Goal: Ask a question: Seek information or help from site administrators or community

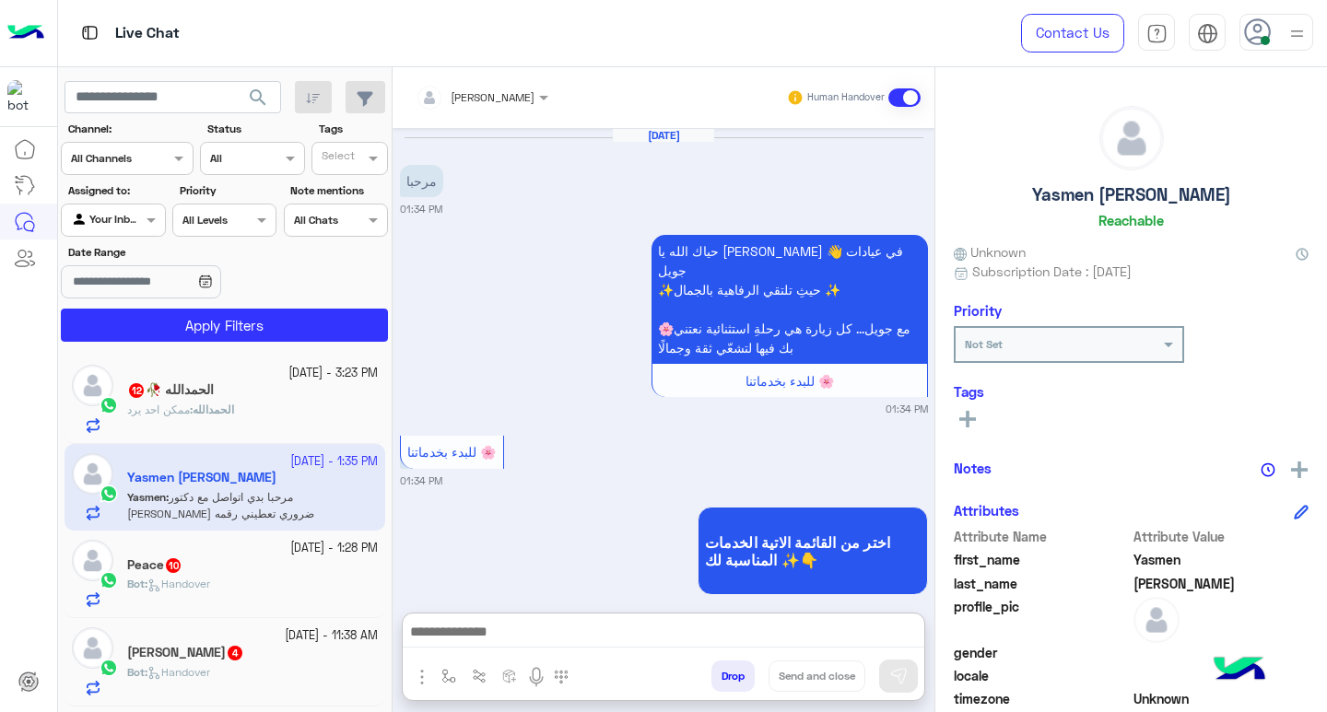
scroll to position [303, 0]
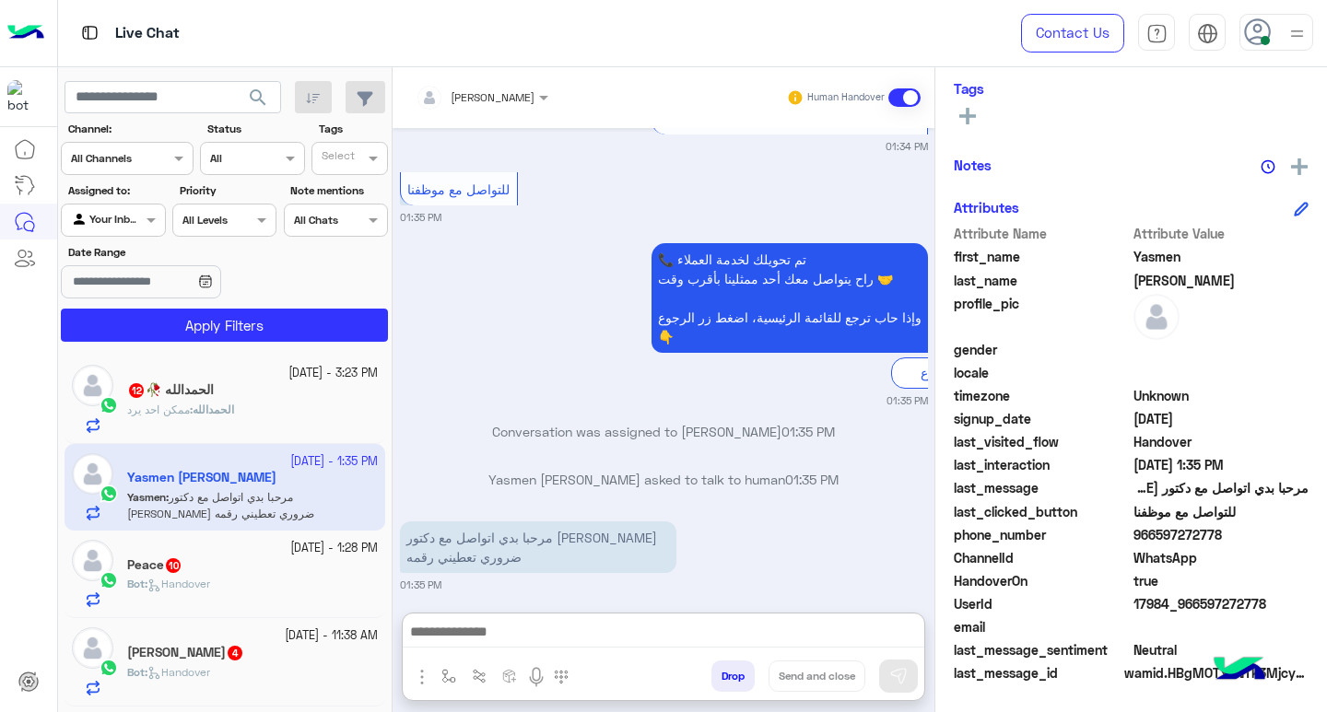
click at [234, 402] on p "الحمدالله : ممكن احد يرد" at bounding box center [180, 410] width 107 height 17
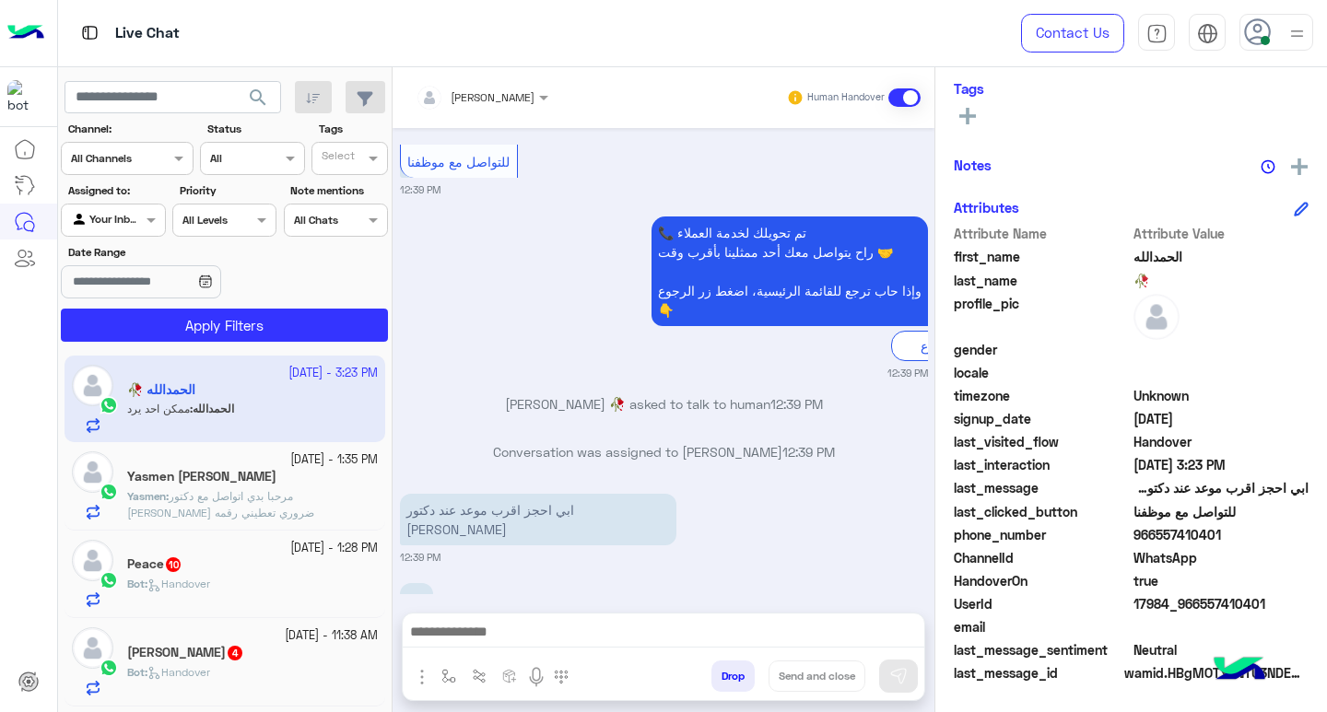
scroll to position [2161, 0]
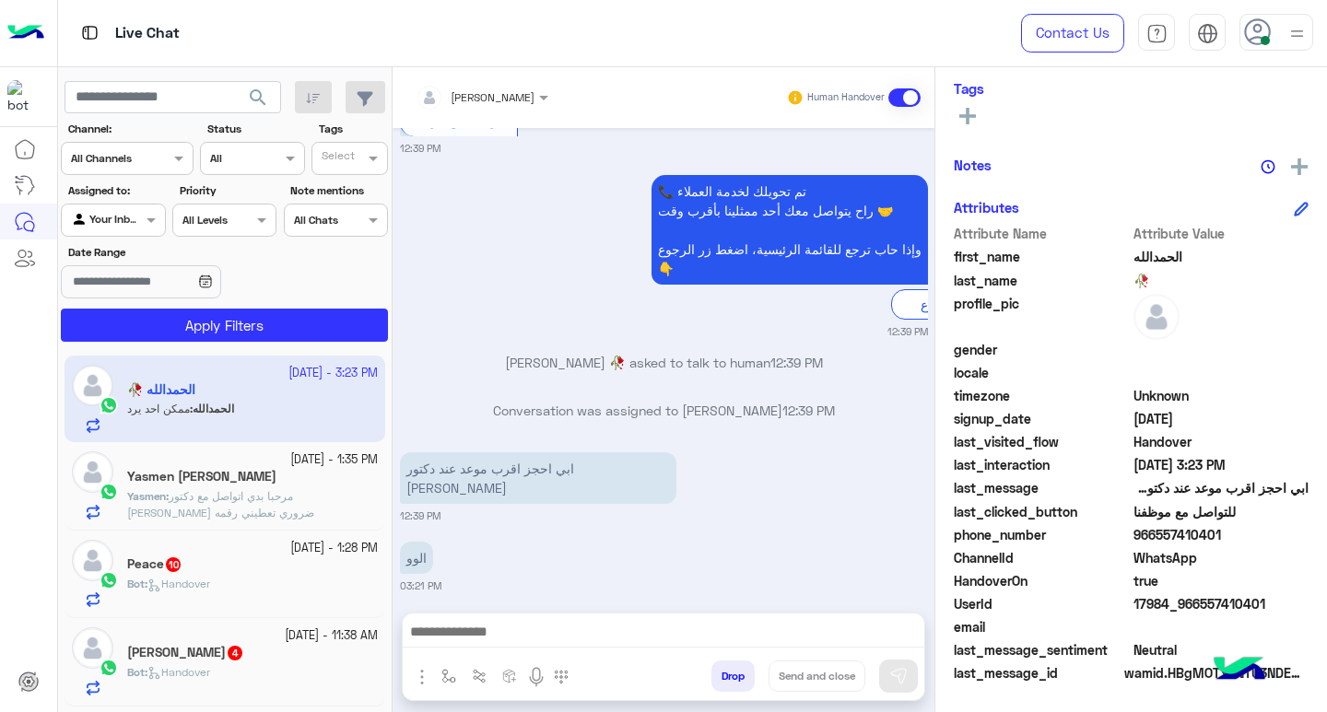
drag, startPoint x: 1150, startPoint y: 535, endPoint x: 1216, endPoint y: 536, distance: 66.4
click at [1216, 536] on span "966557410401" at bounding box center [1222, 534] width 176 height 19
copy span "557410401"
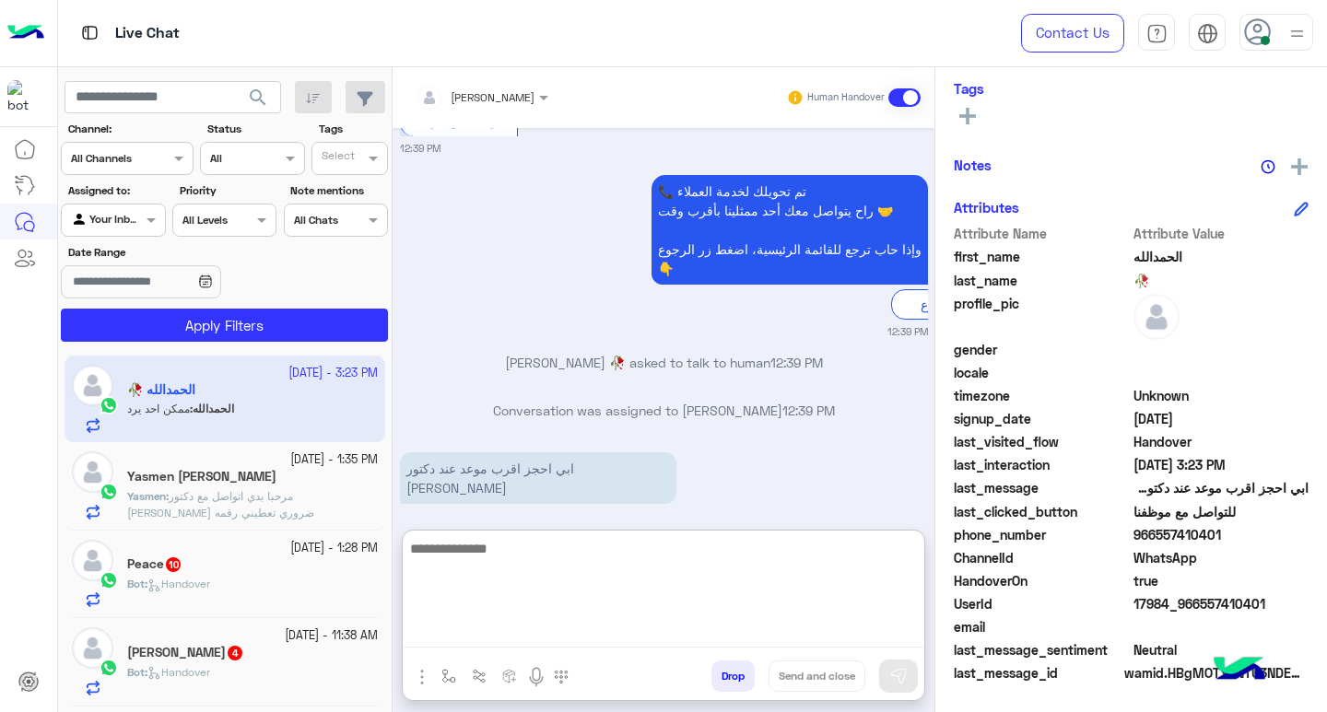
click at [509, 637] on textarea at bounding box center [664, 592] width 522 height 111
type textarea "*"
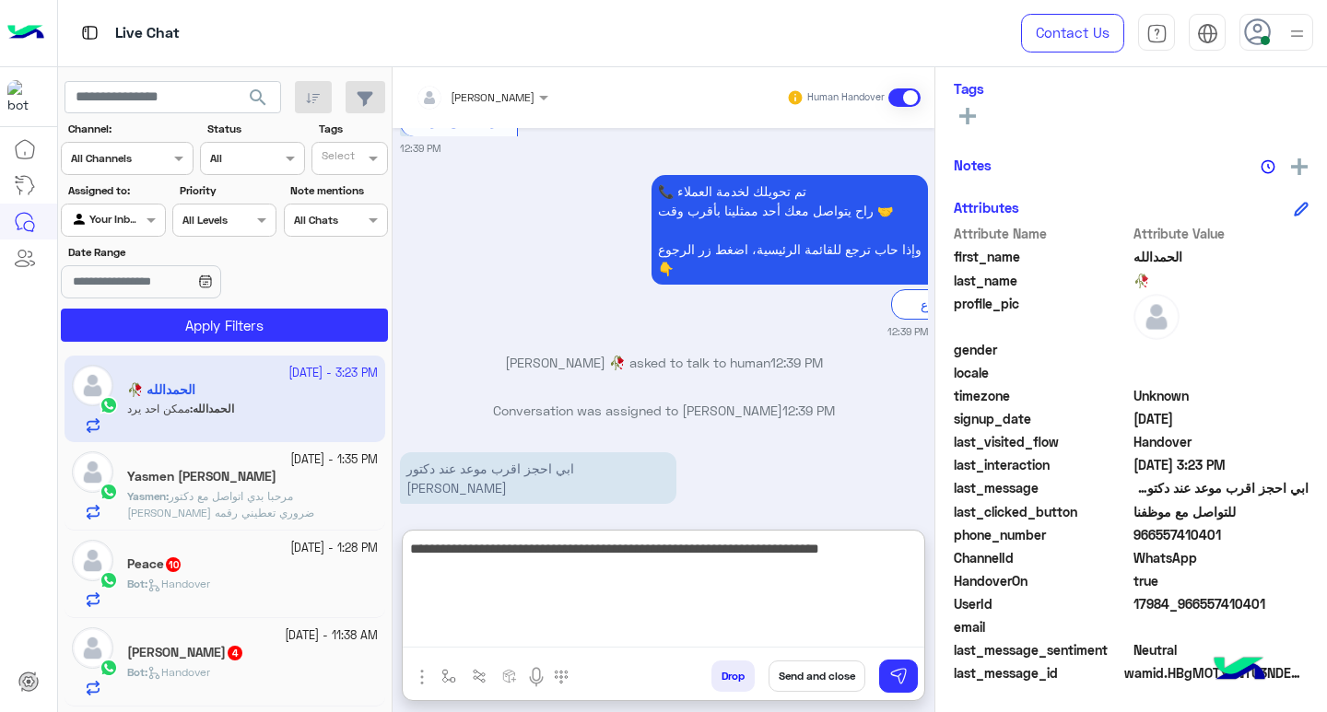
type textarea "**********"
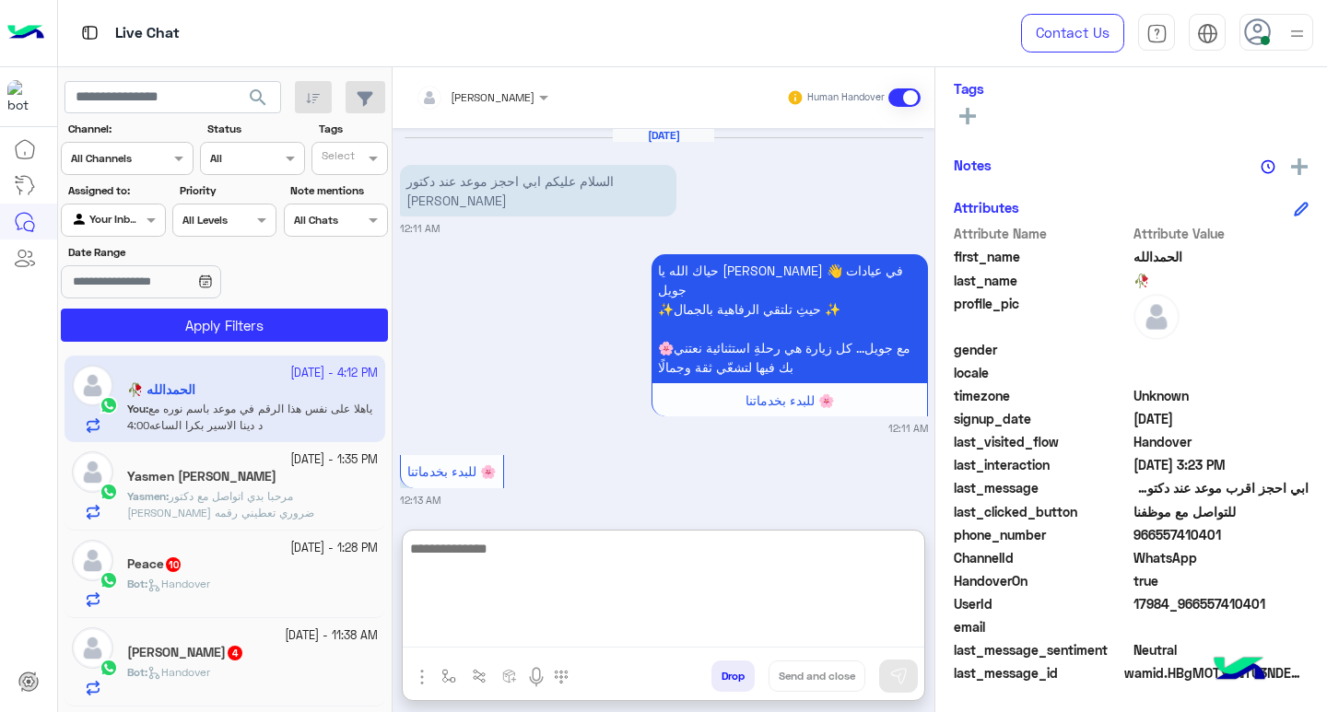
scroll to position [2381, 0]
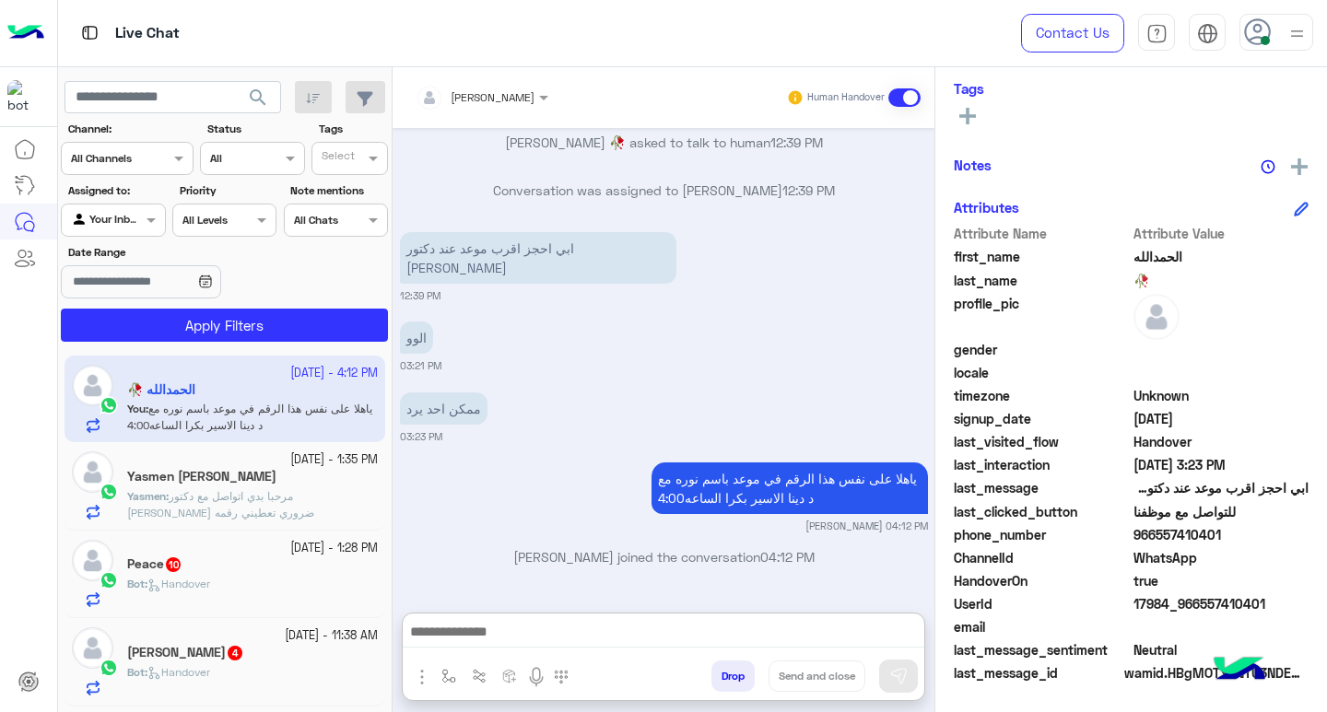
click at [247, 568] on div "Peace 10" at bounding box center [252, 566] width 251 height 19
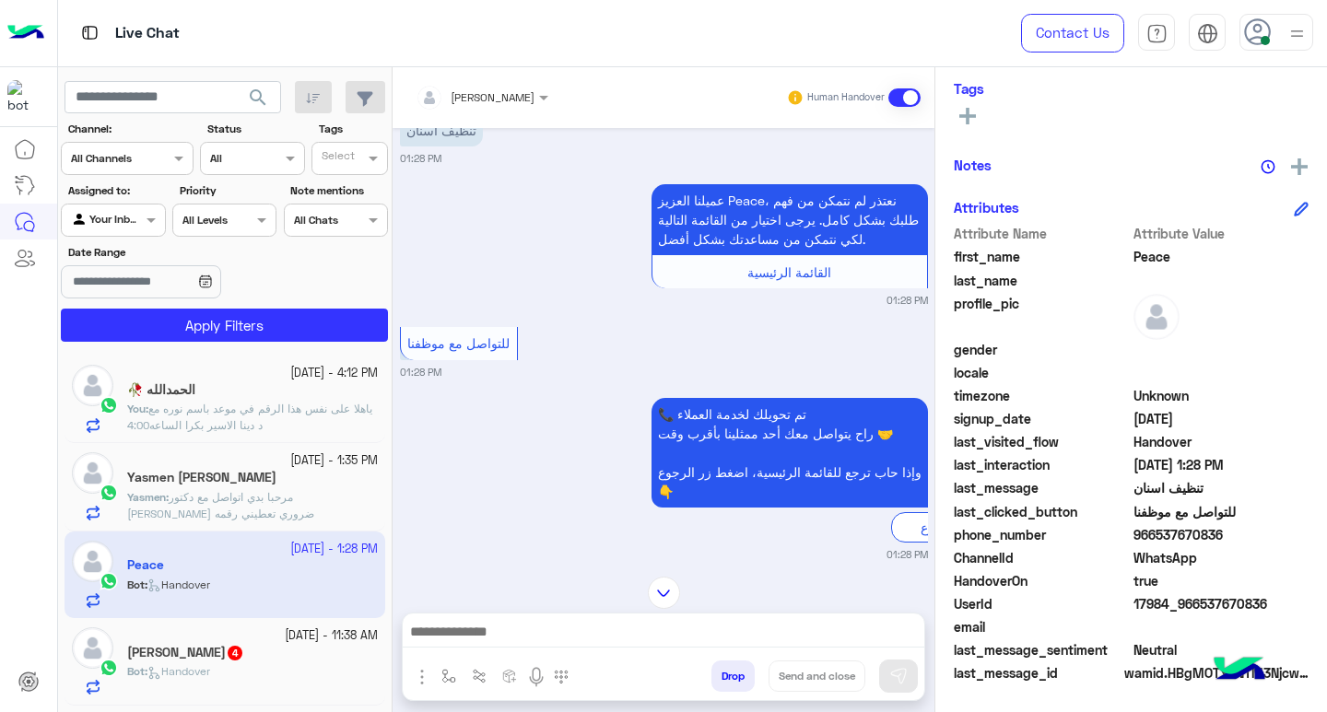
scroll to position [2117, 0]
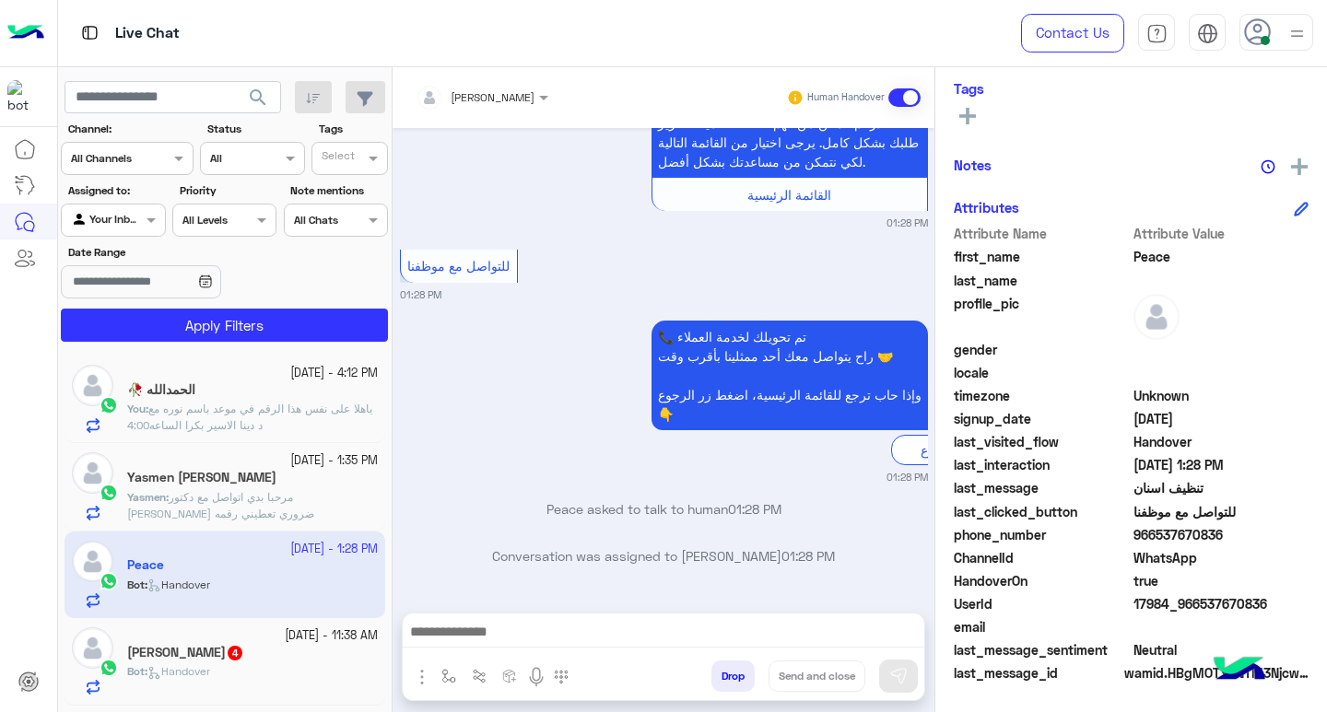
drag, startPoint x: 1151, startPoint y: 536, endPoint x: 1222, endPoint y: 538, distance: 71.0
click at [1222, 538] on span "966537670836" at bounding box center [1222, 534] width 176 height 19
copy span "537670836"
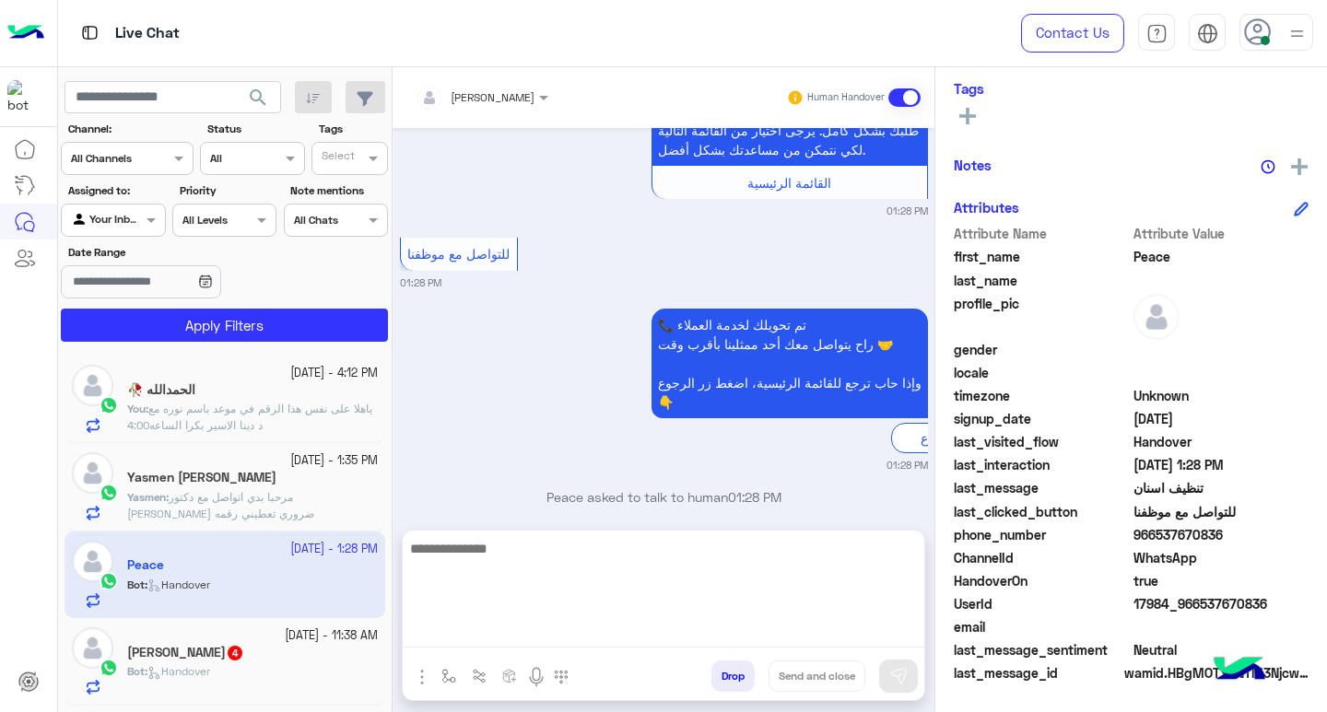
click at [593, 631] on textarea at bounding box center [664, 592] width 522 height 111
type textarea "**********"
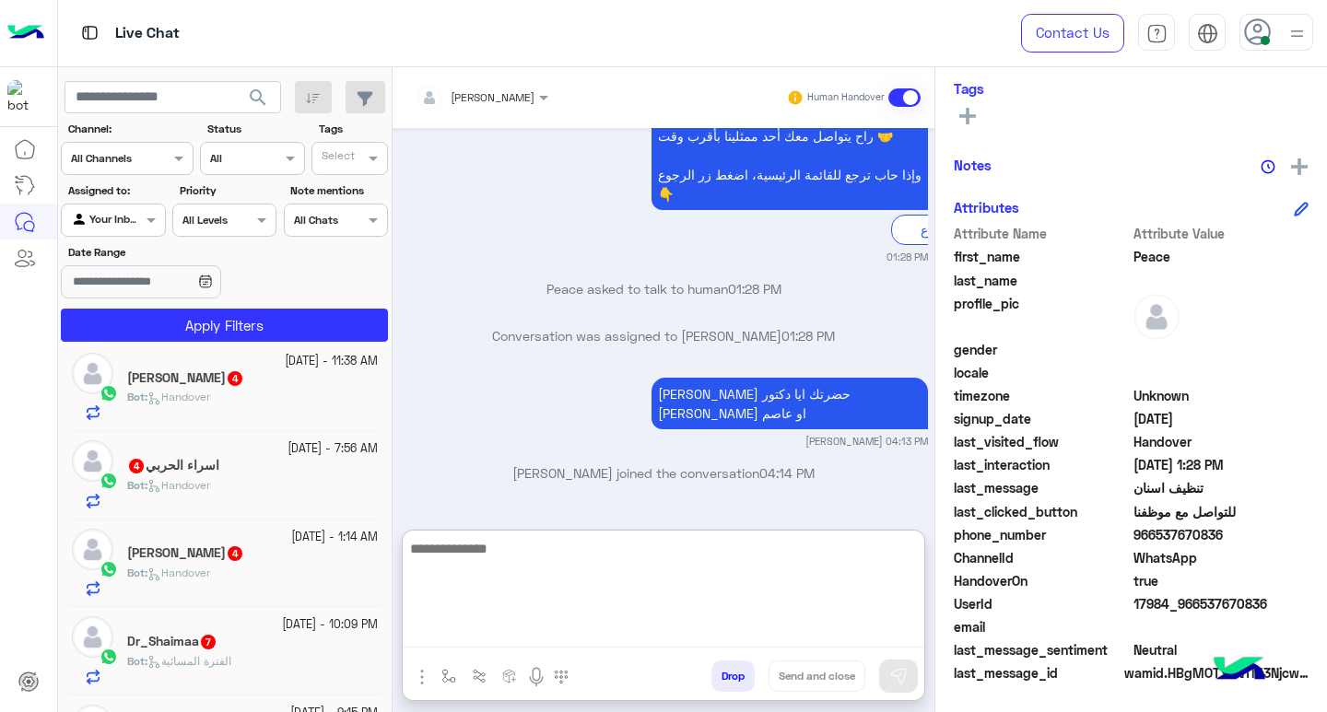
scroll to position [276, 0]
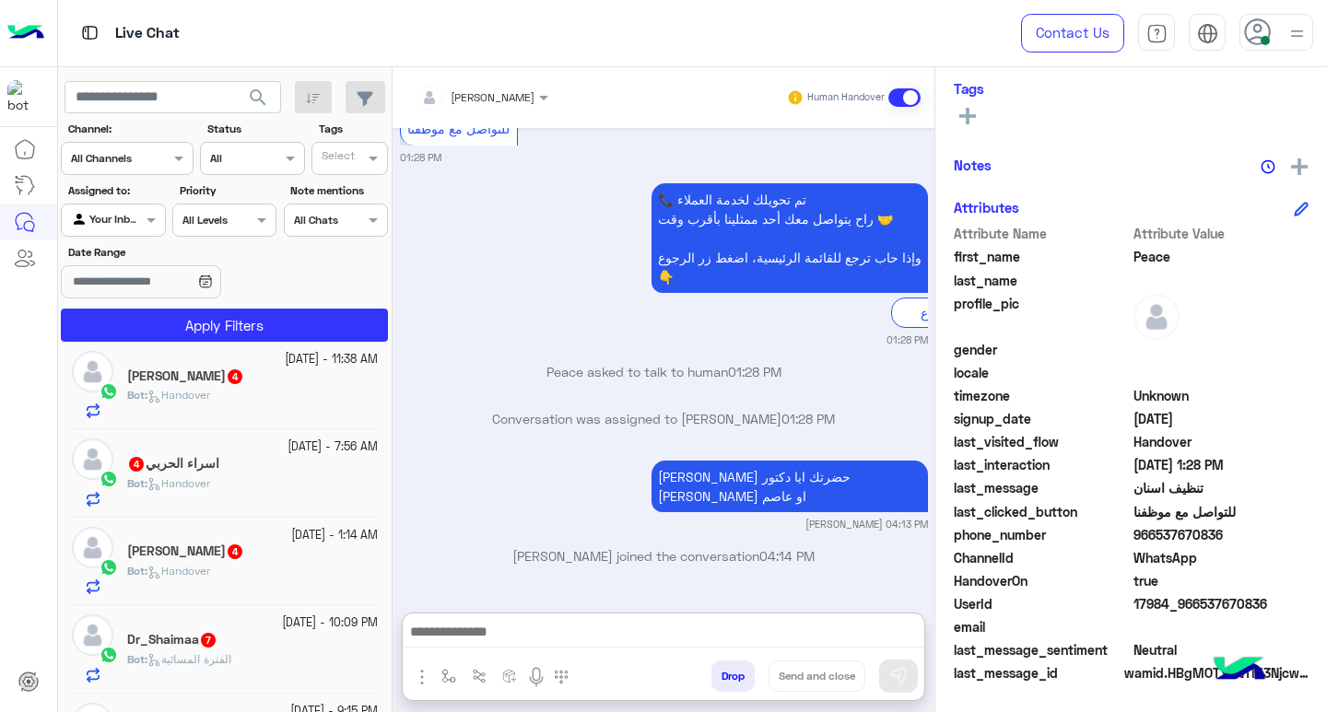
click at [255, 392] on div "Bot : Handover" at bounding box center [252, 403] width 251 height 32
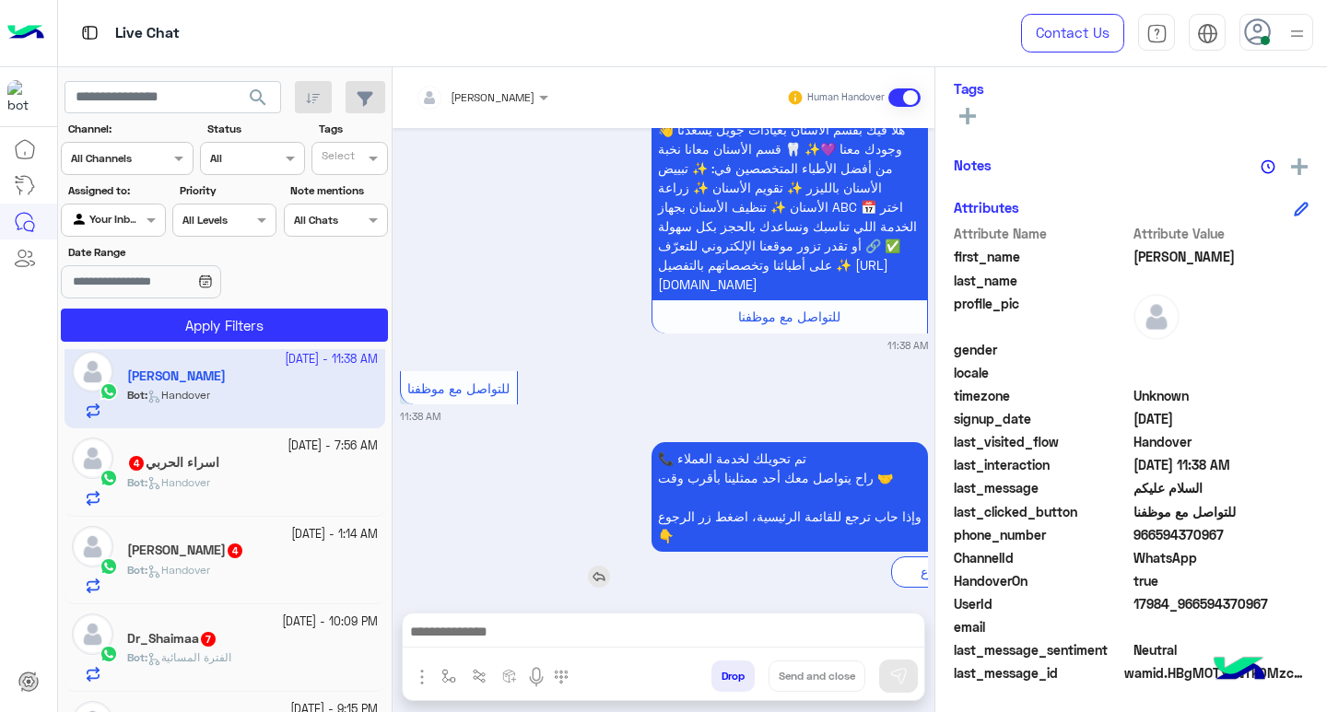
scroll to position [702, 0]
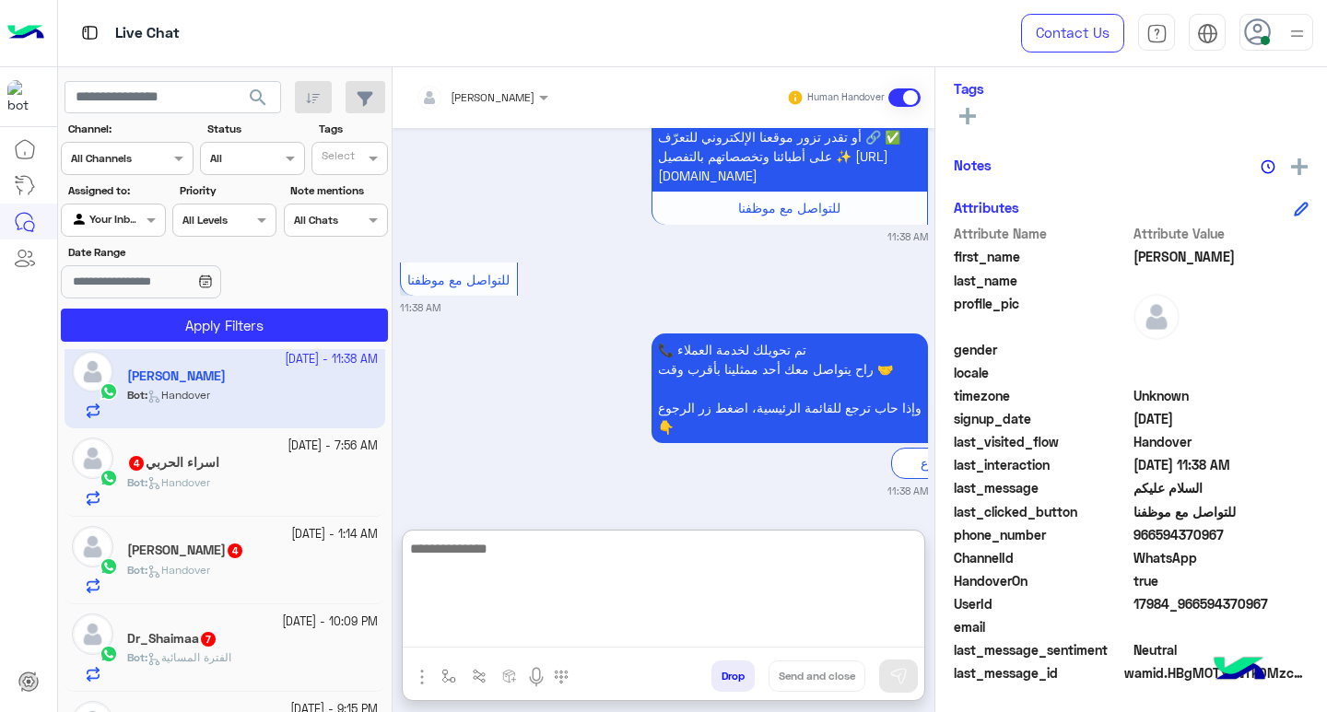
click at [733, 636] on textarea at bounding box center [664, 592] width 522 height 111
type textarea "**********"
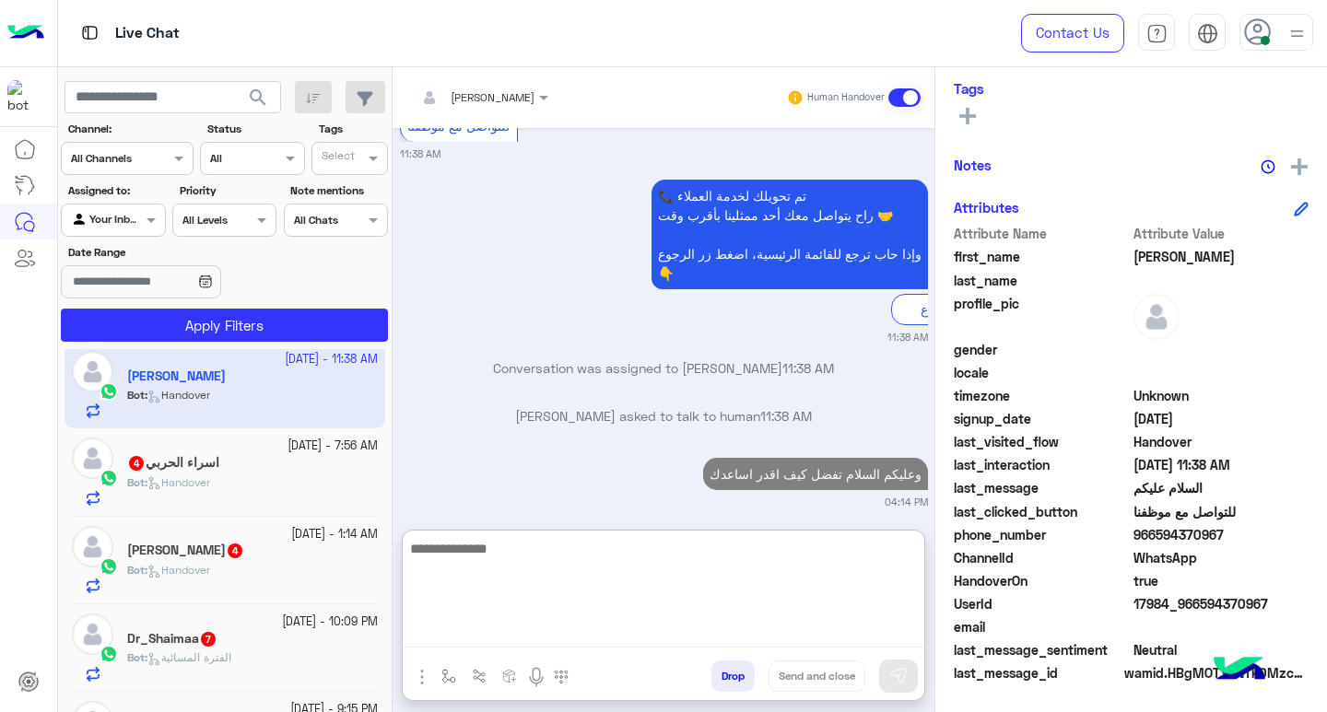
scroll to position [903, 0]
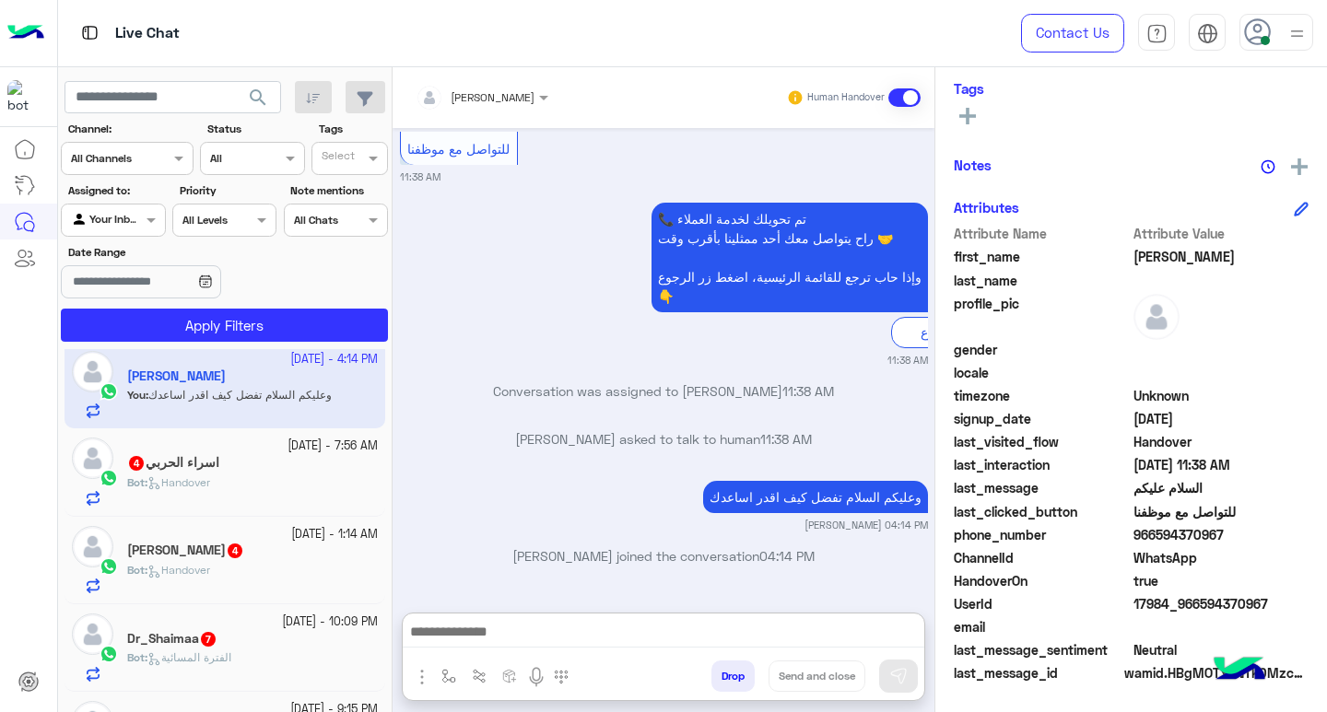
click at [241, 570] on div "Bot : Handover" at bounding box center [252, 578] width 251 height 32
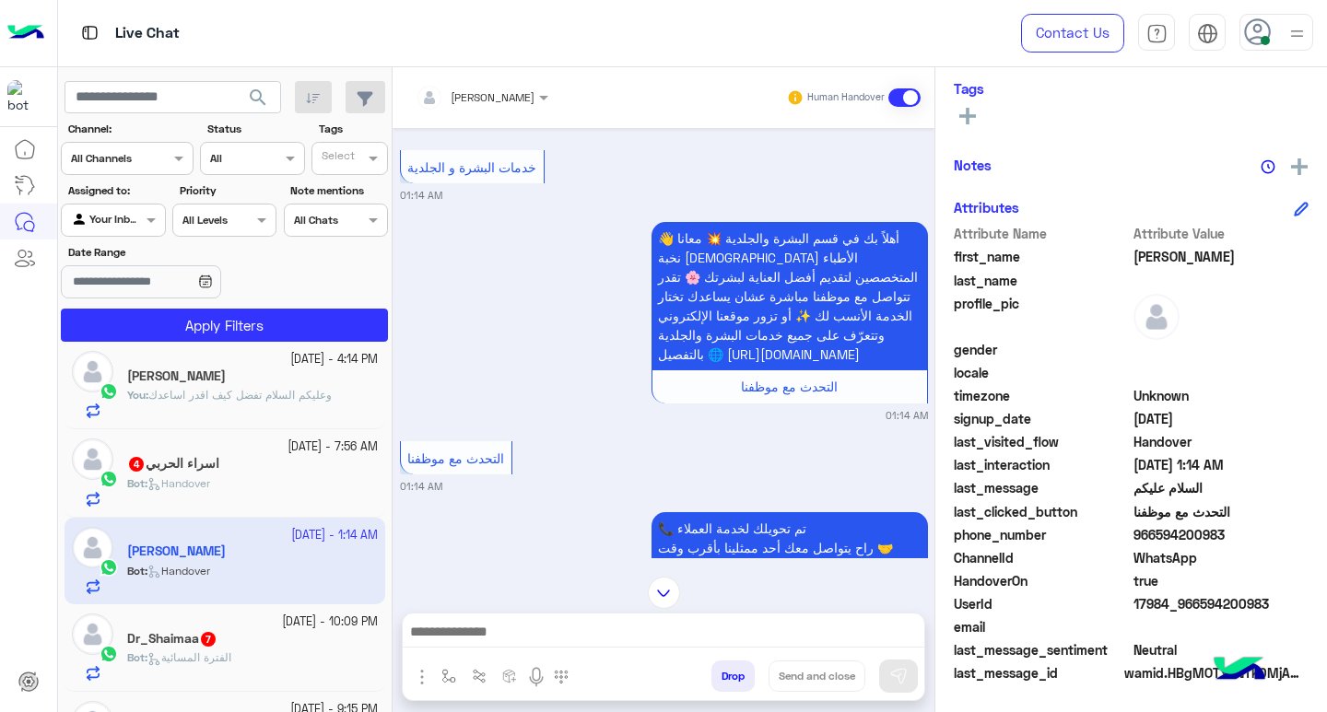
scroll to position [664, 0]
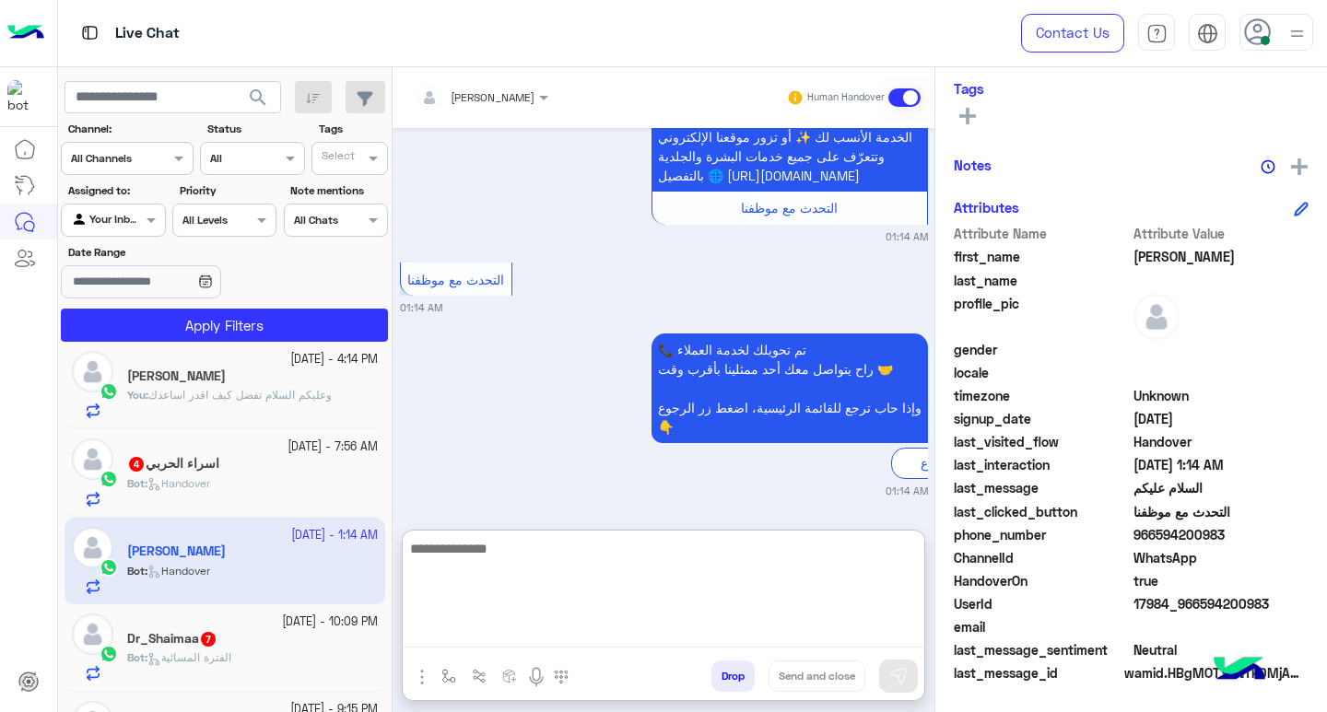
click at [680, 643] on textarea at bounding box center [664, 592] width 522 height 111
type textarea "**********"
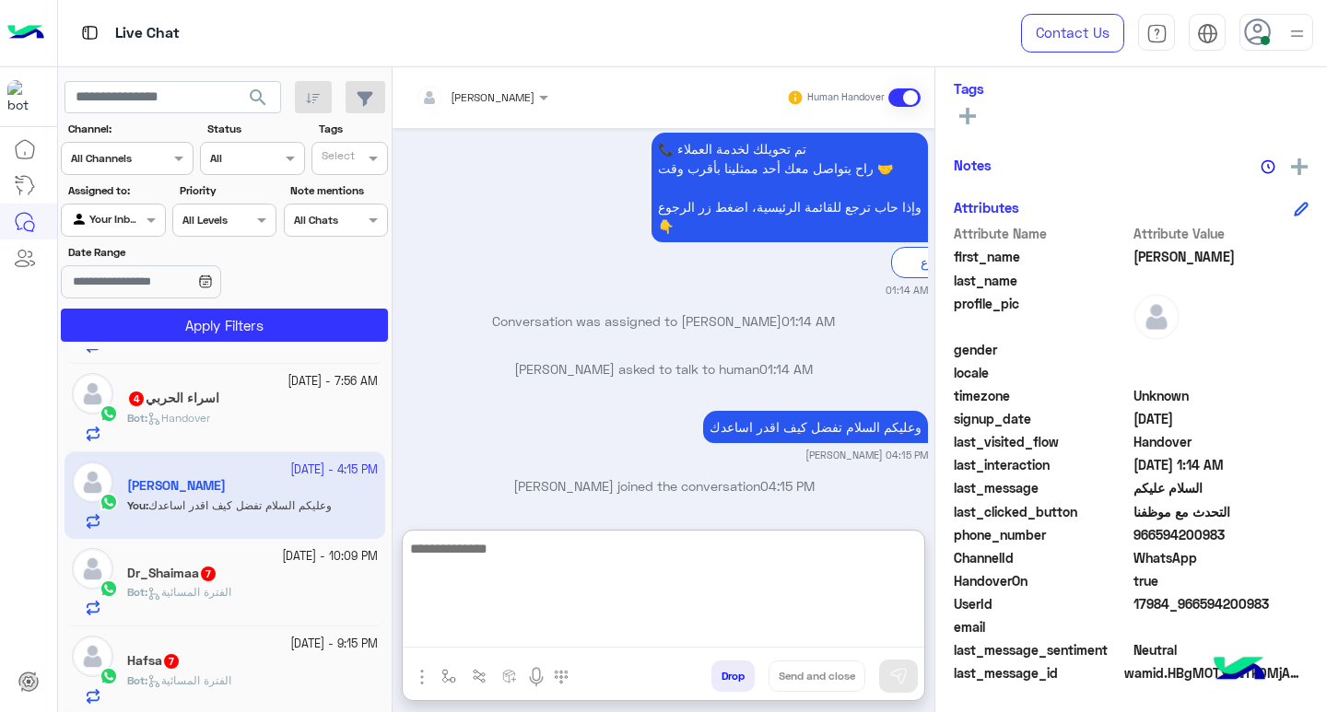
scroll to position [345, 0]
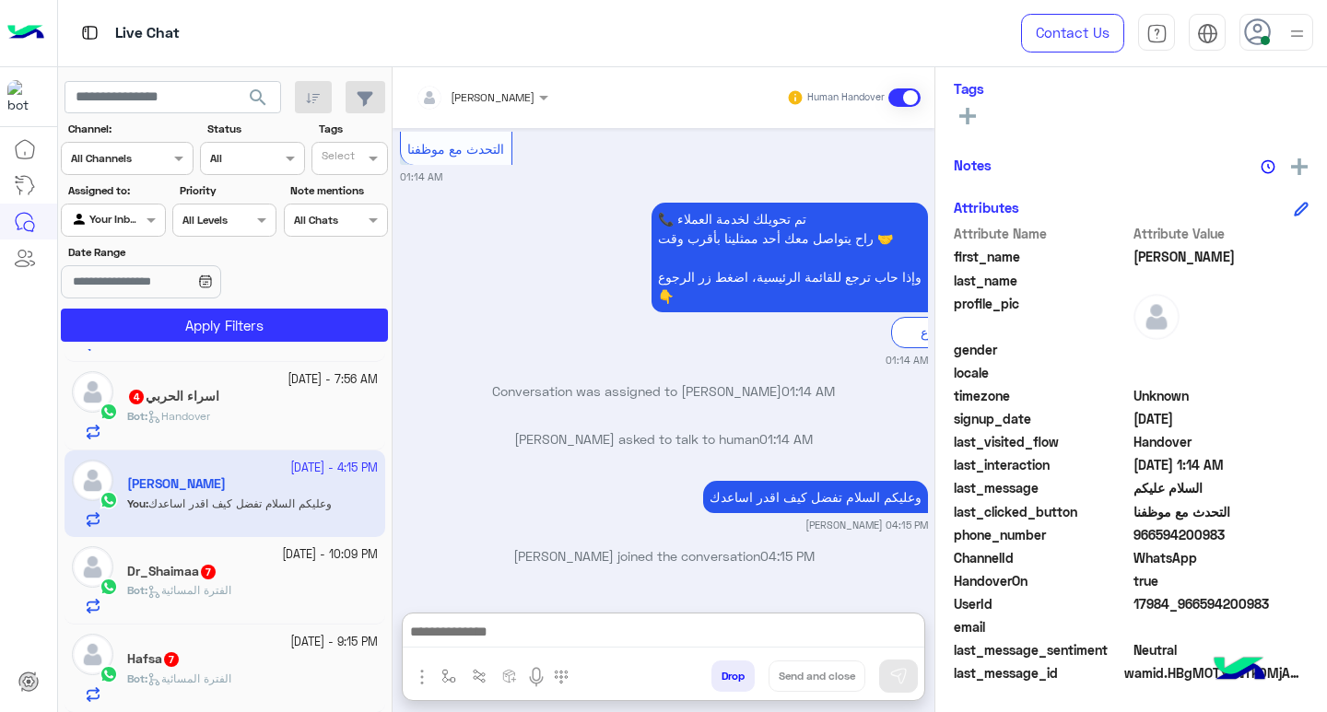
click at [260, 593] on div "Bot : الفترة المسائية" at bounding box center [252, 598] width 251 height 32
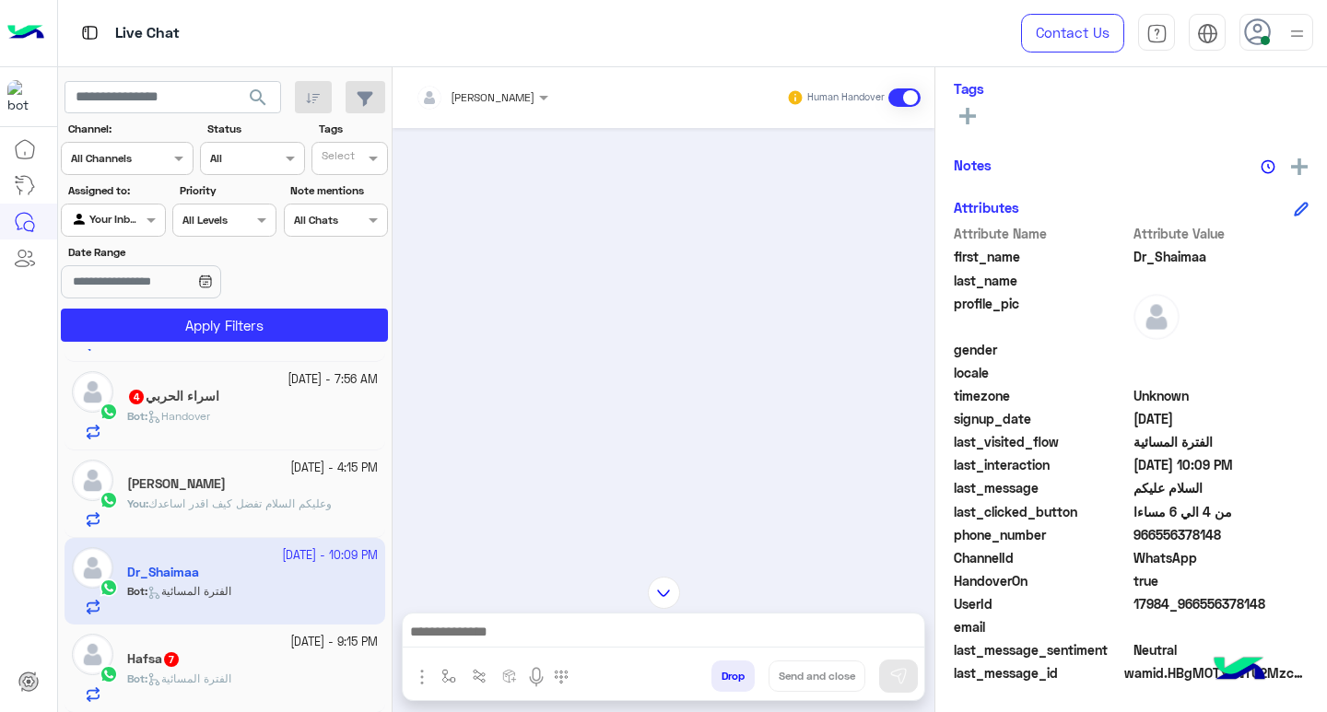
click at [663, 584] on img at bounding box center [664, 593] width 32 height 32
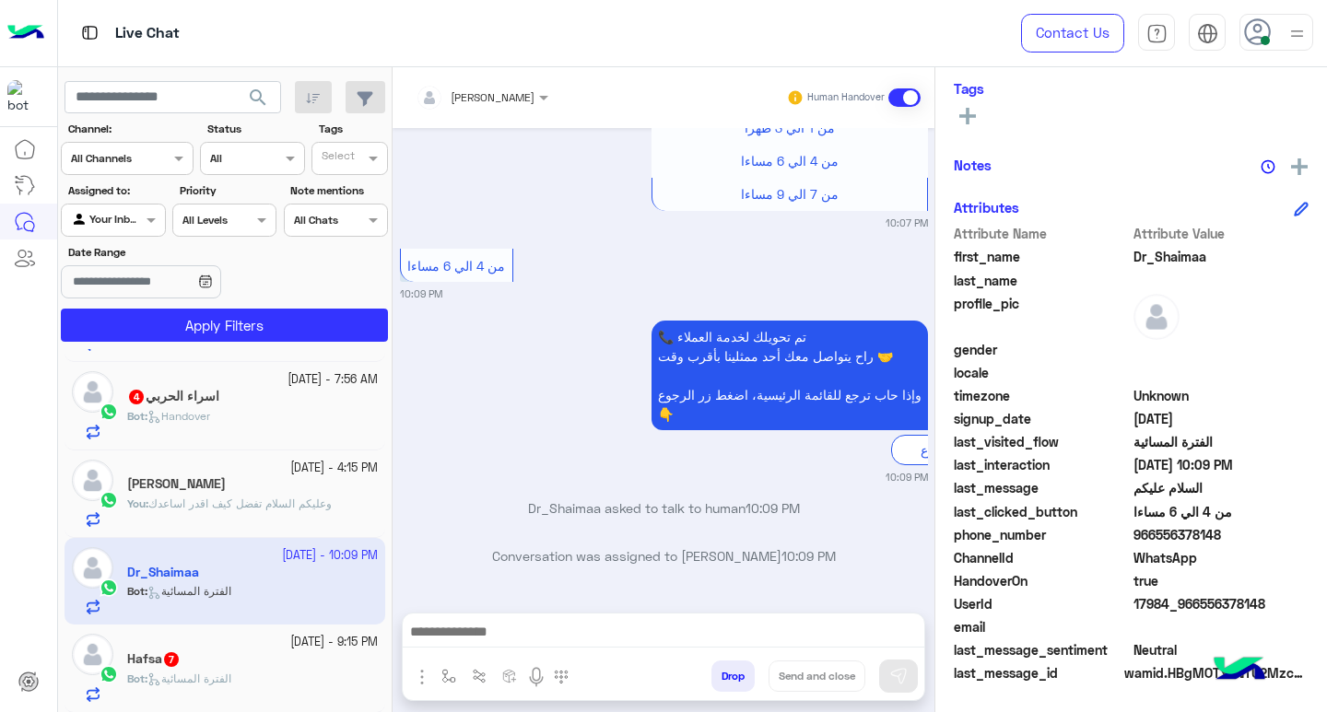
scroll to position [1284, 0]
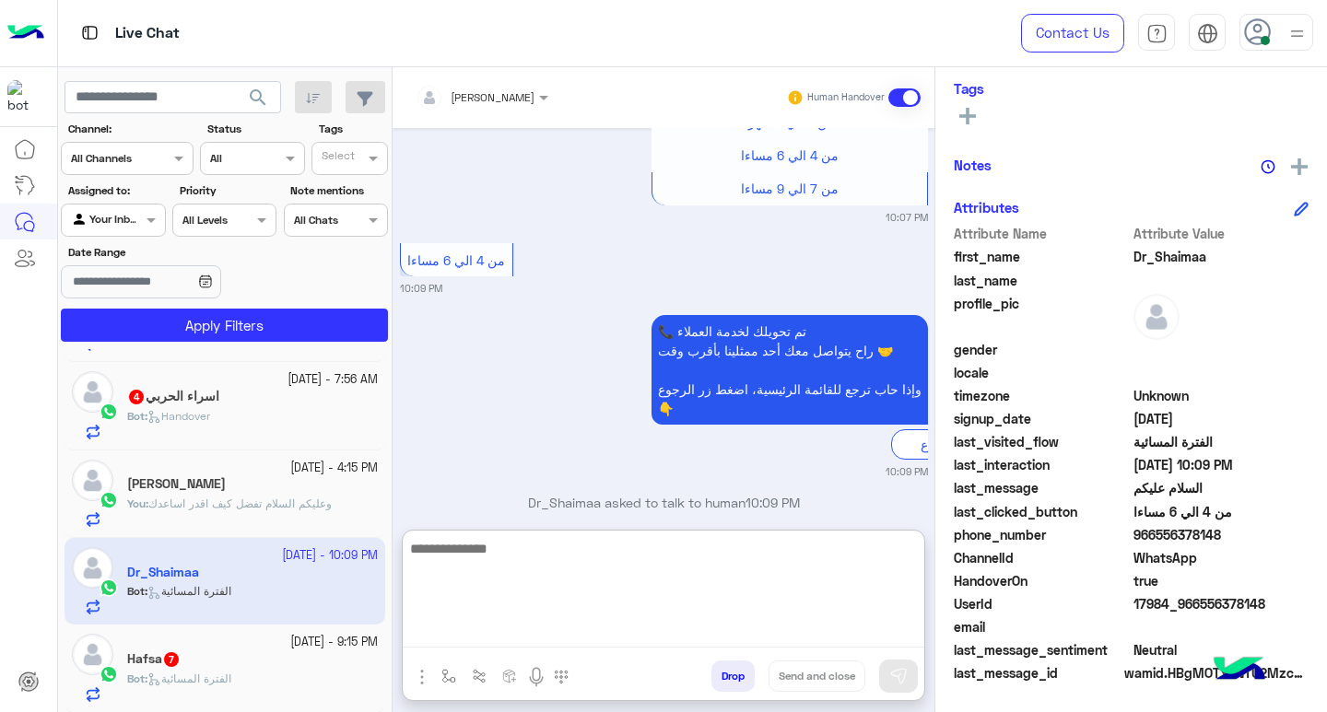
click at [499, 636] on textarea at bounding box center [664, 592] width 522 height 111
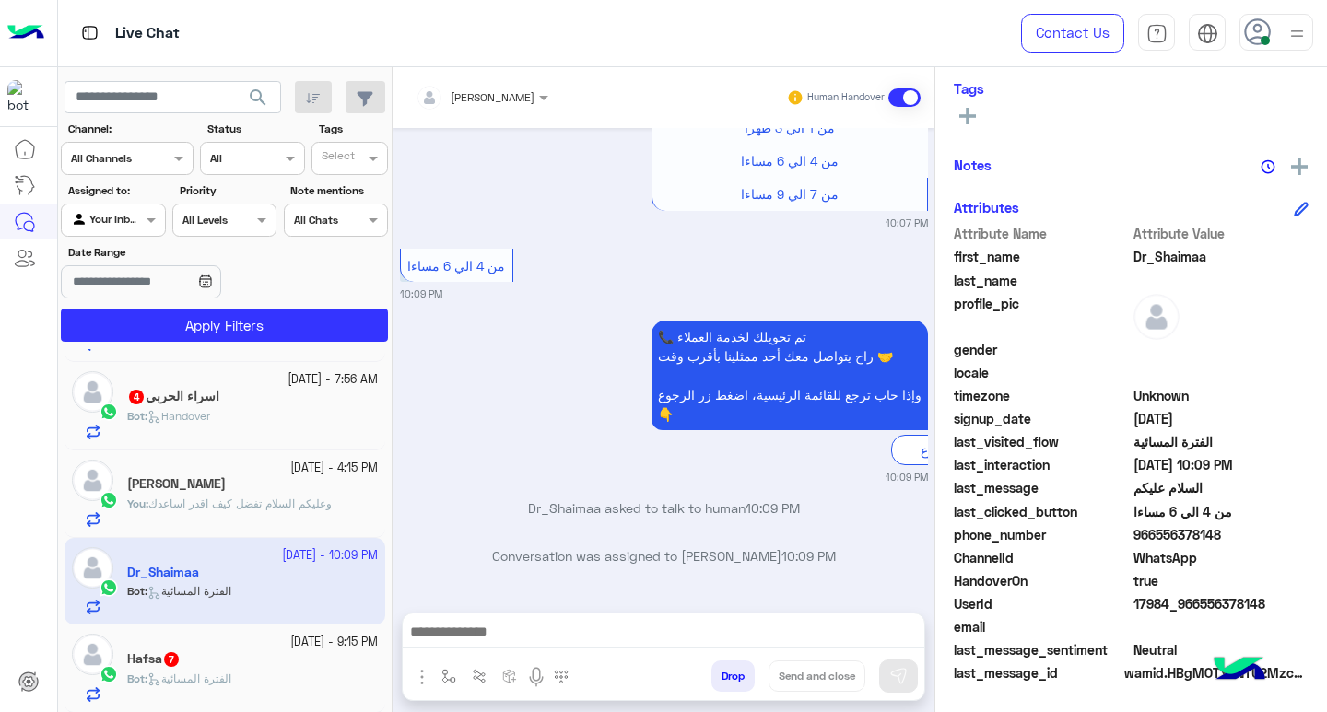
drag, startPoint x: 1152, startPoint y: 535, endPoint x: 1219, endPoint y: 535, distance: 67.3
click at [1219, 535] on span "966556378148" at bounding box center [1222, 534] width 176 height 19
copy span "556378148"
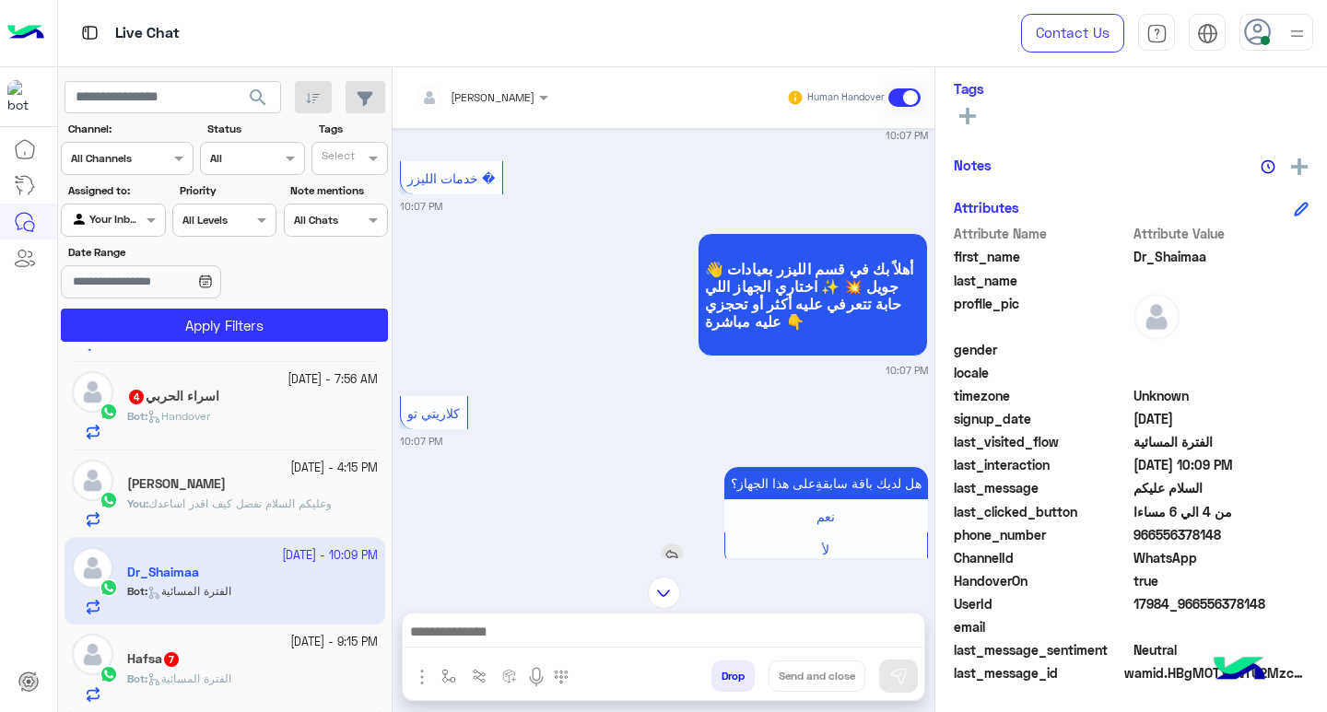
scroll to position [178, 0]
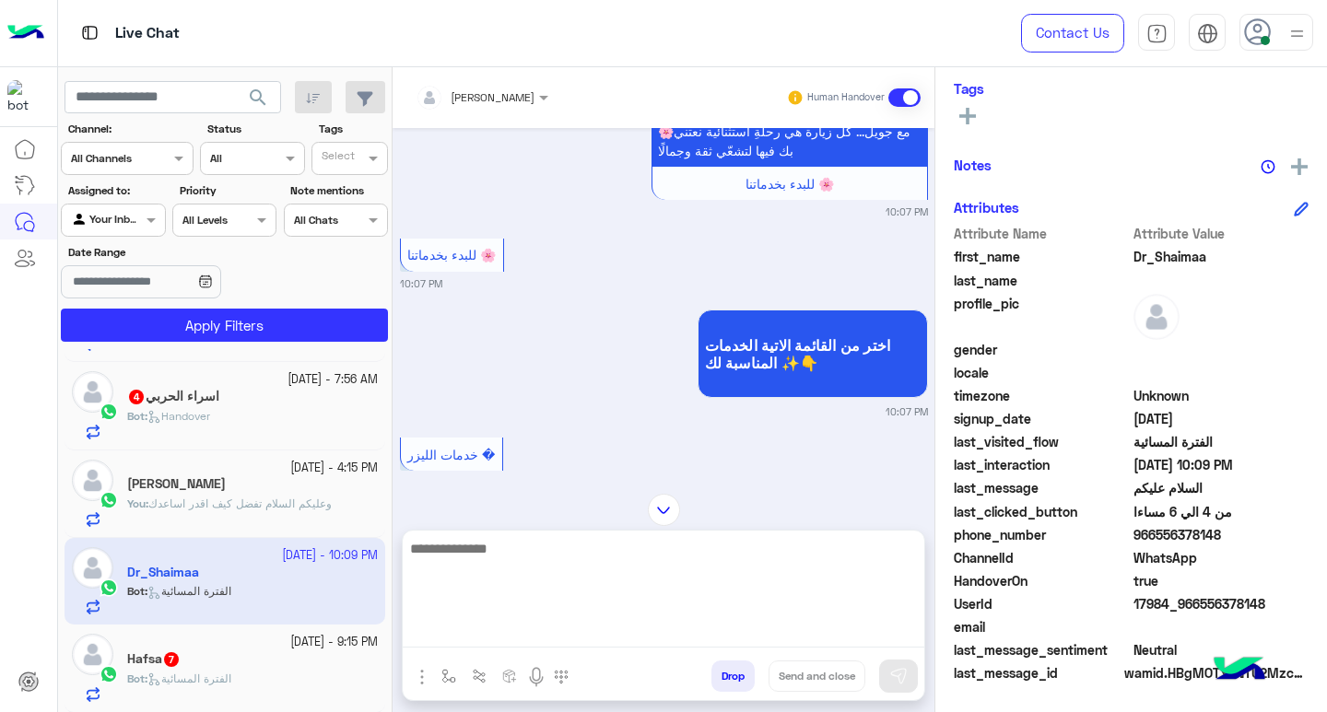
click at [581, 640] on textarea at bounding box center [664, 592] width 522 height 111
type textarea "*"
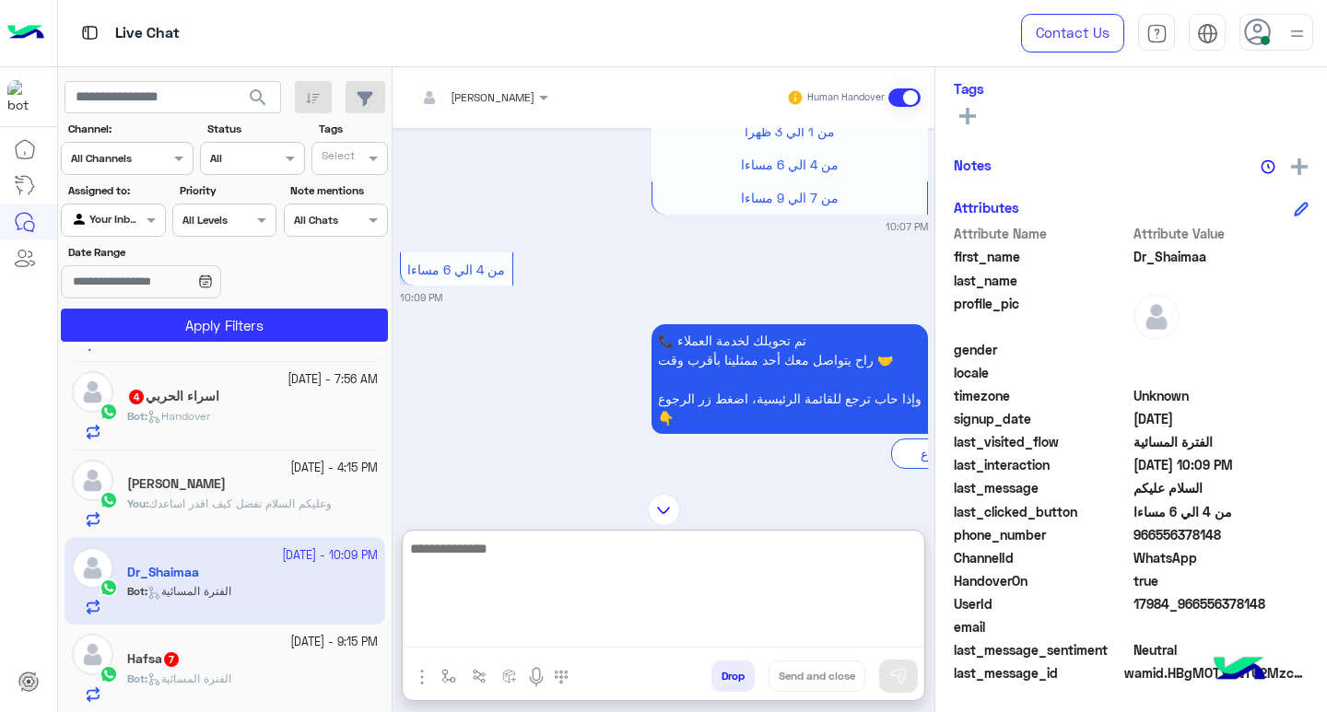
scroll to position [1367, 0]
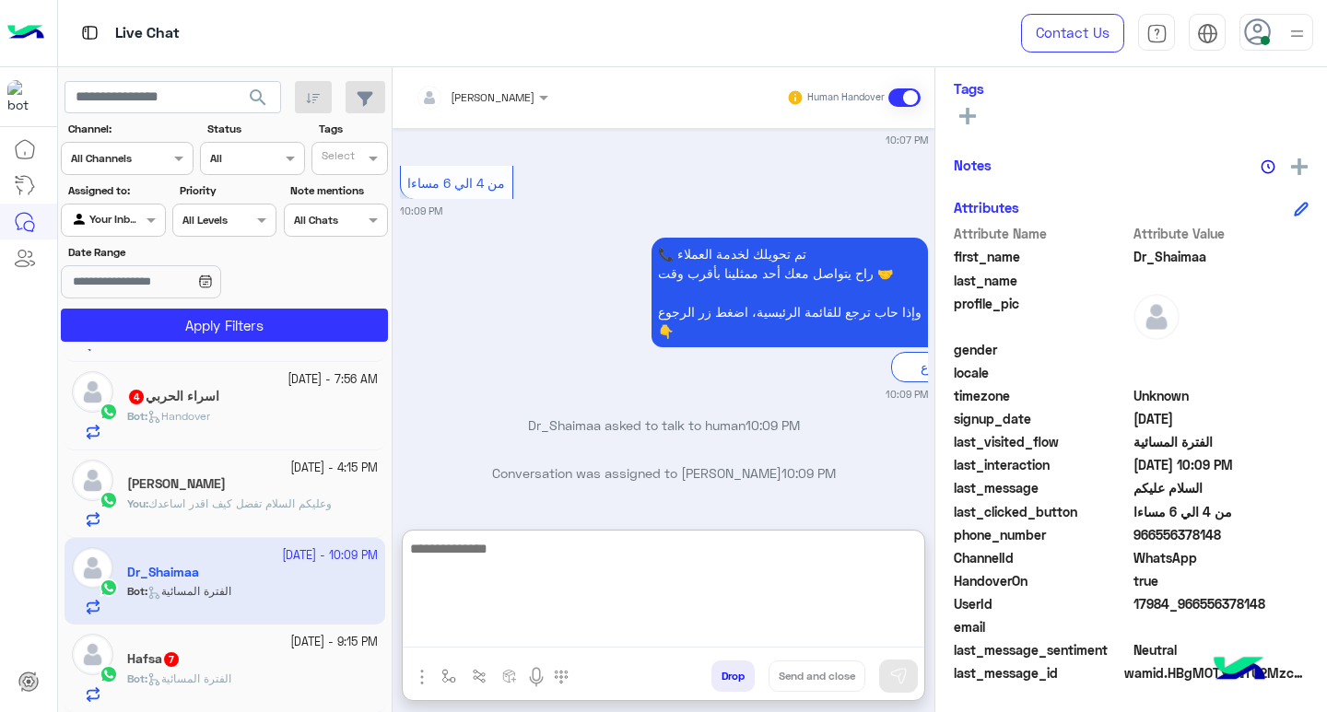
click at [479, 559] on textarea at bounding box center [664, 592] width 522 height 111
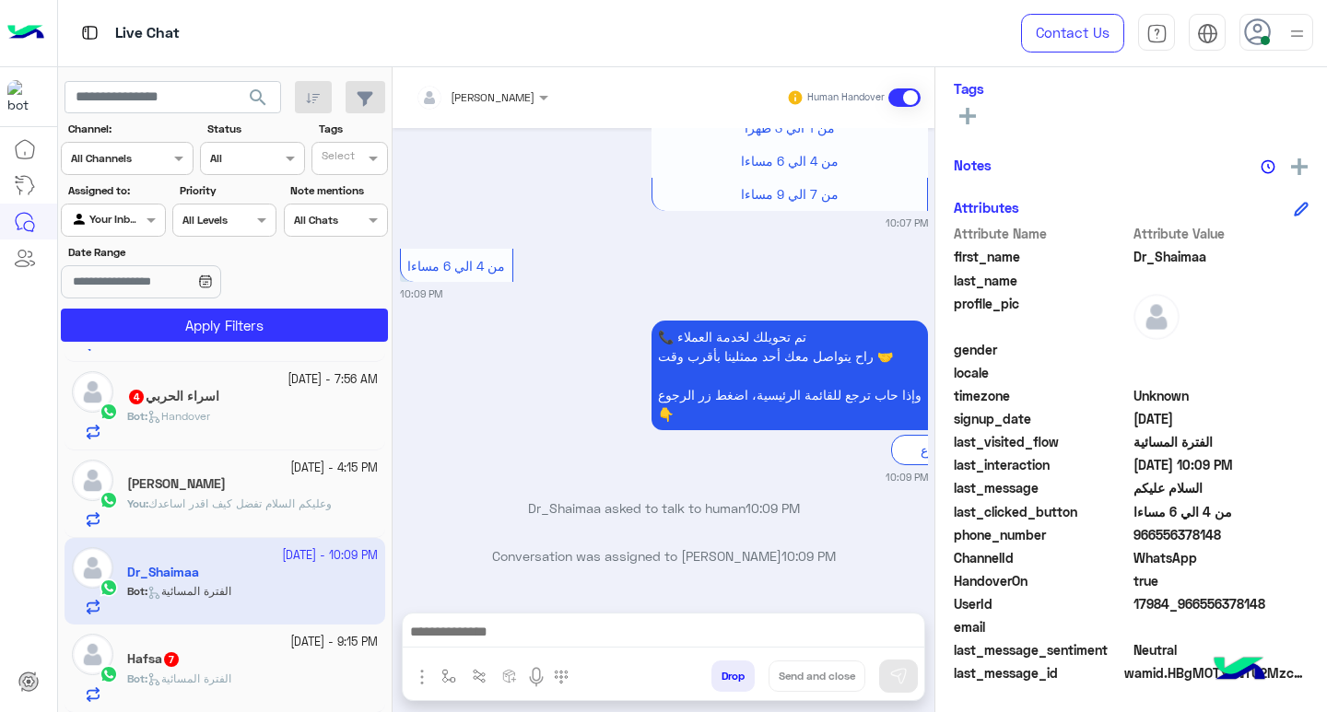
click at [606, 536] on div "[PERSON_NAME] Human Handover [DATE] السلام عليكم 10:07 PM حياك الله يا Dr_Shaim…" at bounding box center [664, 393] width 542 height 652
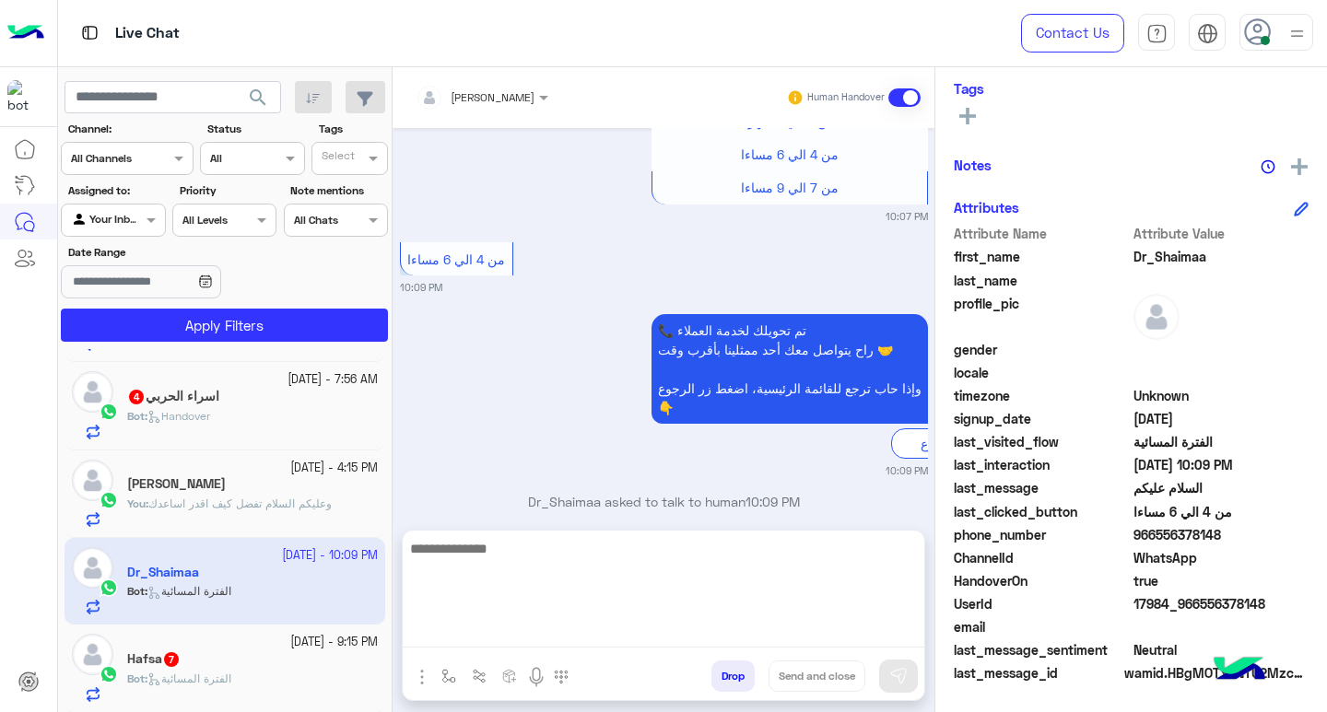
click at [568, 633] on textarea at bounding box center [664, 592] width 522 height 111
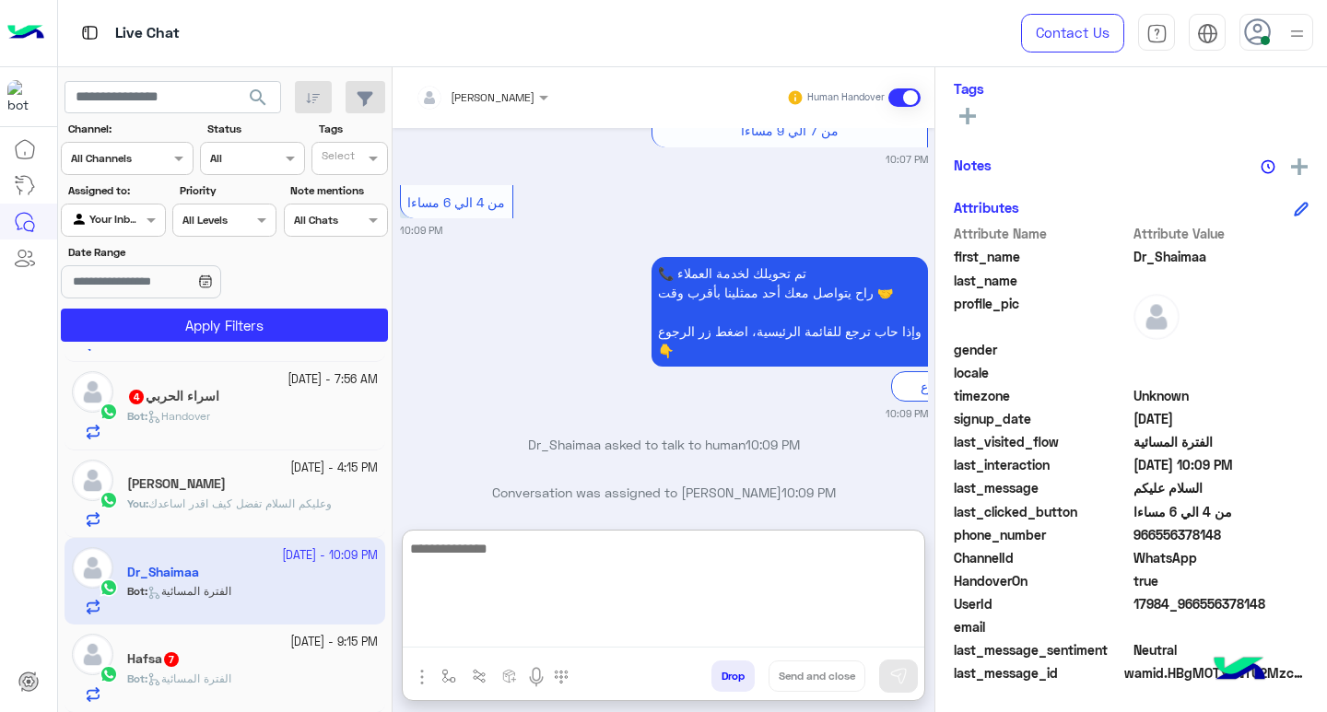
scroll to position [1367, 0]
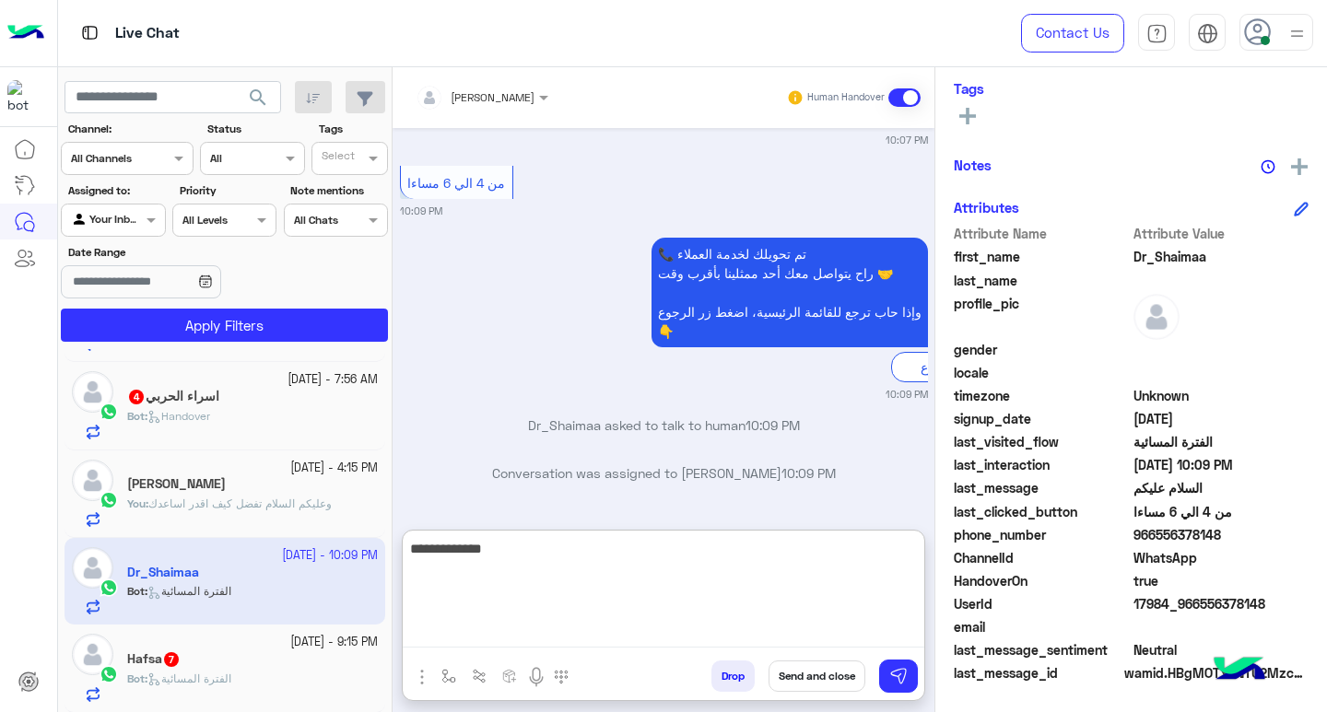
type textarea "**********"
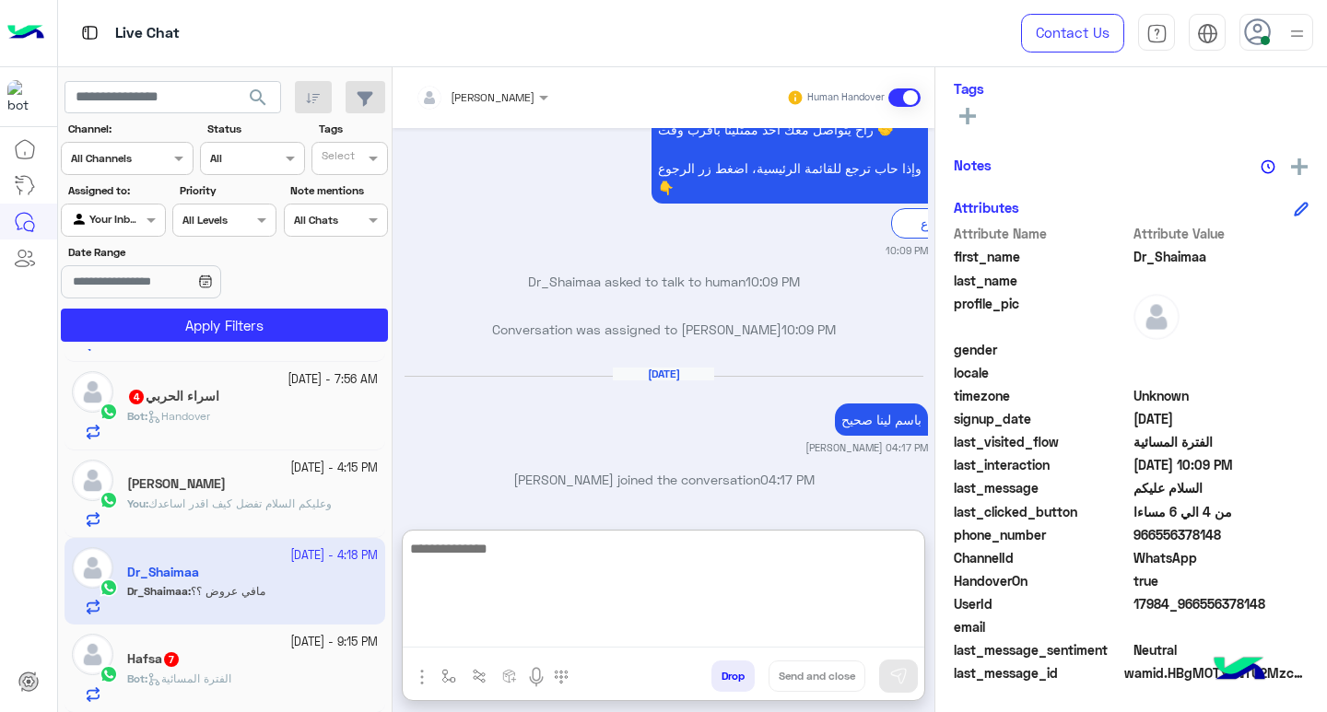
scroll to position [1518, 0]
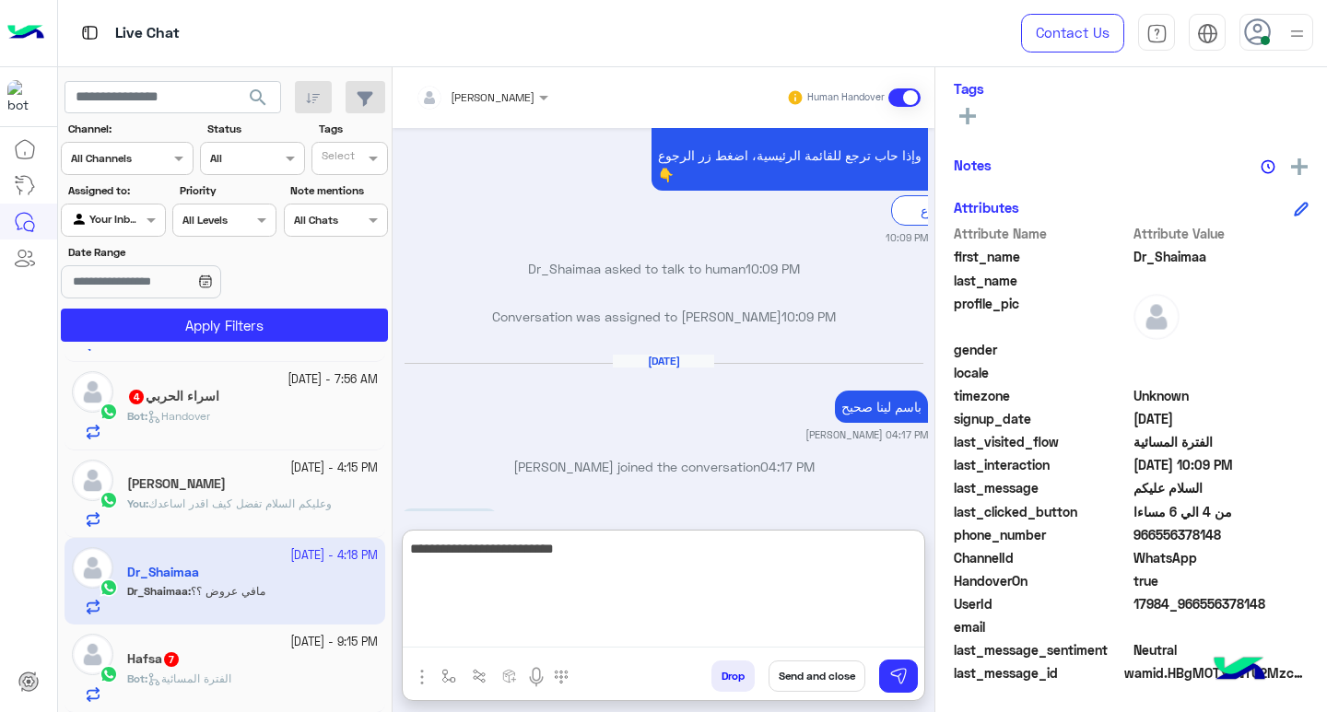
type textarea "**********"
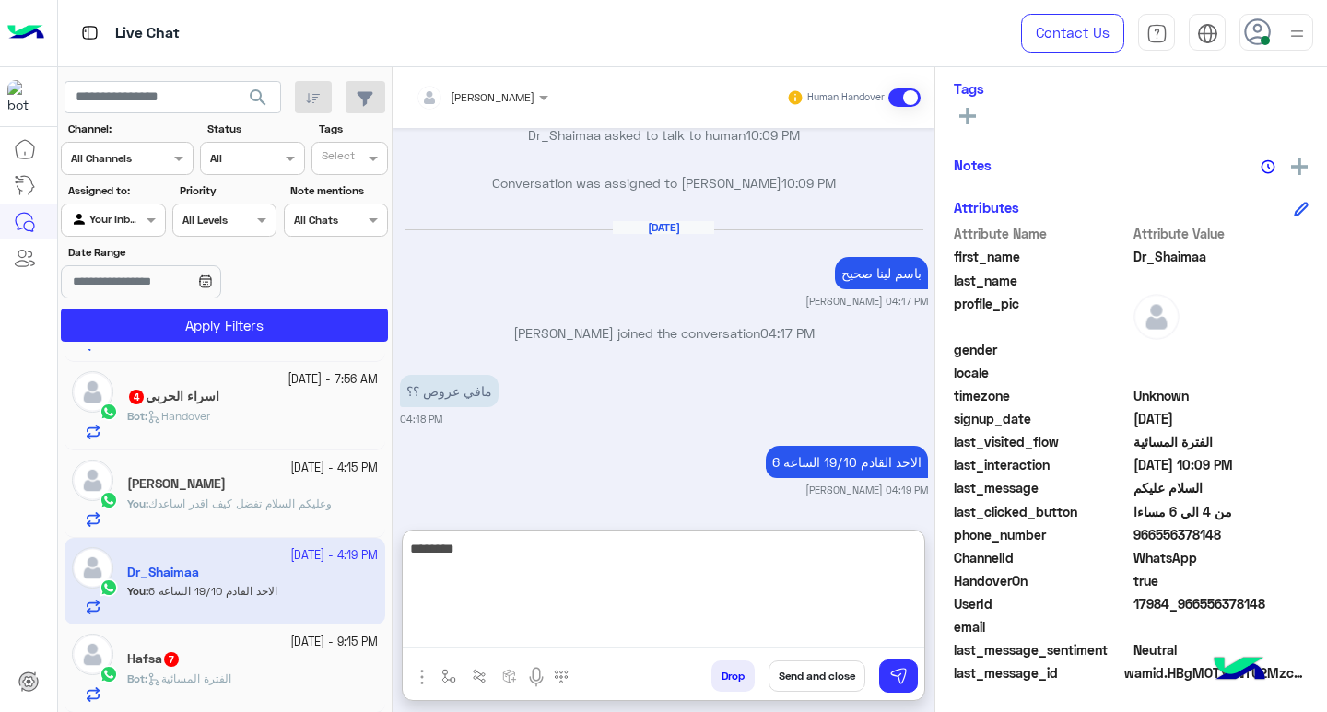
type textarea "*********"
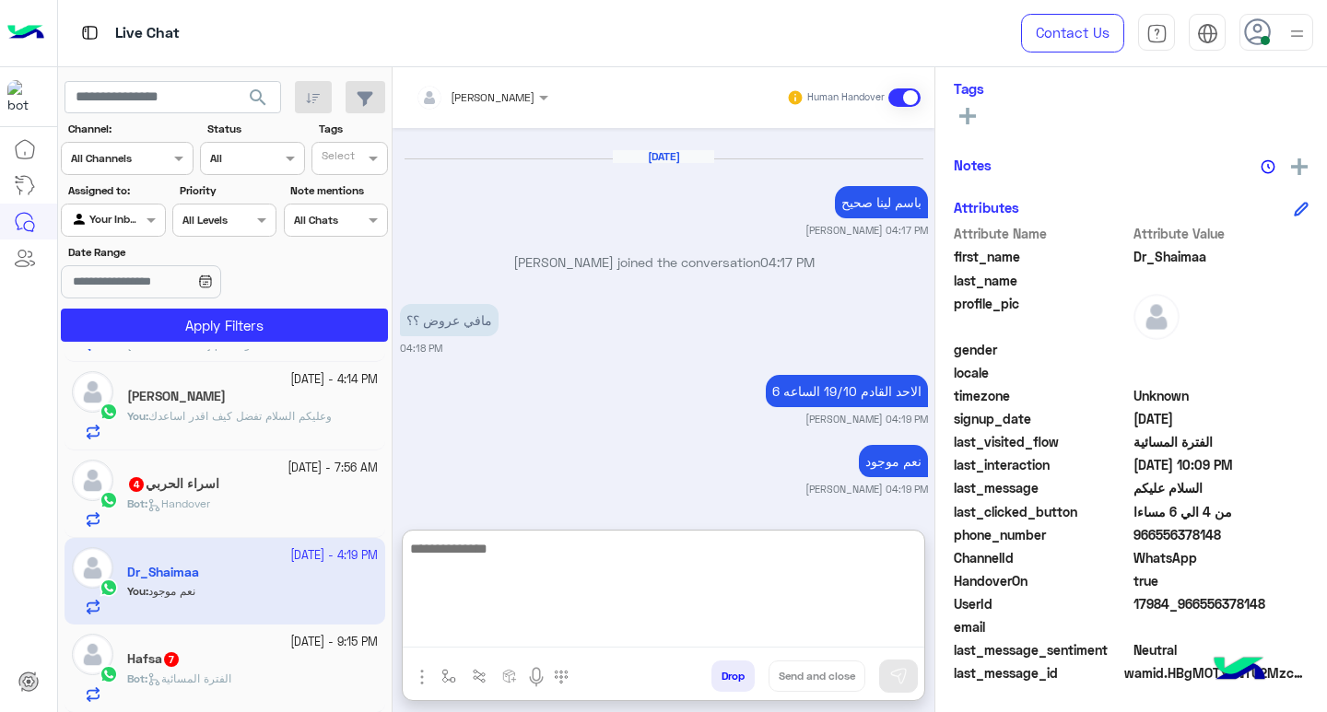
scroll to position [1729, 0]
type textarea "**********"
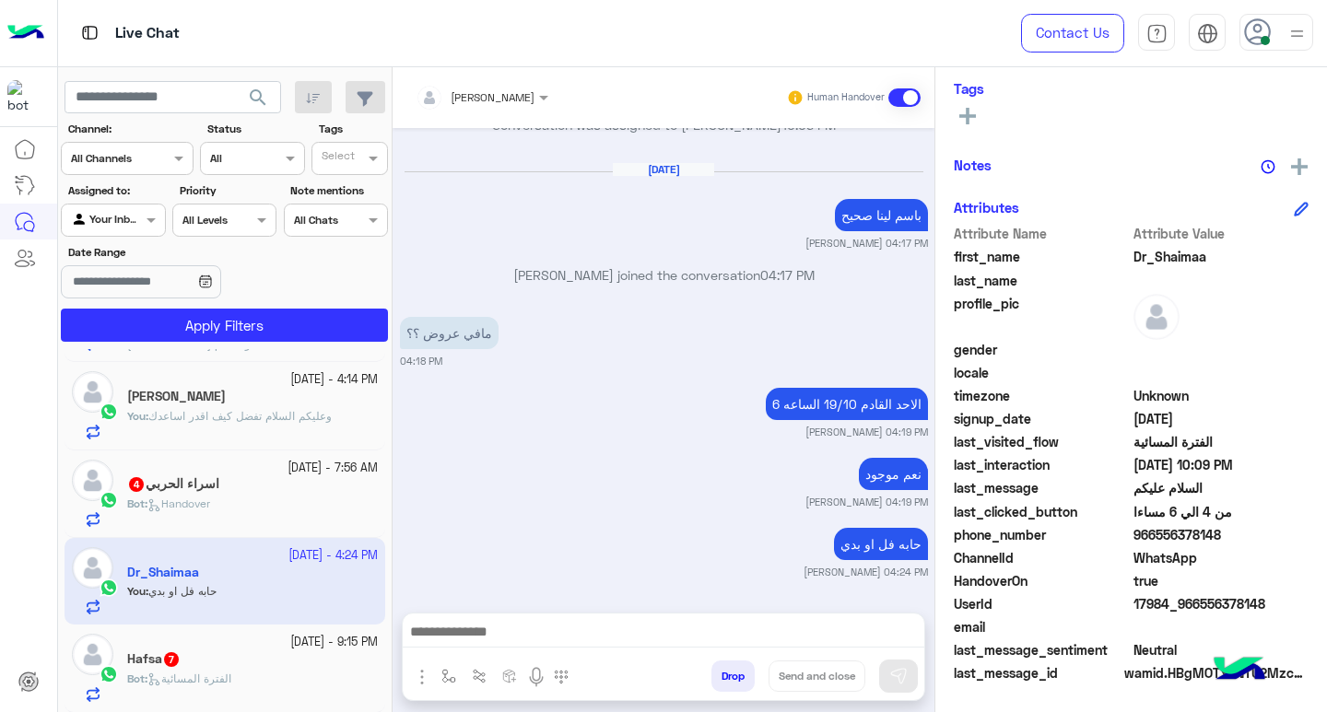
scroll to position [1716, 0]
drag, startPoint x: 1151, startPoint y: 537, endPoint x: 1221, endPoint y: 545, distance: 70.4
click at [1221, 545] on span "966556378148" at bounding box center [1222, 534] width 176 height 19
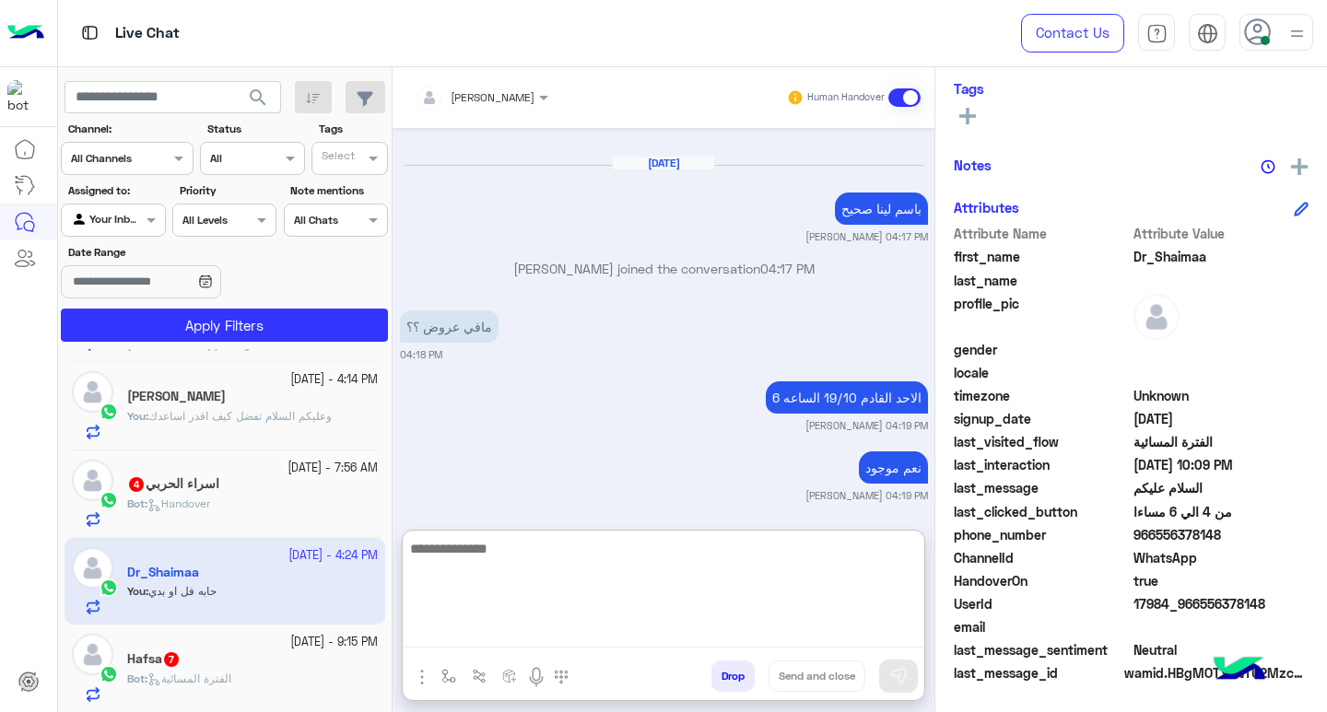
click at [775, 637] on textarea at bounding box center [664, 592] width 522 height 111
type textarea "**********"
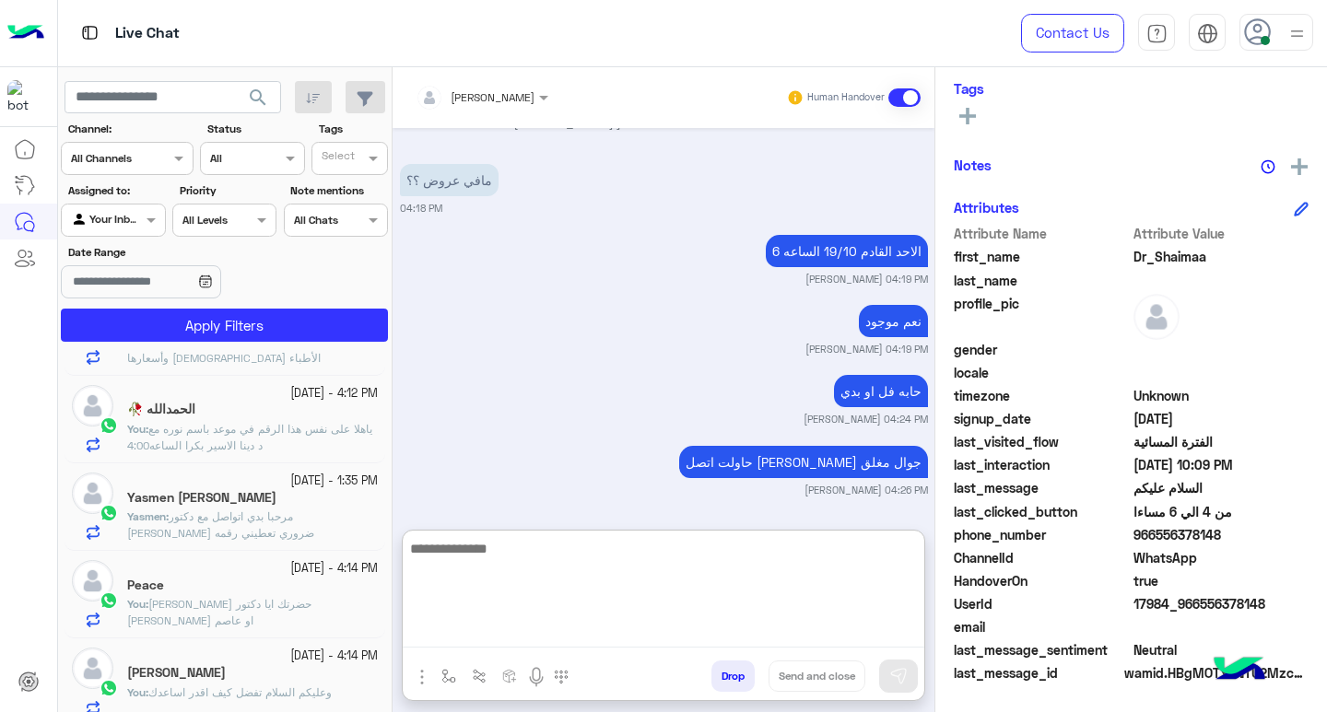
scroll to position [0, 0]
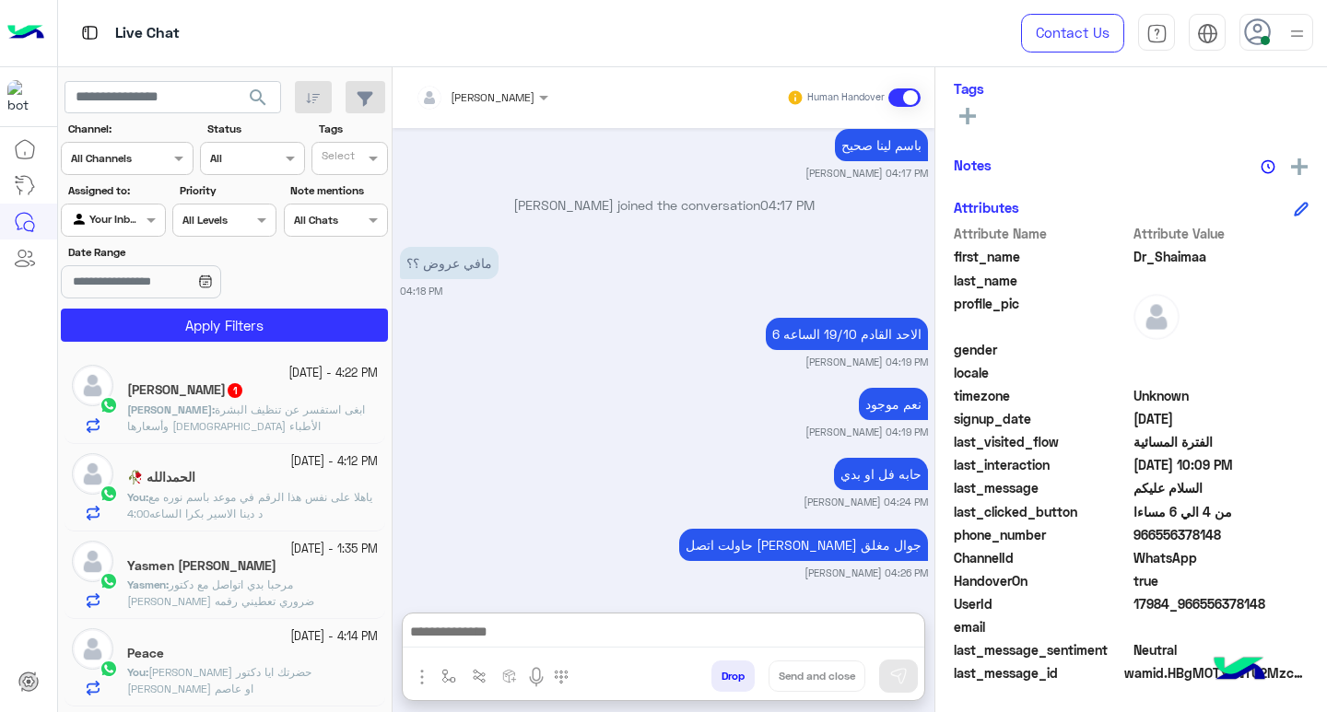
click at [189, 425] on span "ابغى استفسر عن تنظيف البشرة وأسعارها [DEMOGRAPHIC_DATA] الأطباء" at bounding box center [246, 418] width 238 height 30
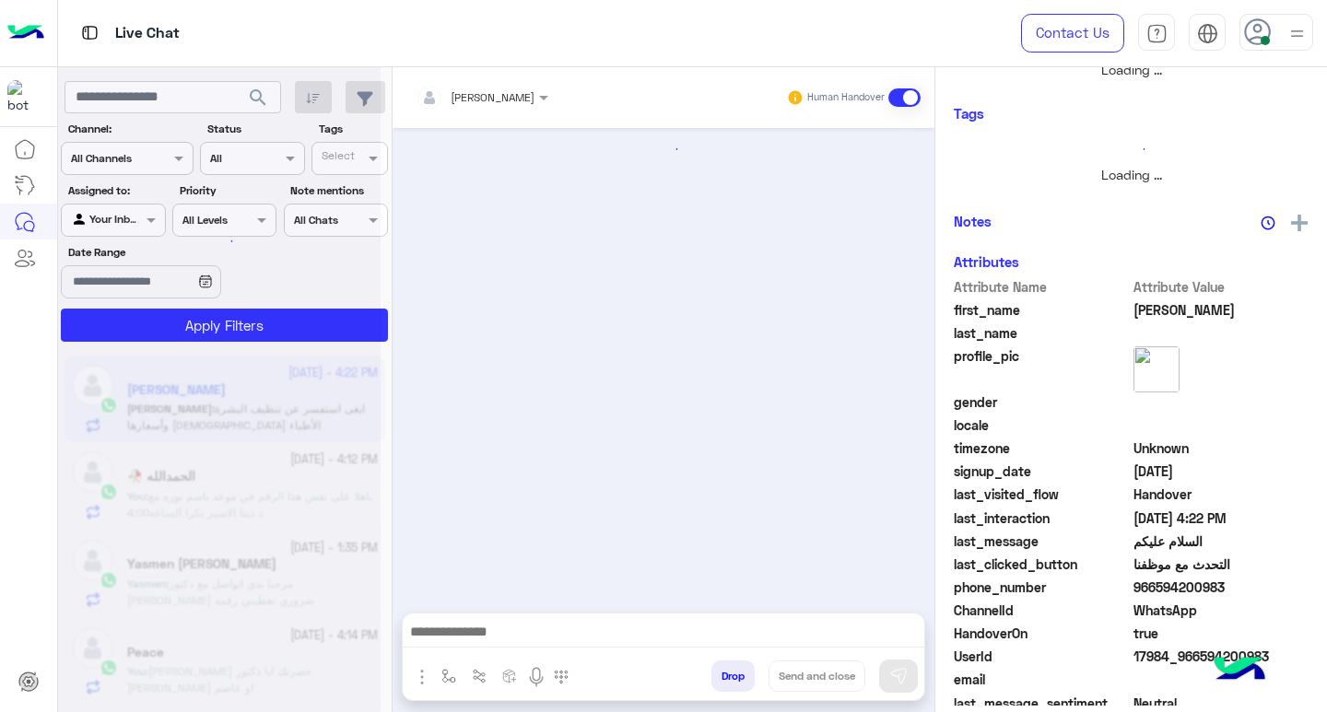
scroll to position [327, 0]
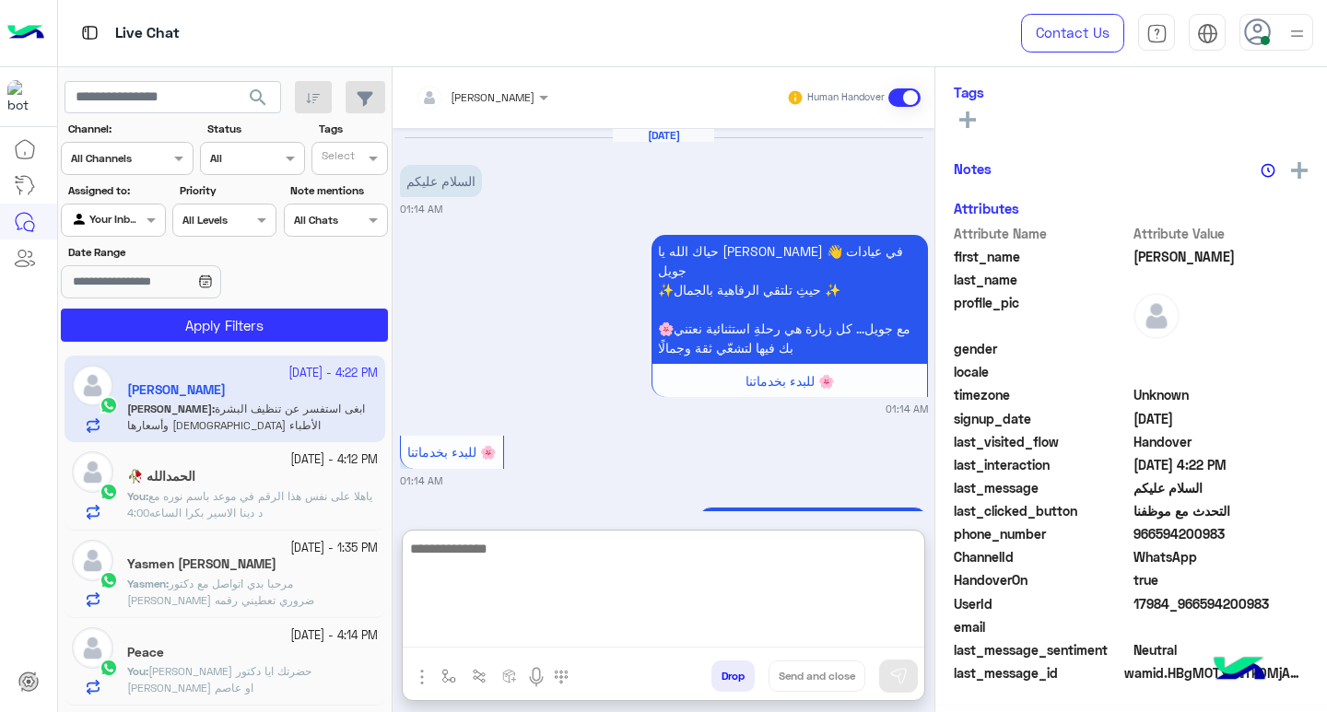
click at [479, 637] on textarea at bounding box center [664, 592] width 522 height 111
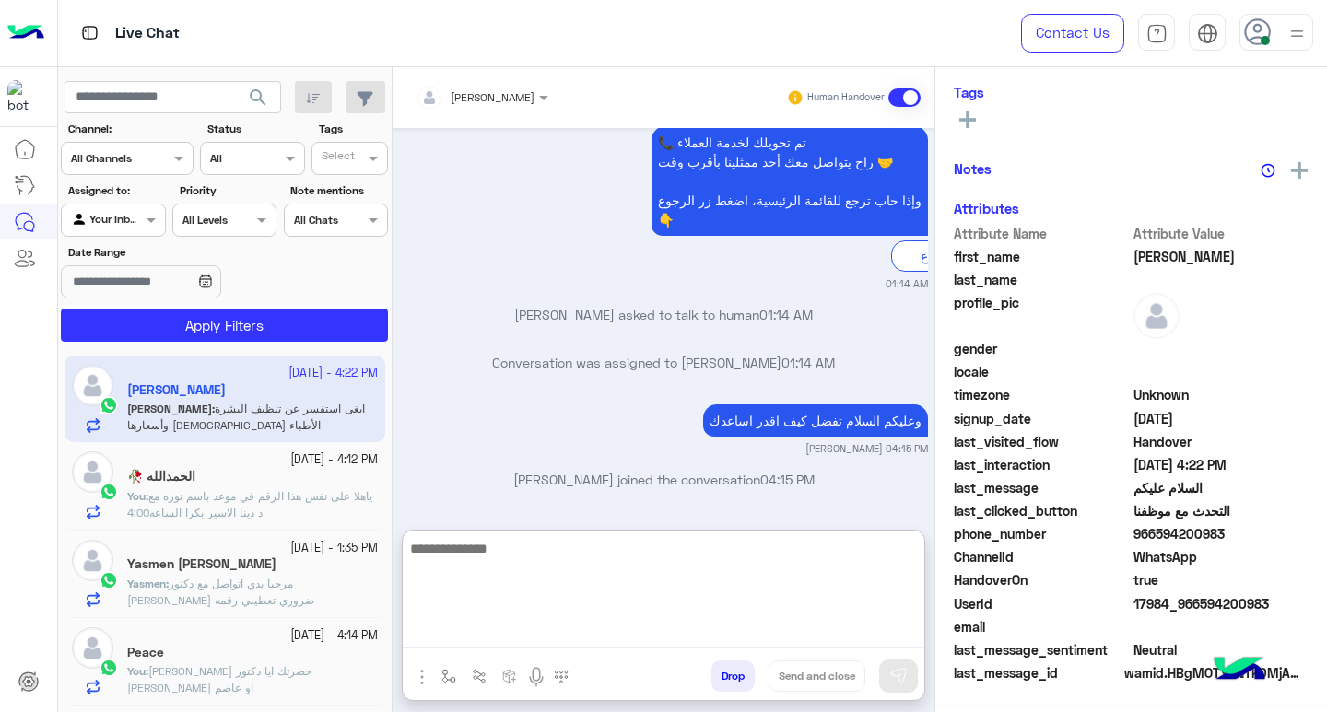
scroll to position [303, 0]
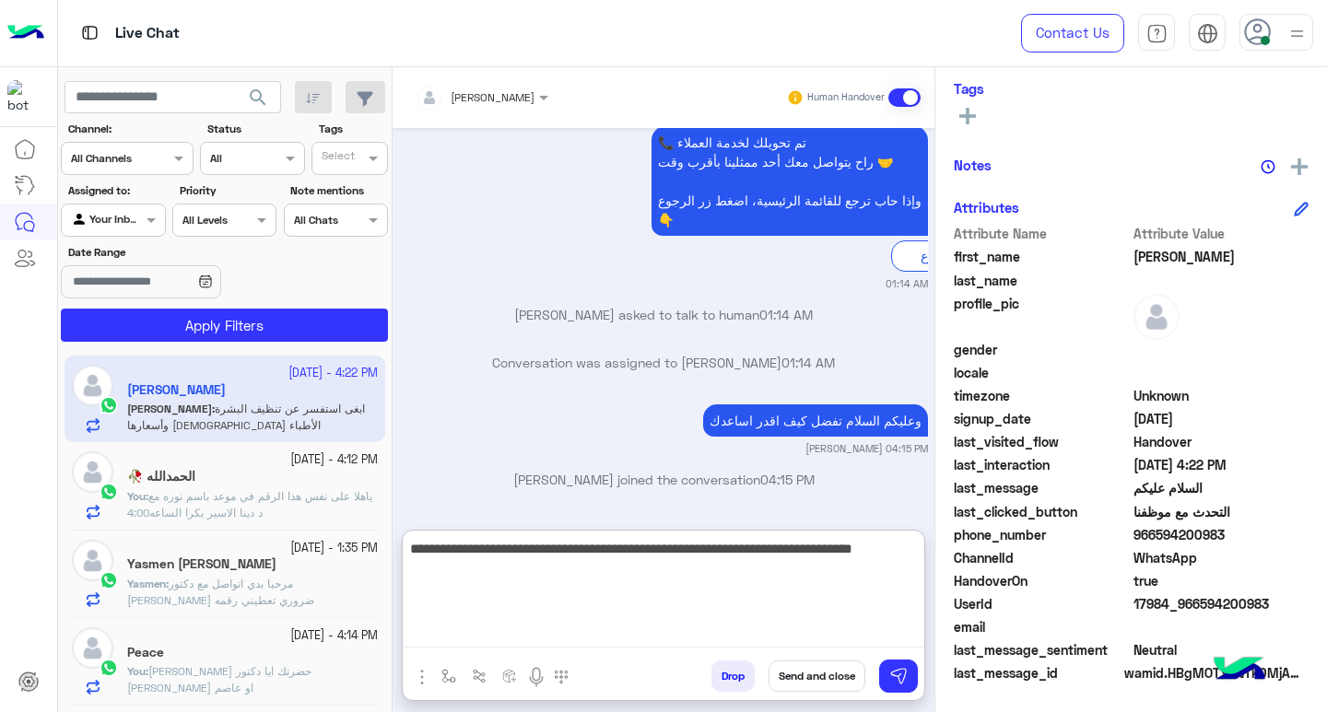
type textarea "**********"
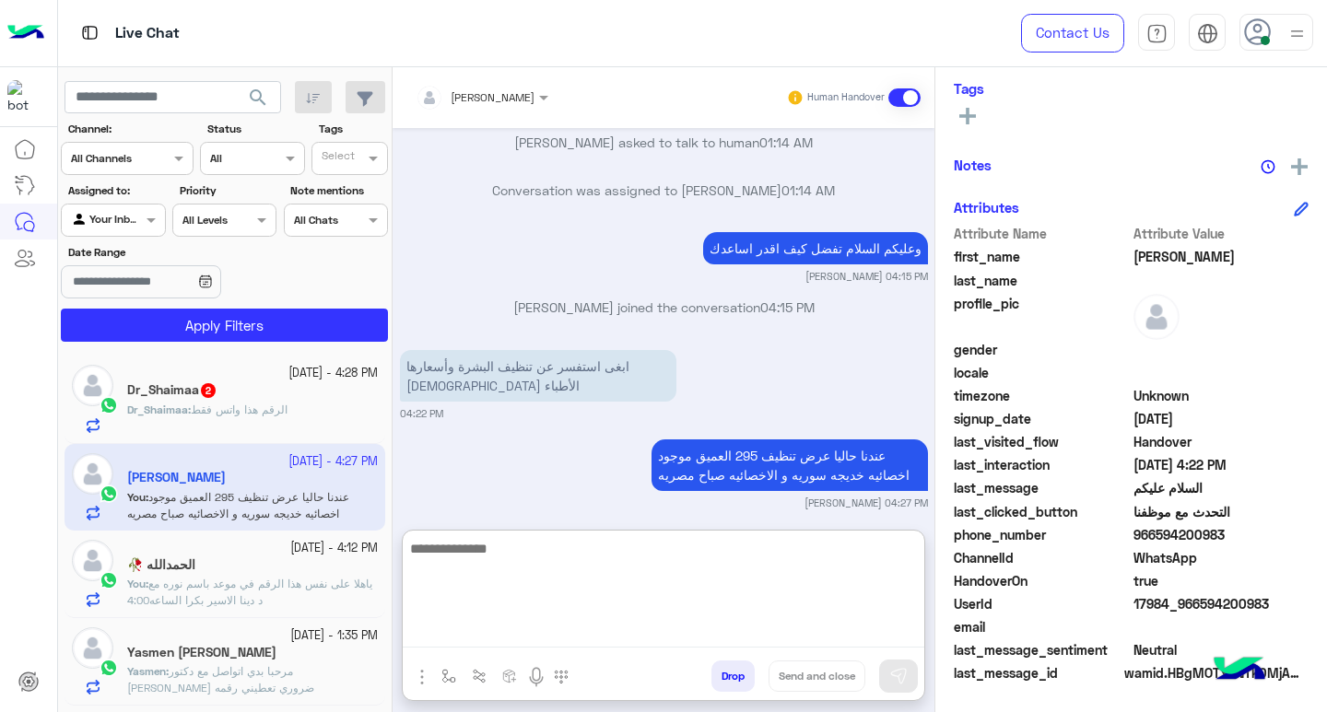
scroll to position [1044, 0]
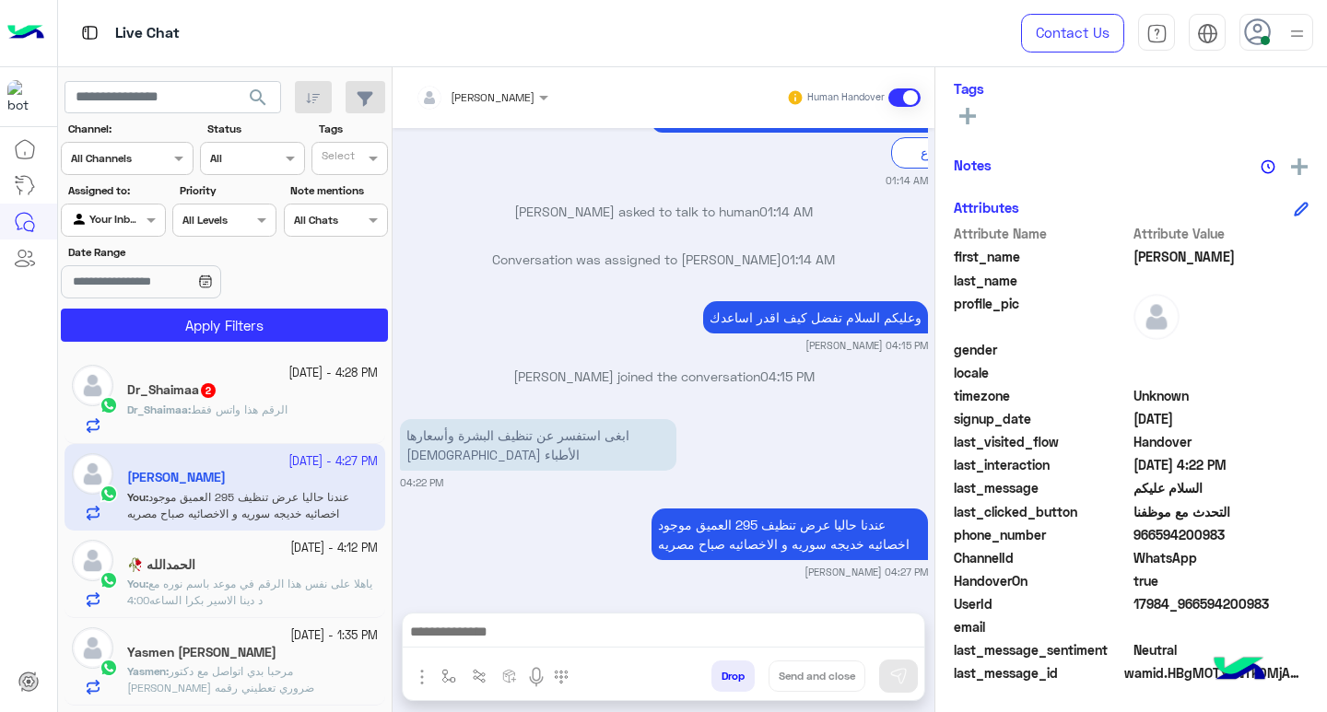
click at [288, 413] on span "الرقم هذا واتس فقط" at bounding box center [239, 410] width 97 height 14
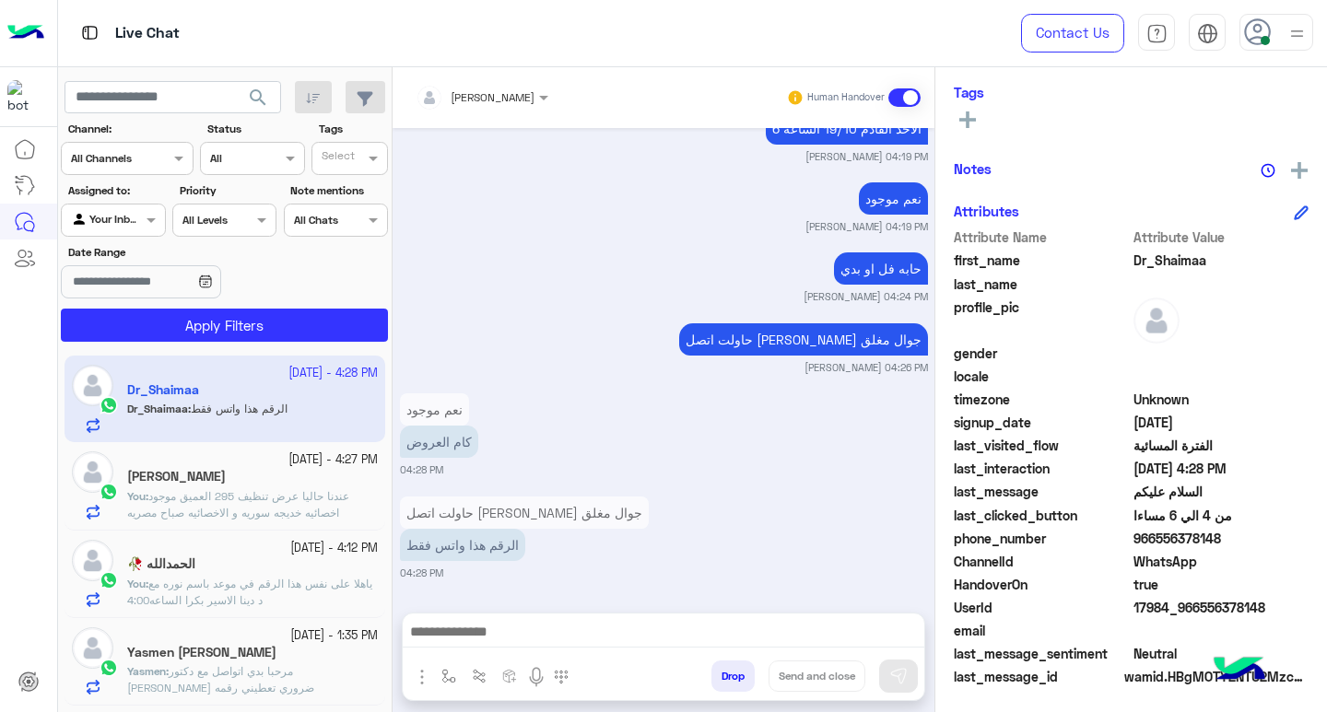
scroll to position [303, 0]
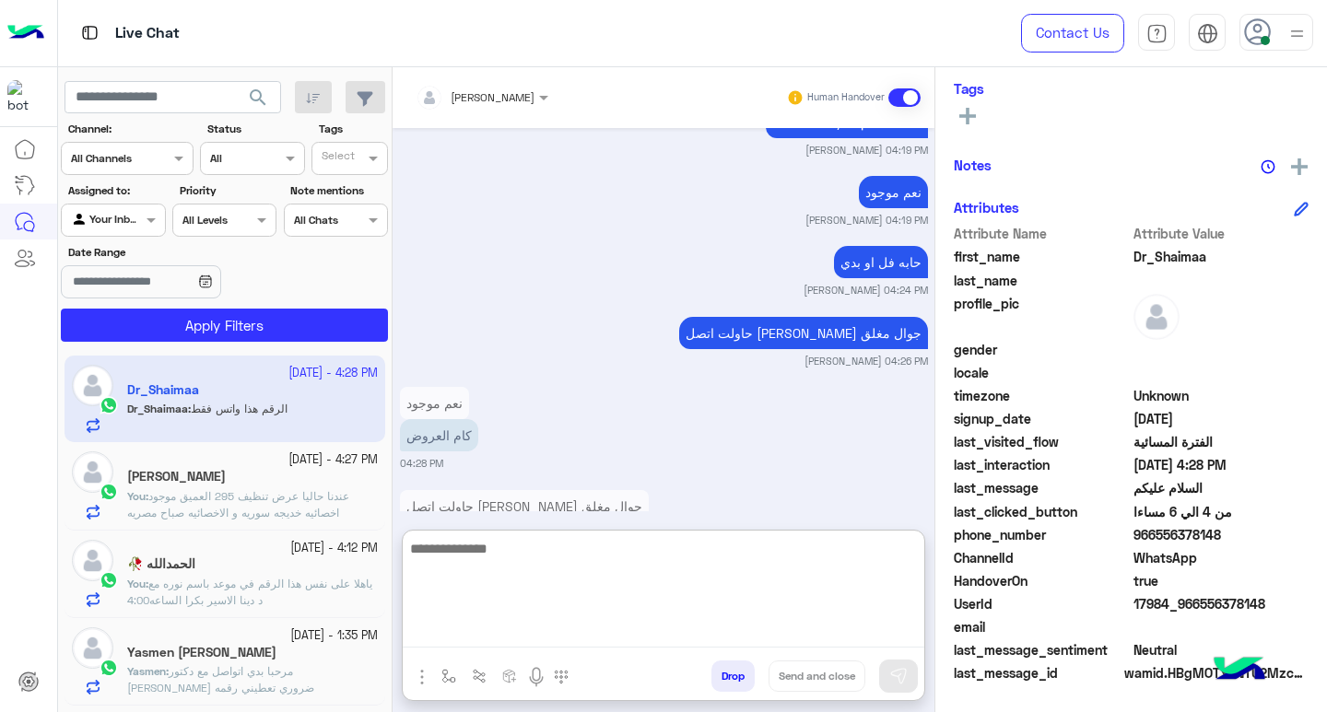
click at [535, 635] on textarea at bounding box center [664, 592] width 522 height 111
type textarea "**********"
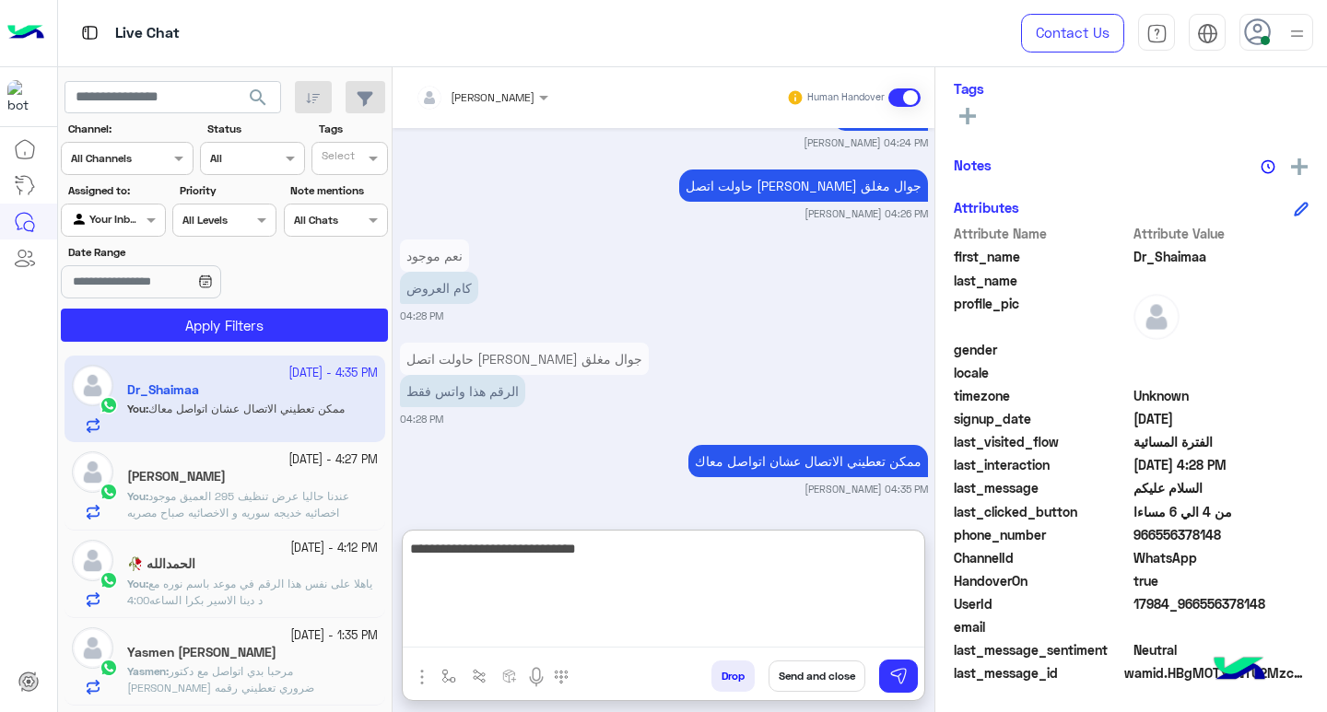
type textarea "**********"
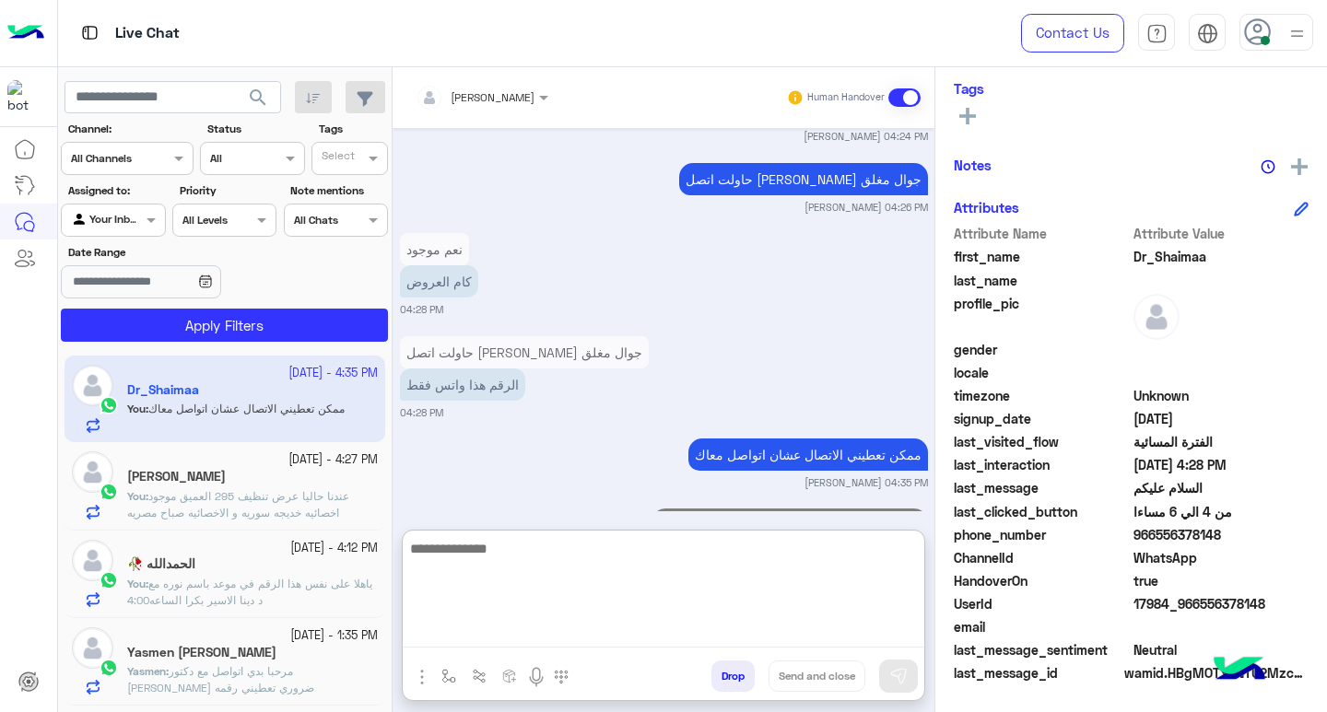
scroll to position [1693, 0]
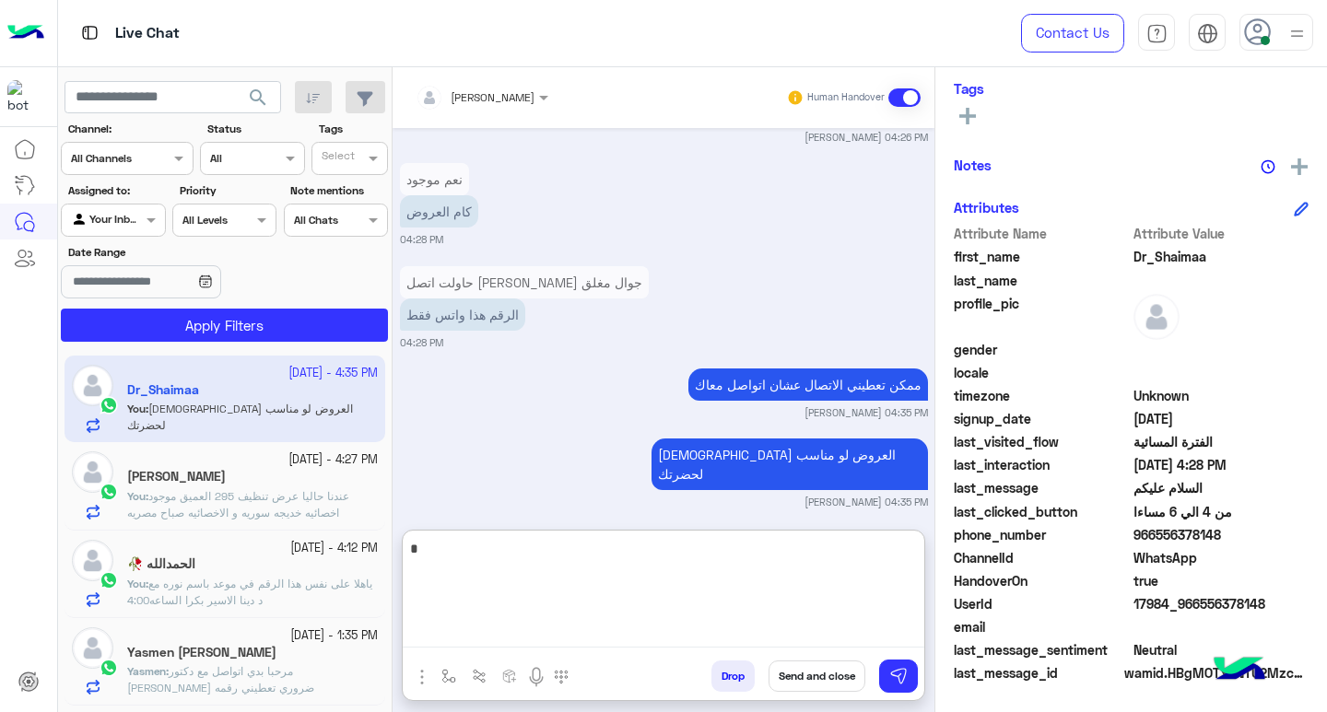
type textarea "**"
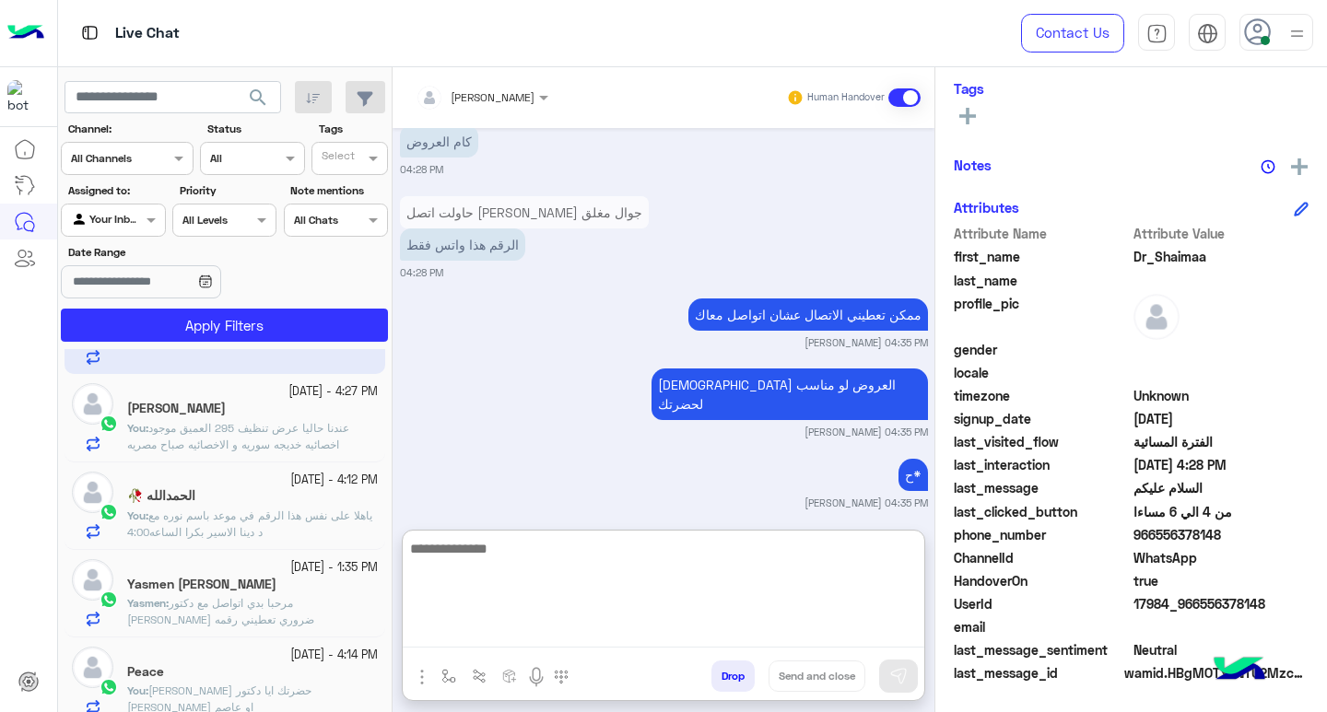
scroll to position [0, 0]
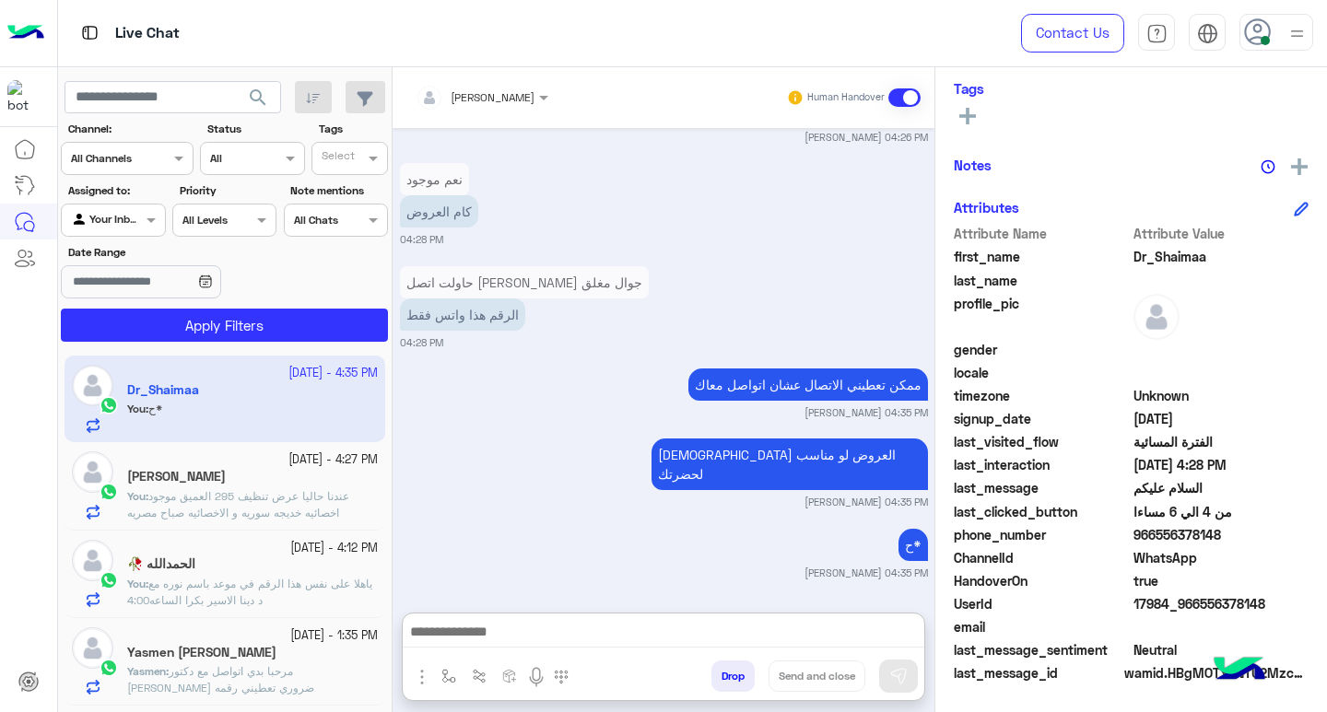
click at [220, 517] on span "عندنا حاليا عرض تنظيف 295 العميق موجود اخصائيه خديجه سوريه و الاخصائيه صباح مصر…" at bounding box center [238, 504] width 222 height 30
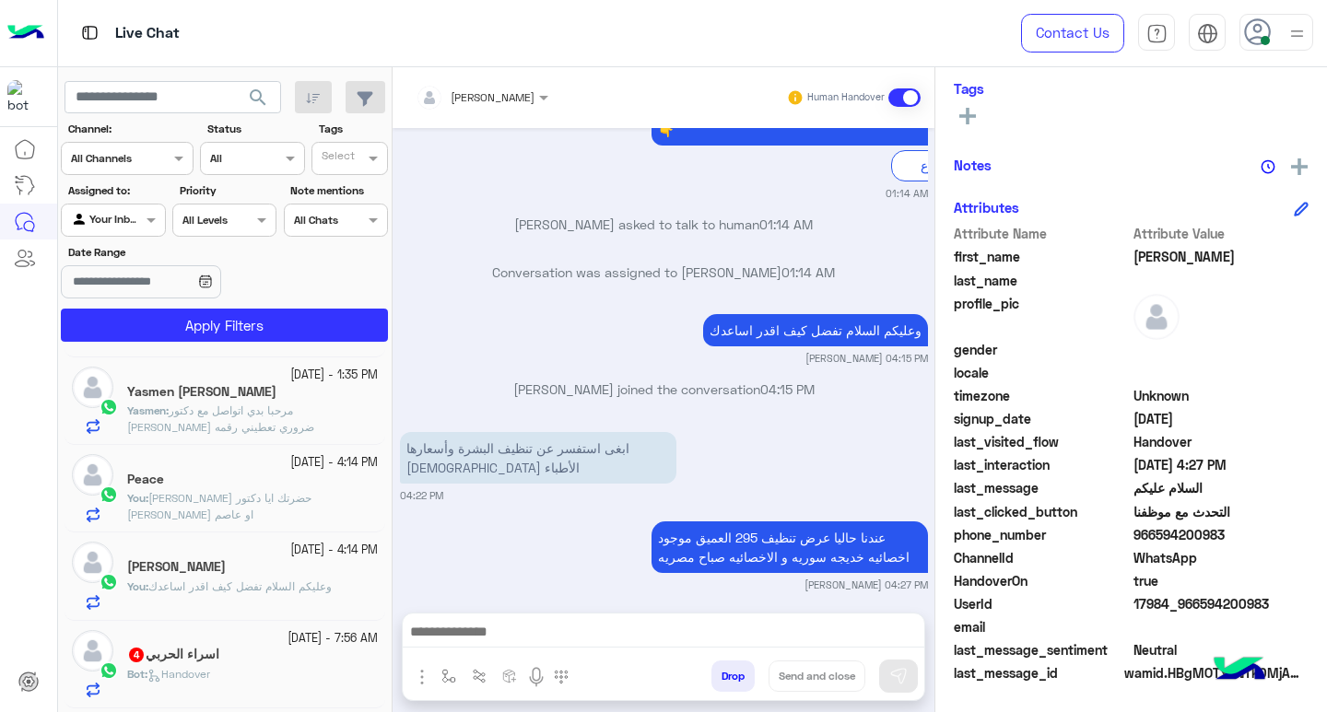
scroll to position [345, 0]
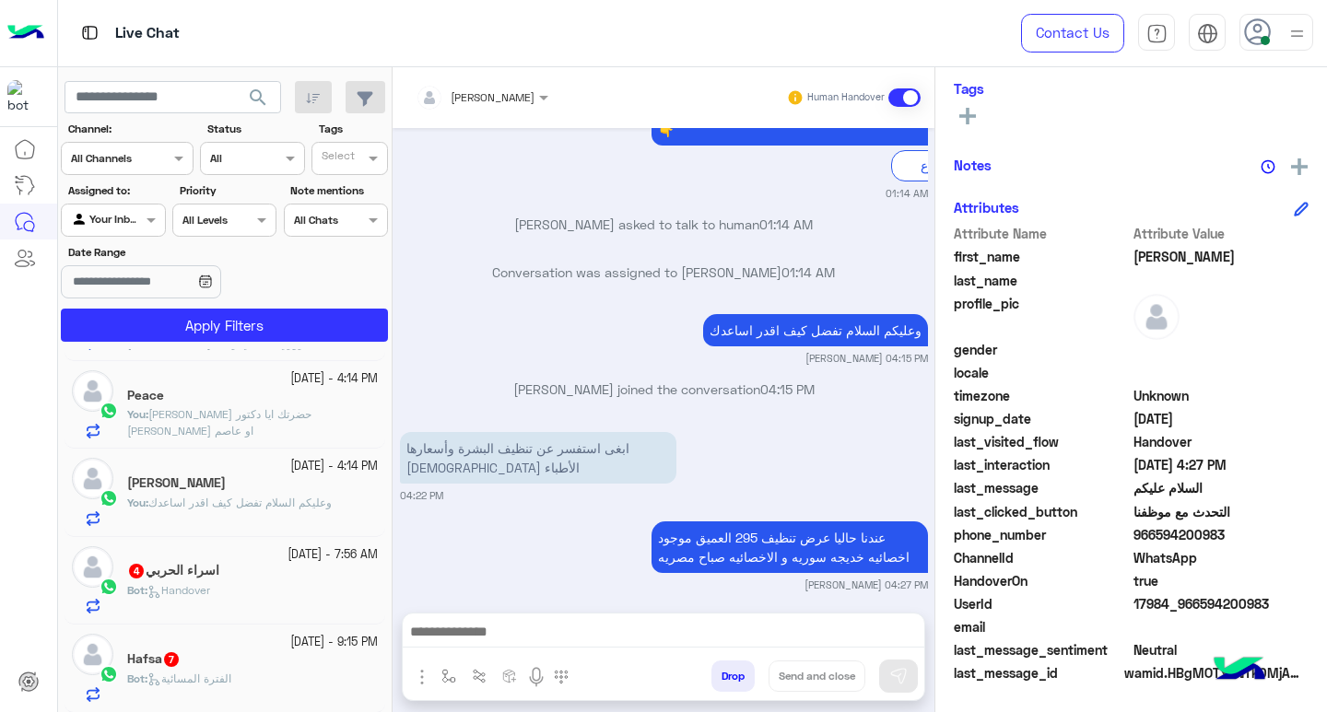
click at [251, 585] on div "Bot : Handover" at bounding box center [252, 598] width 251 height 32
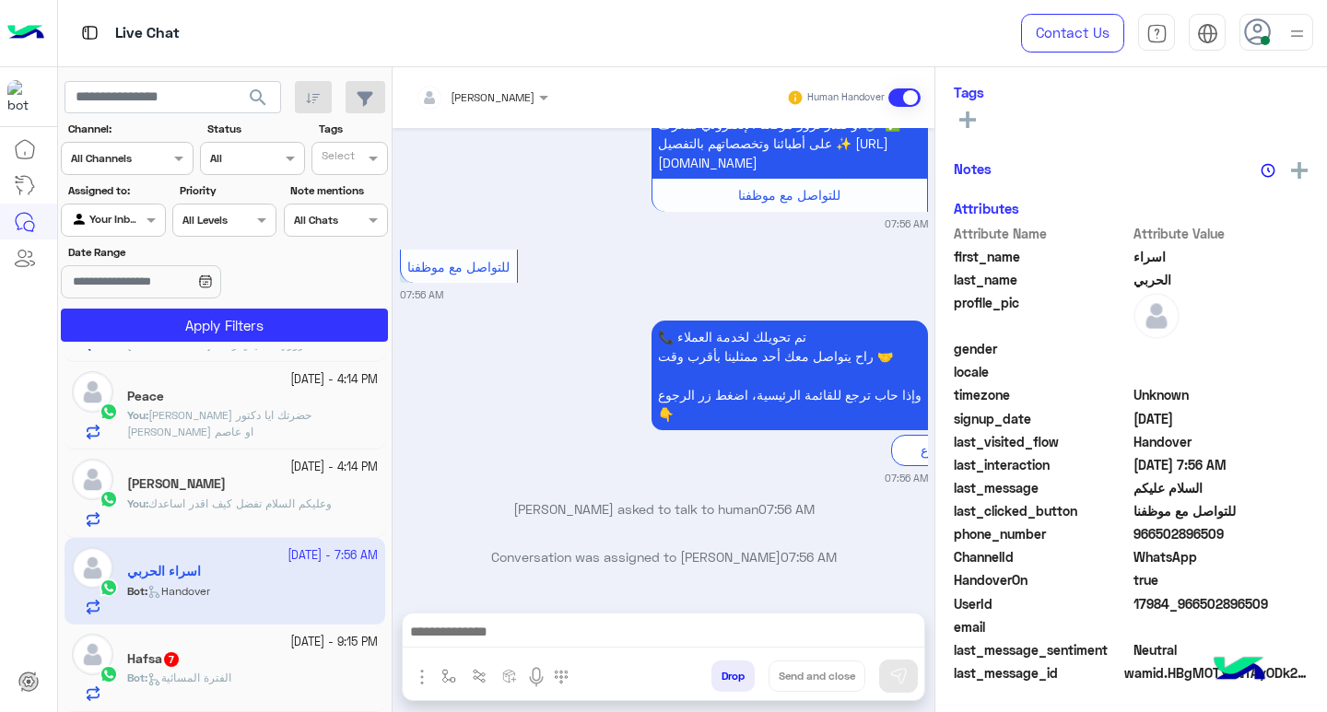
scroll to position [303, 0]
click at [1167, 538] on span "966502896509" at bounding box center [1222, 534] width 176 height 19
click at [1148, 536] on span "966502896509" at bounding box center [1222, 534] width 176 height 19
click at [1154, 536] on span "966502896509" at bounding box center [1222, 534] width 176 height 19
drag, startPoint x: 1155, startPoint y: 536, endPoint x: 1227, endPoint y: 546, distance: 72.5
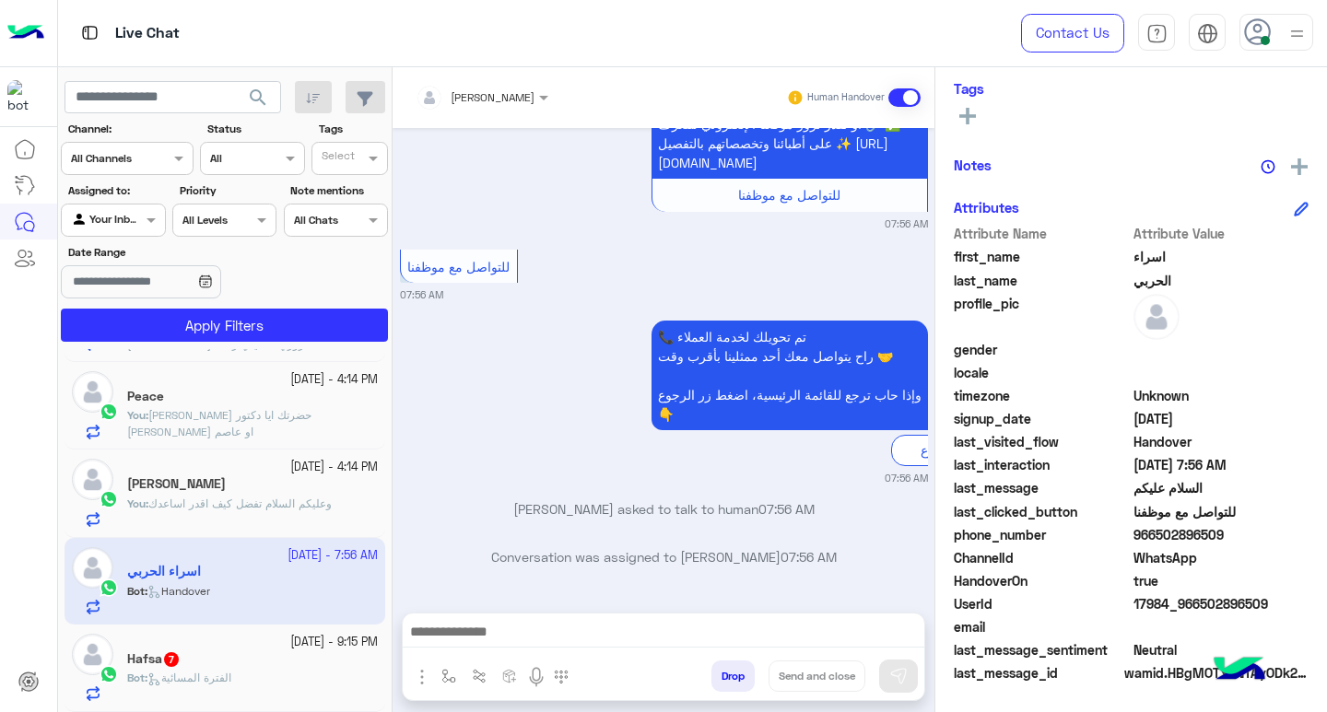
click at [1227, 546] on div "phone_number [PHONE_NUMBER]" at bounding box center [1131, 536] width 355 height 23
copy span "502896509"
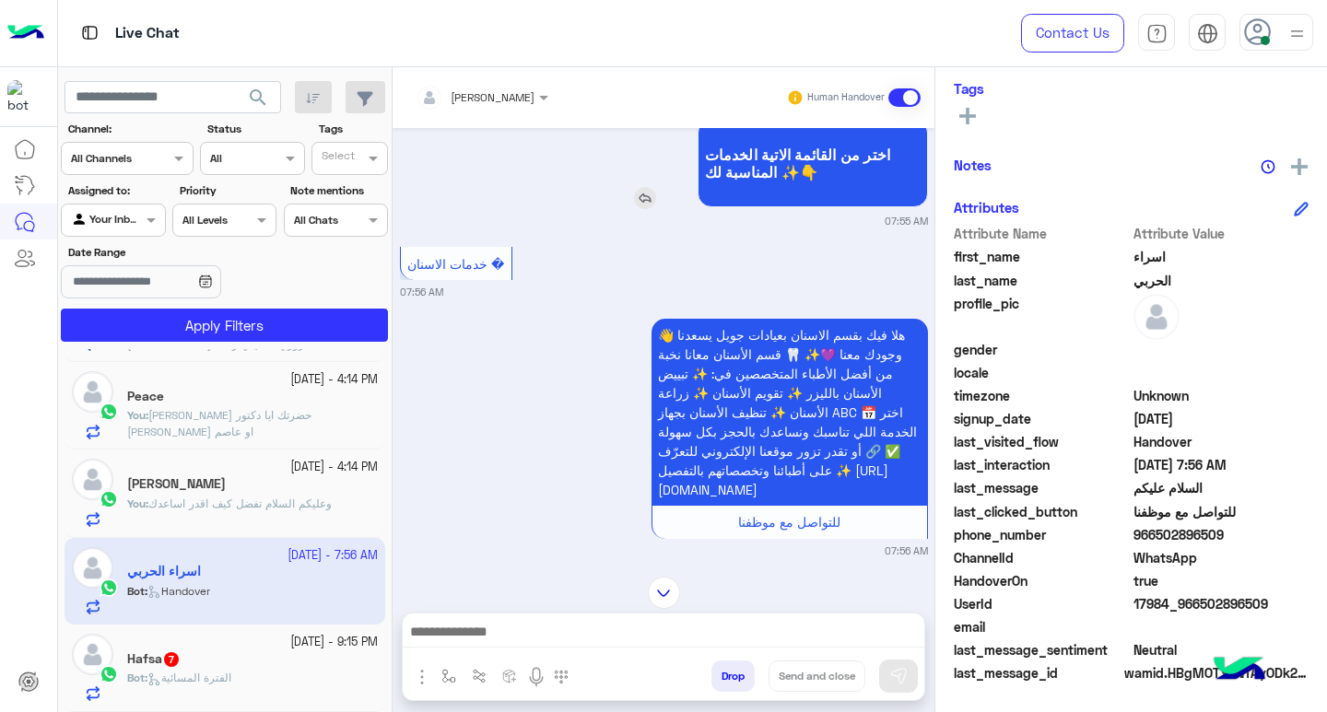
scroll to position [702, 0]
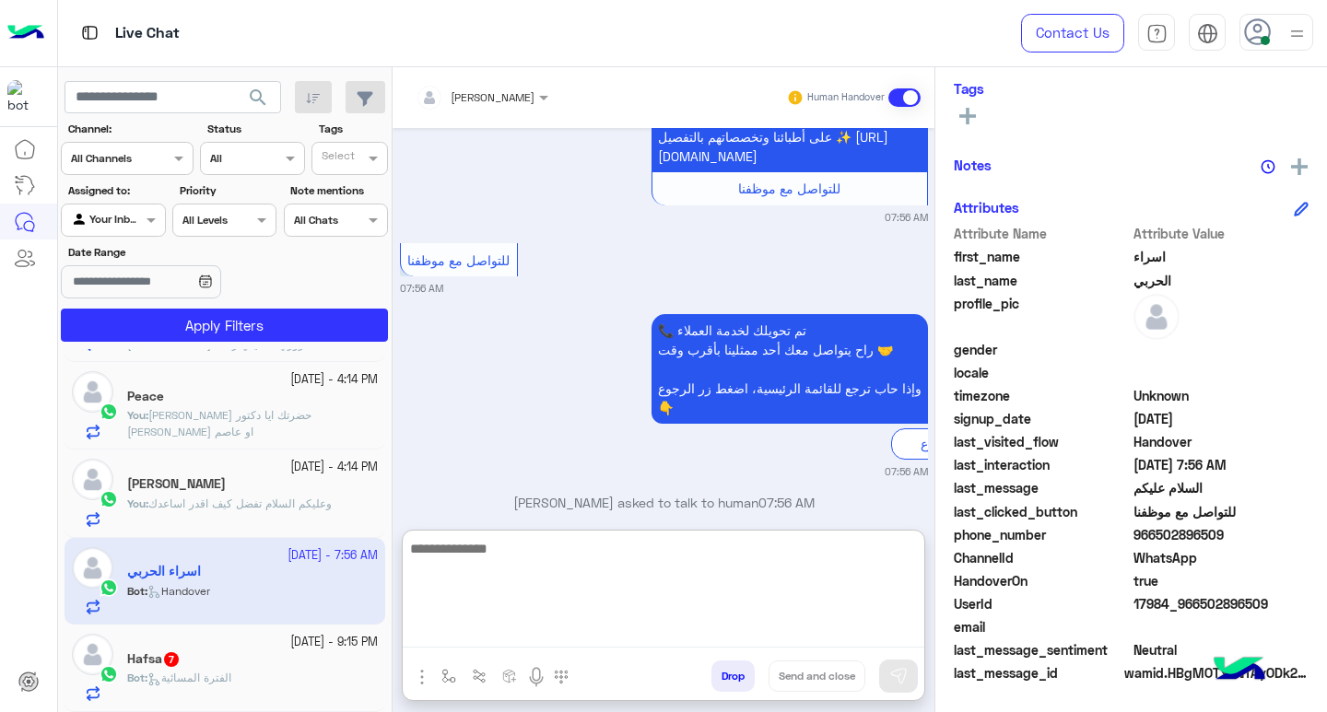
click at [664, 636] on textarea at bounding box center [664, 592] width 522 height 111
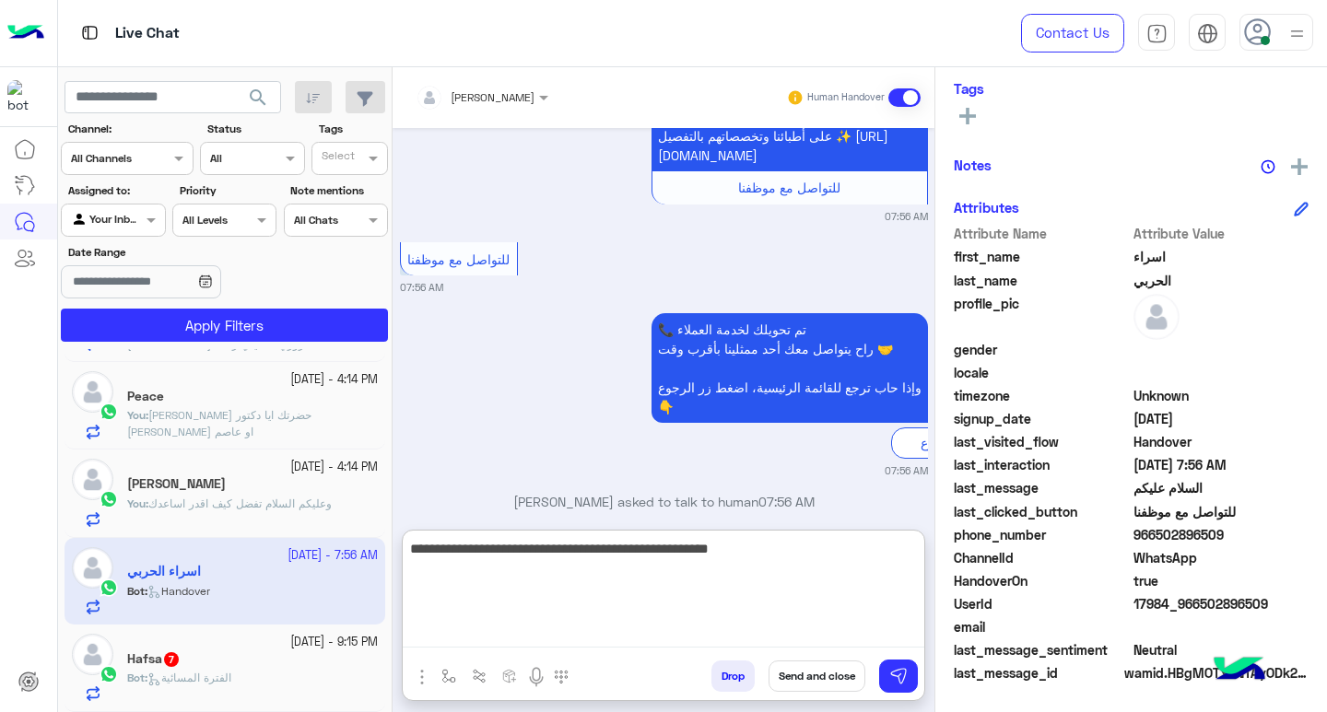
type textarea "**********"
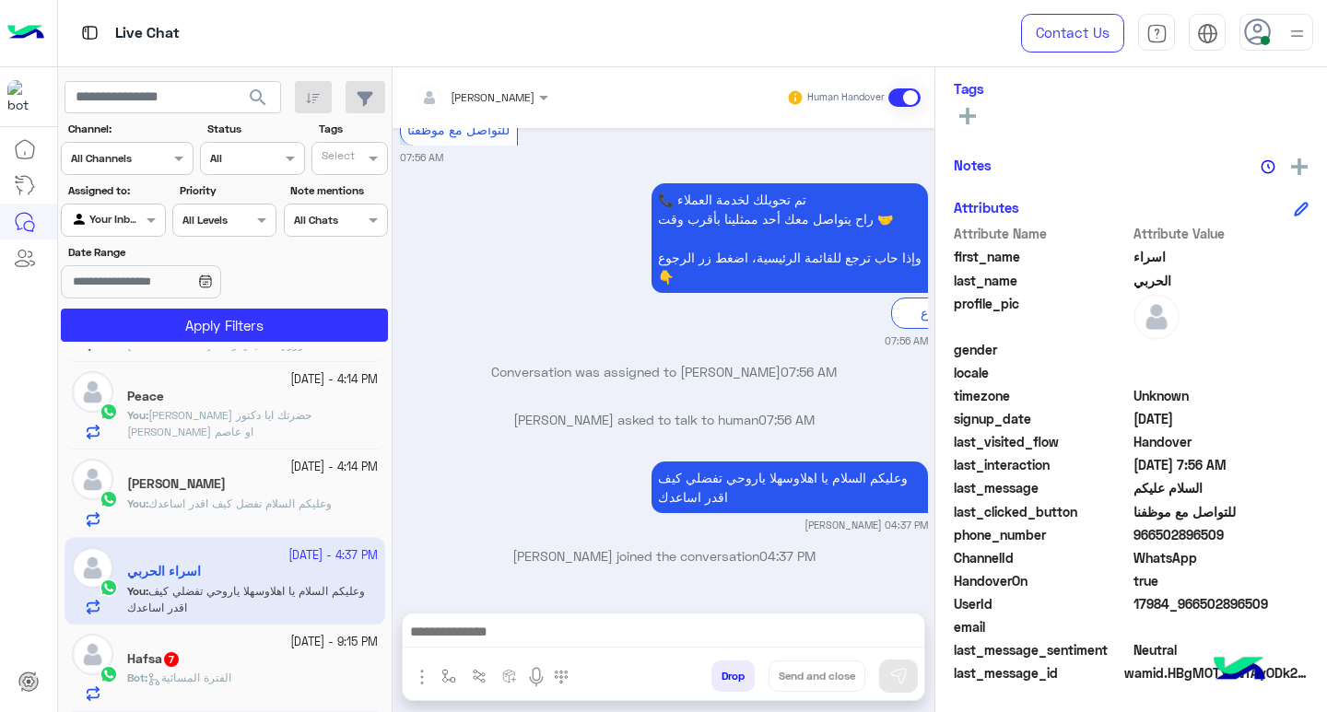
scroll to position [897, 0]
click at [290, 649] on small "[DATE] - 9:15 PM" at bounding box center [334, 643] width 88 height 18
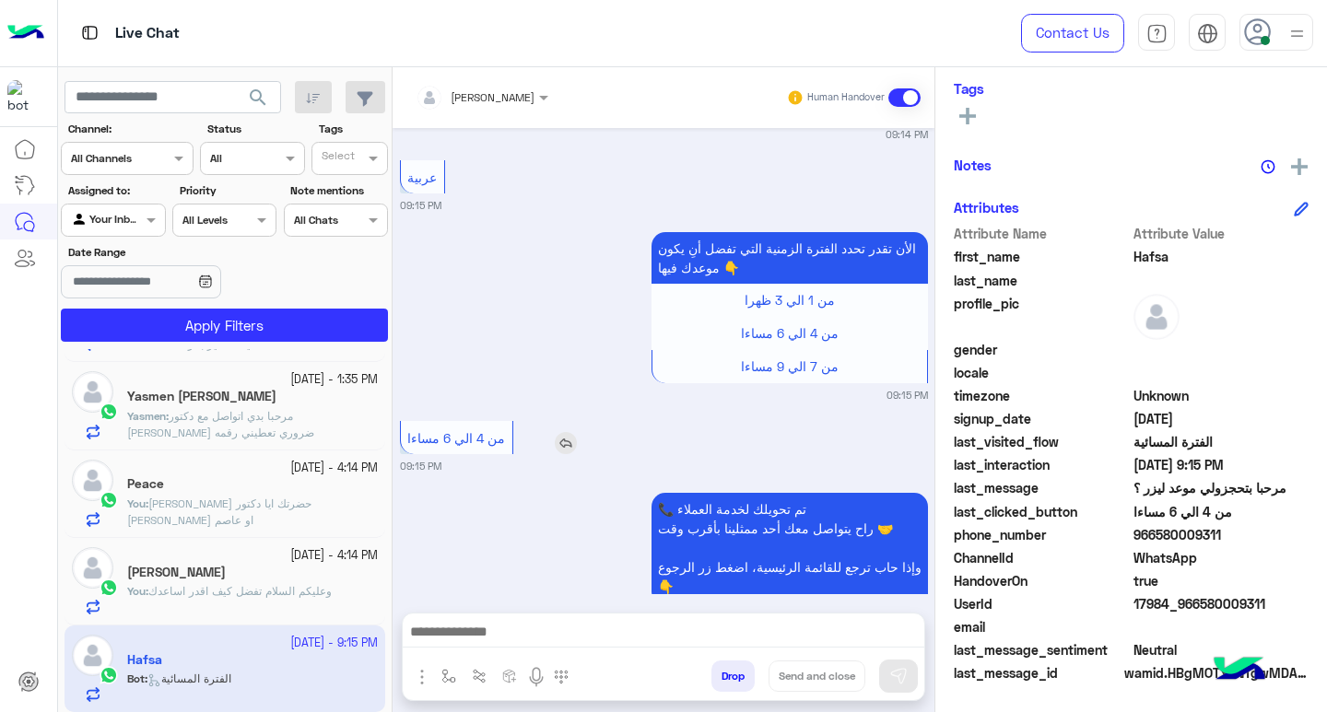
scroll to position [1264, 0]
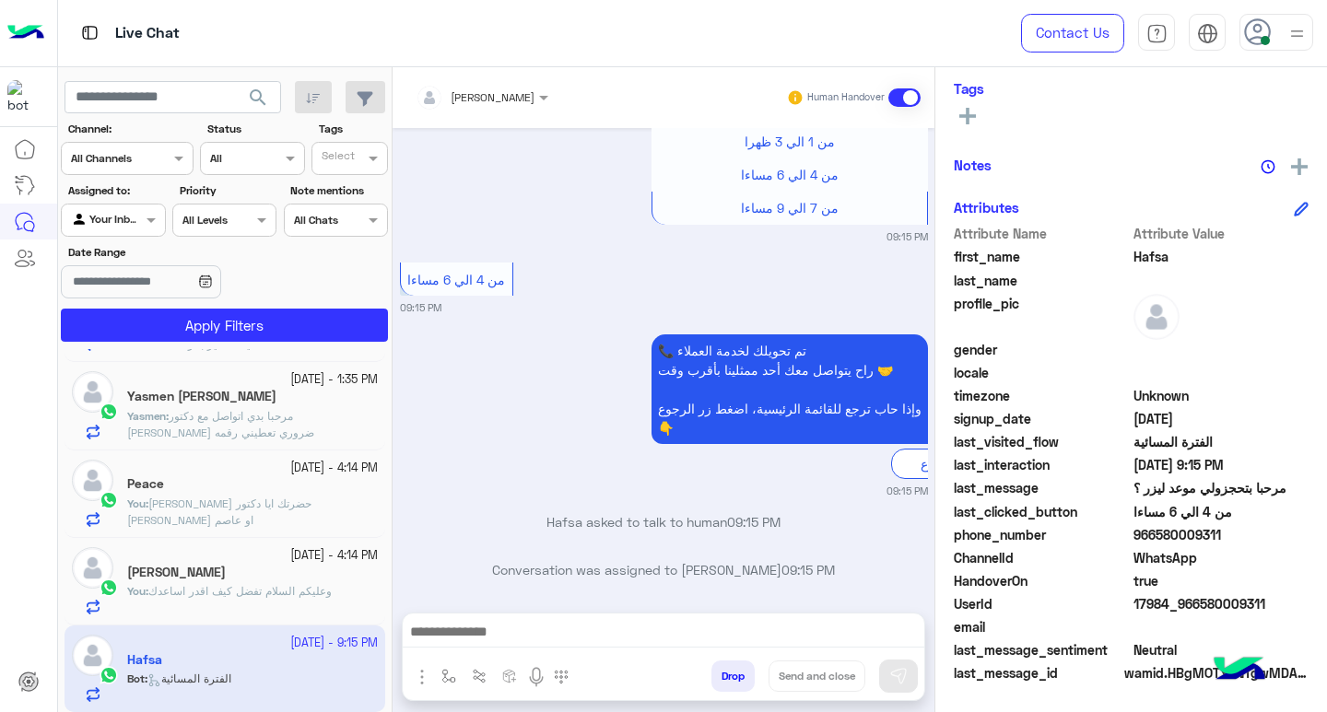
drag, startPoint x: 1156, startPoint y: 537, endPoint x: 1228, endPoint y: 544, distance: 72.2
click at [1228, 544] on span "966580009311" at bounding box center [1222, 534] width 176 height 19
copy span "580009311"
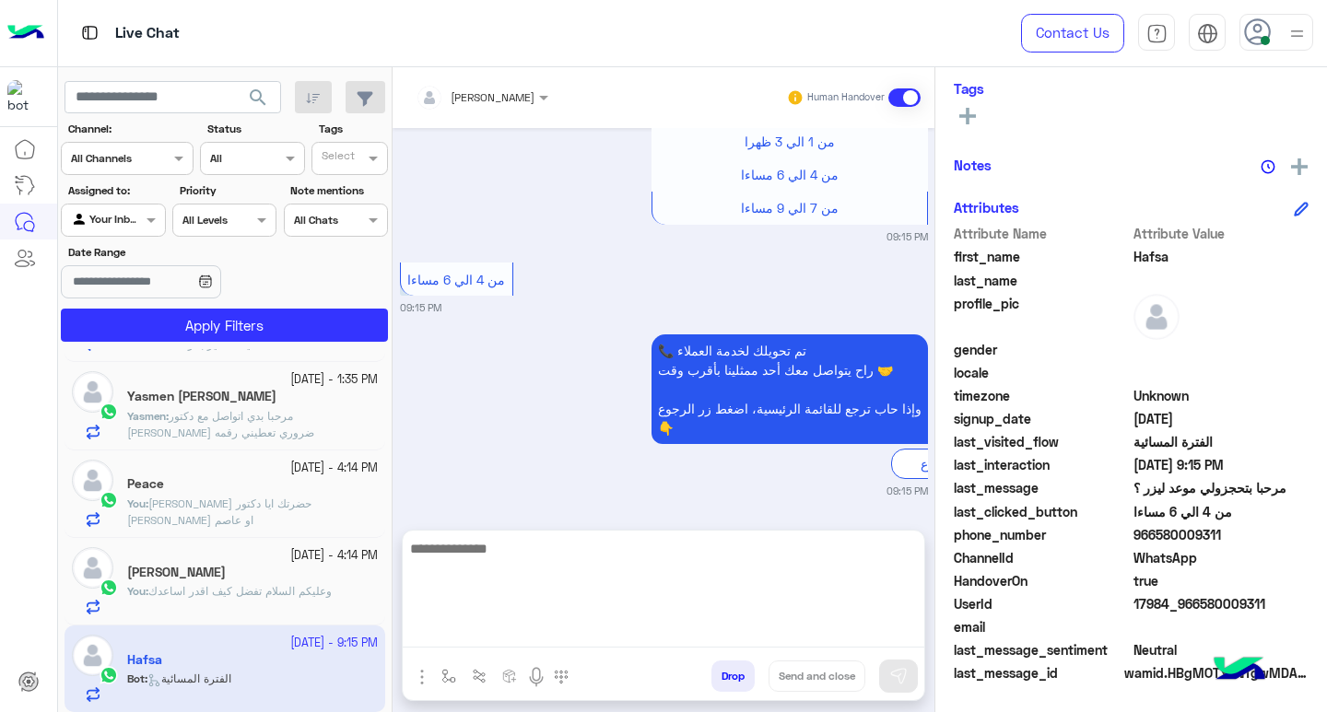
click at [561, 628] on textarea at bounding box center [664, 592] width 522 height 111
type textarea "**********"
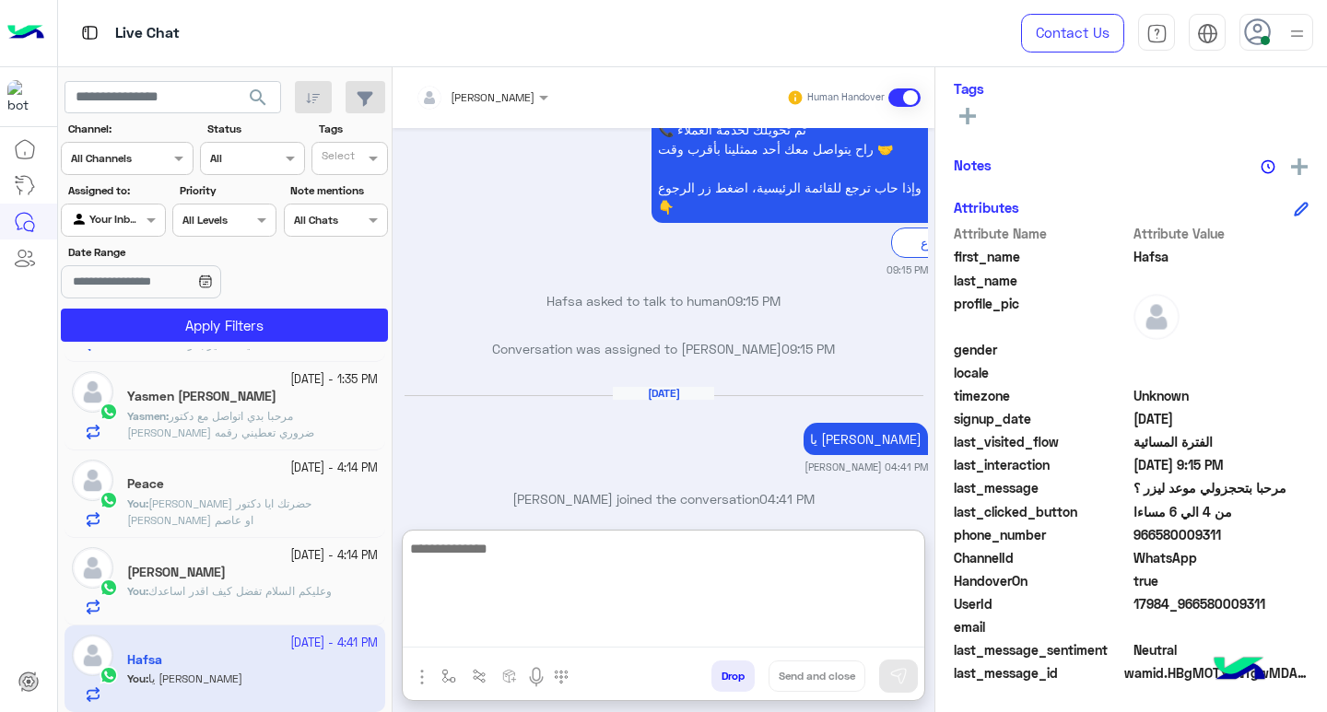
scroll to position [1498, 0]
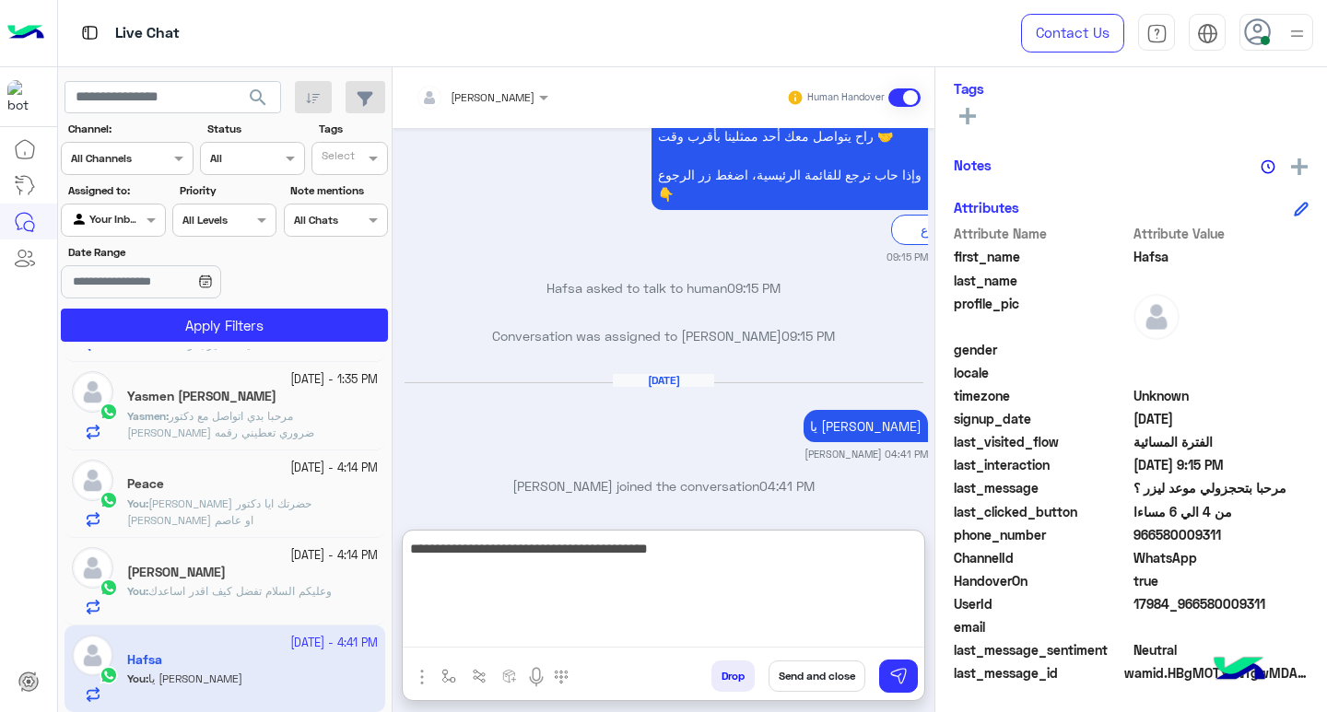
click at [670, 552] on textarea "**********" at bounding box center [664, 592] width 522 height 111
type textarea "**********"
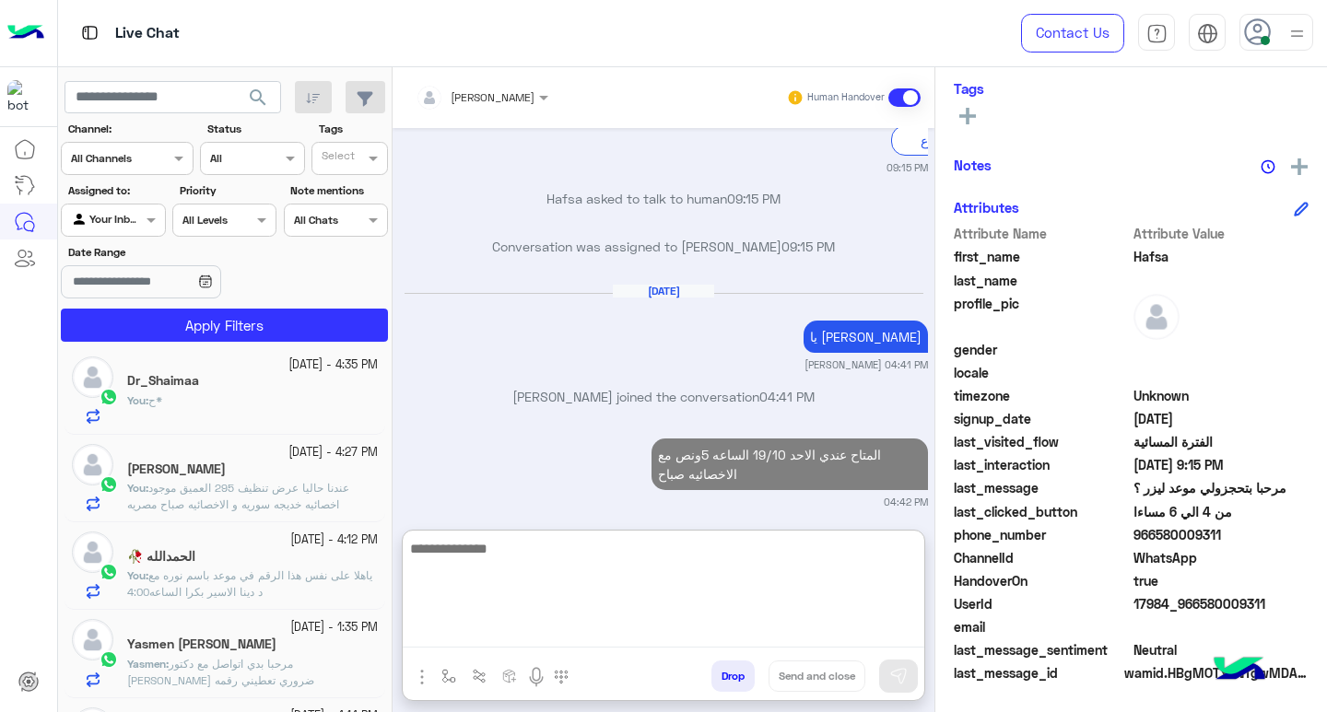
scroll to position [0, 0]
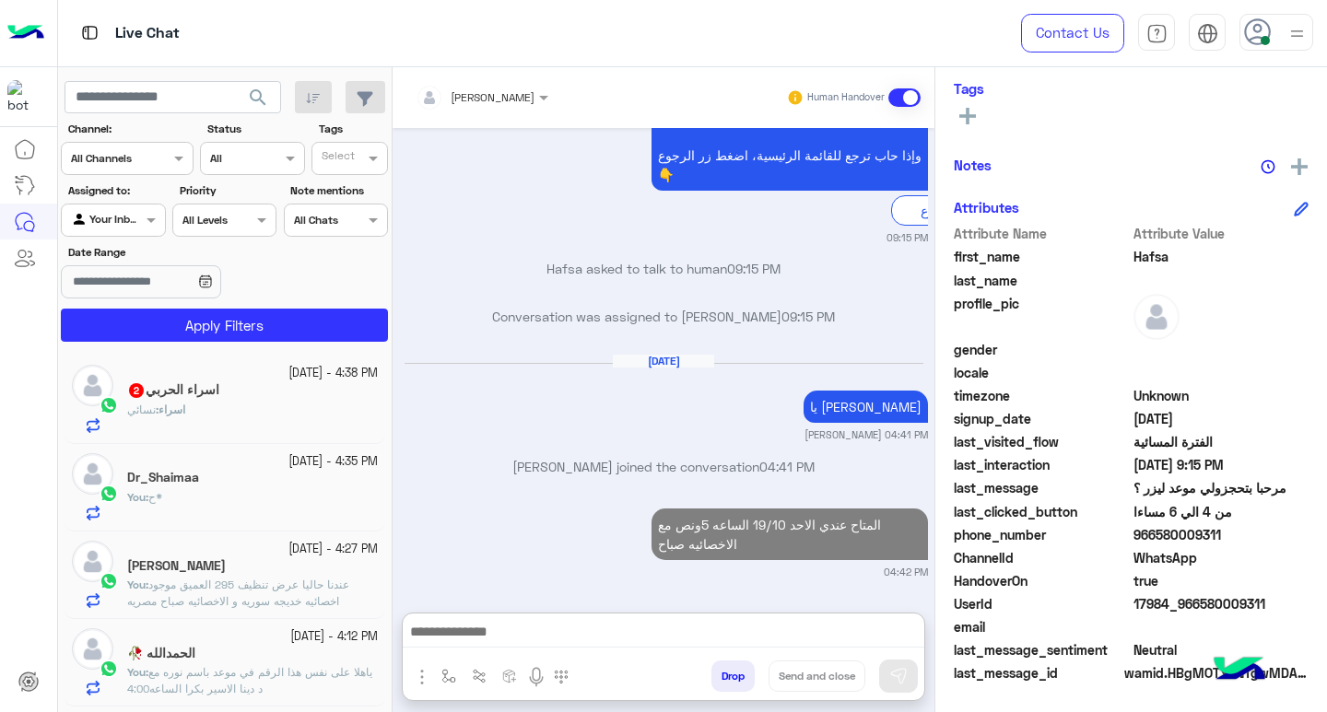
click at [213, 405] on div "اسراء : نسائي" at bounding box center [252, 418] width 251 height 32
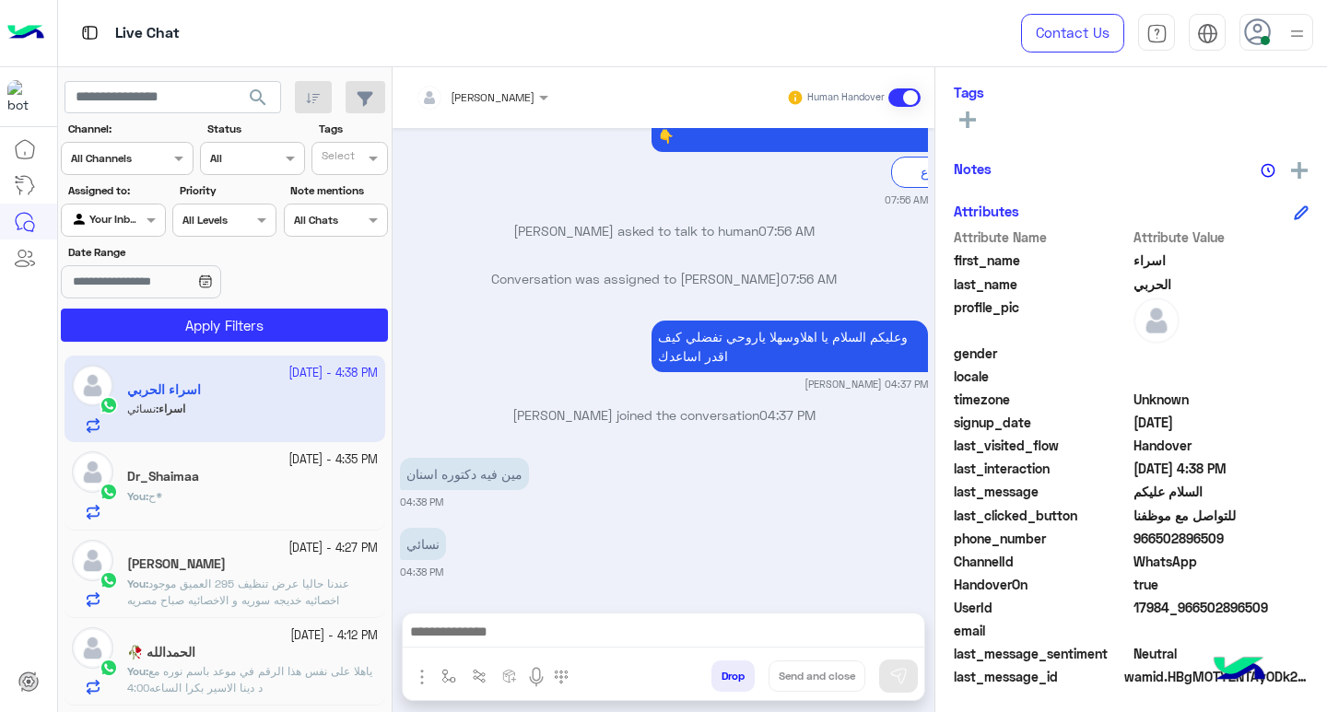
scroll to position [303, 0]
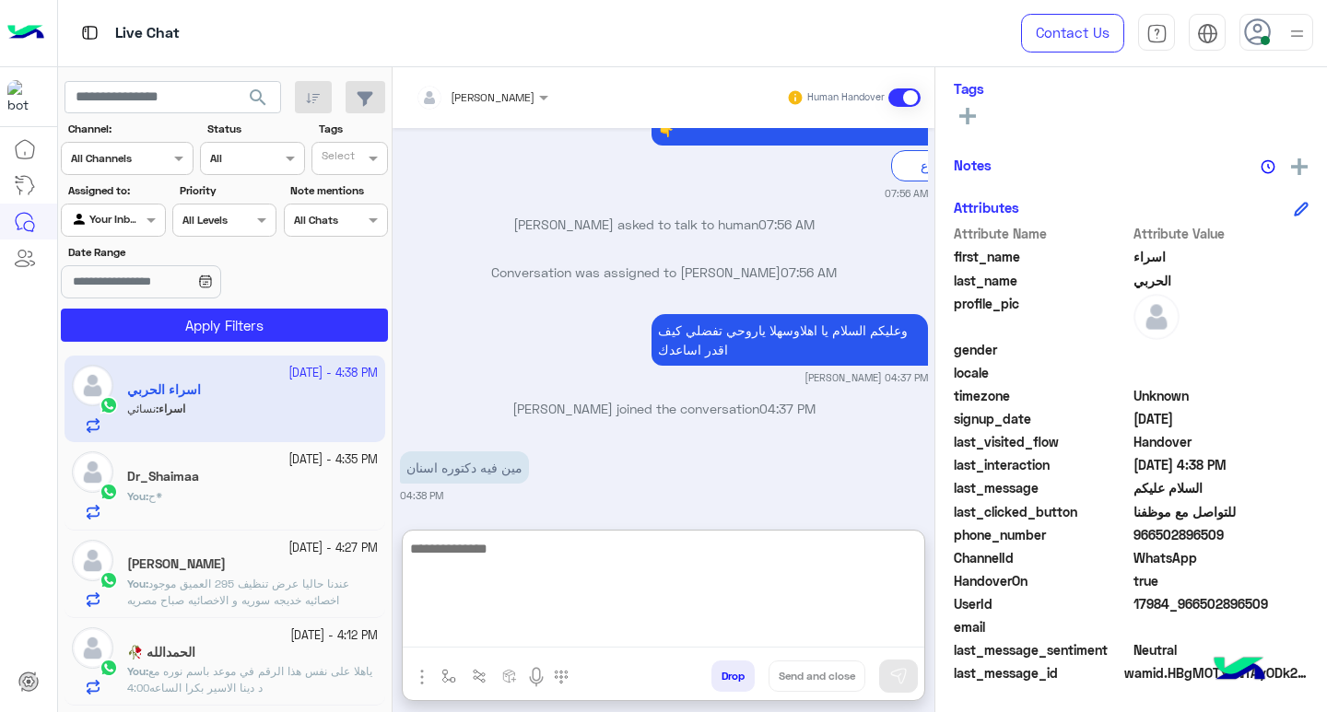
click at [565, 628] on textarea at bounding box center [664, 592] width 522 height 111
type textarea "********"
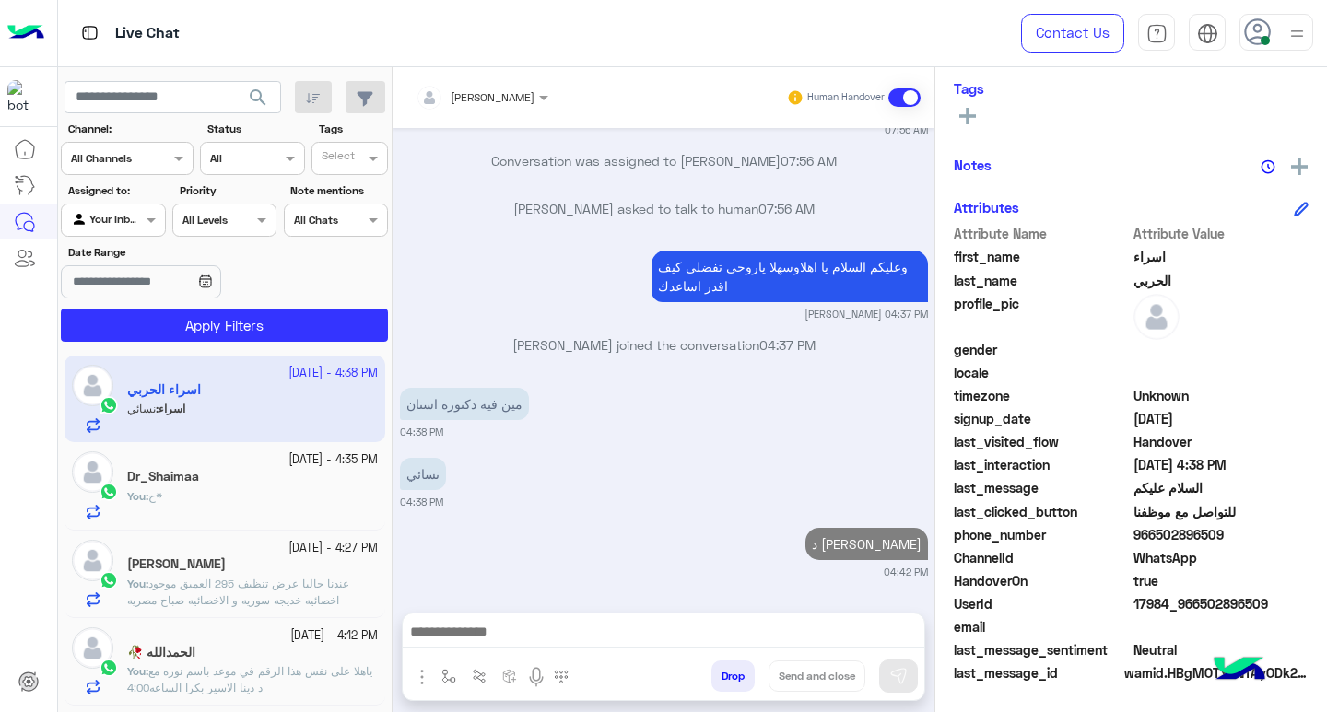
scroll to position [1051, 0]
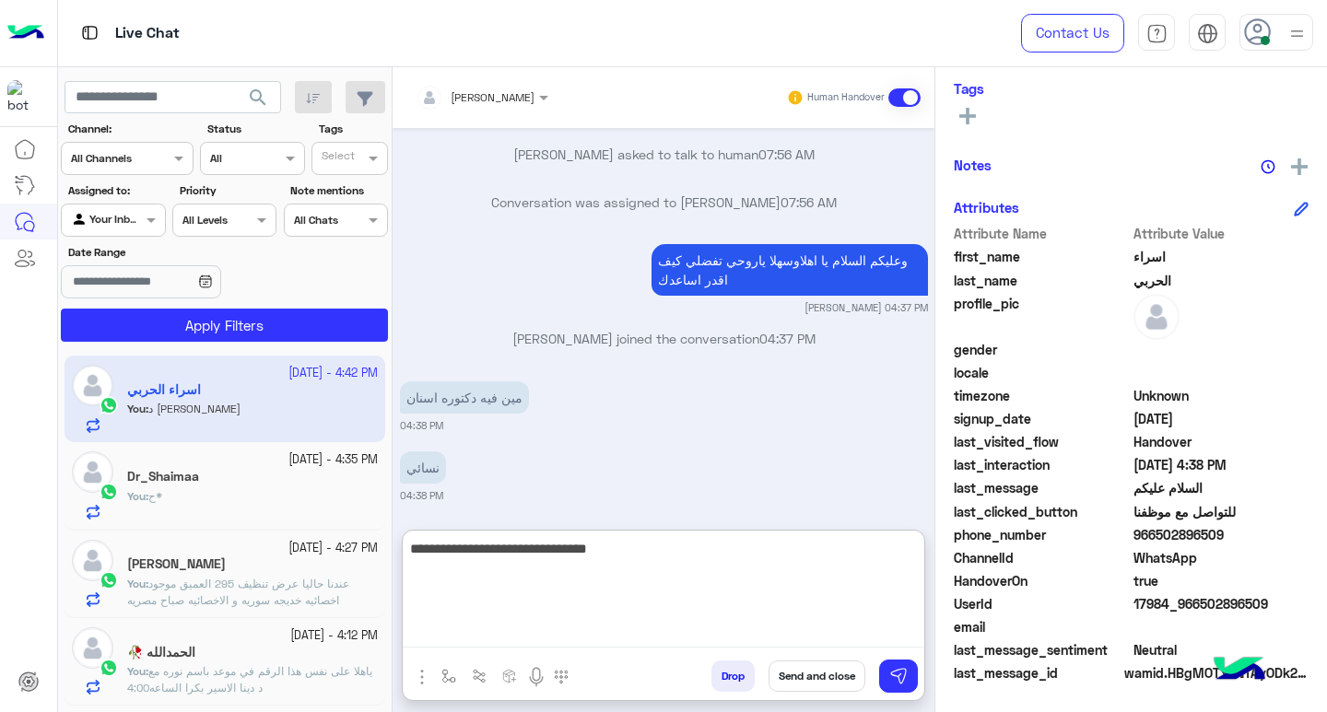
type textarea "**********"
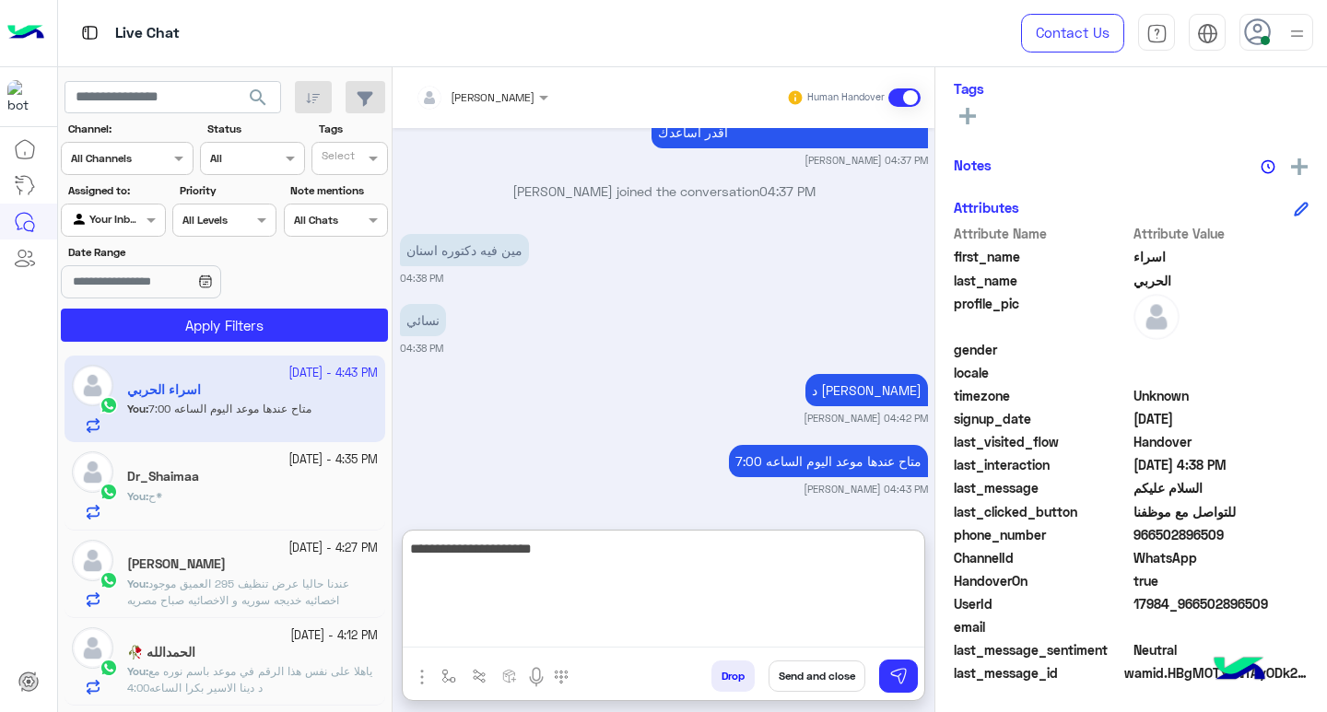
type textarea "**********"
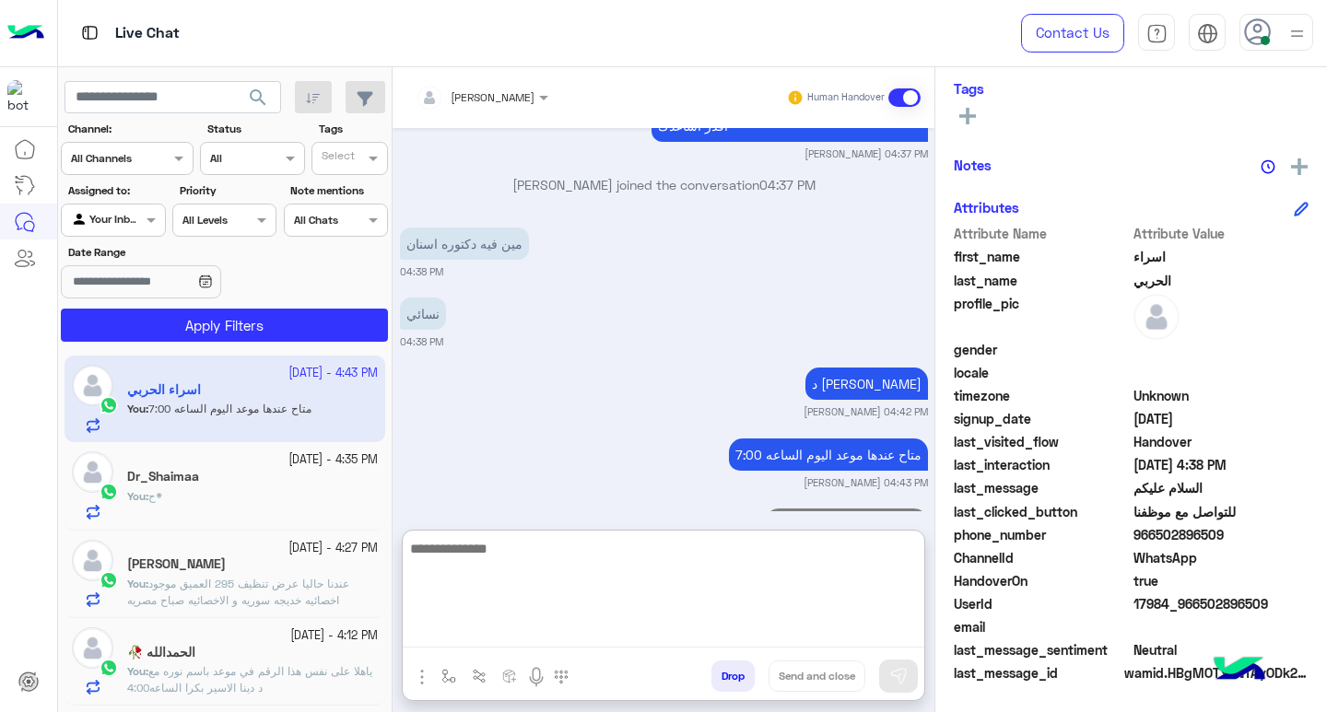
scroll to position [1275, 0]
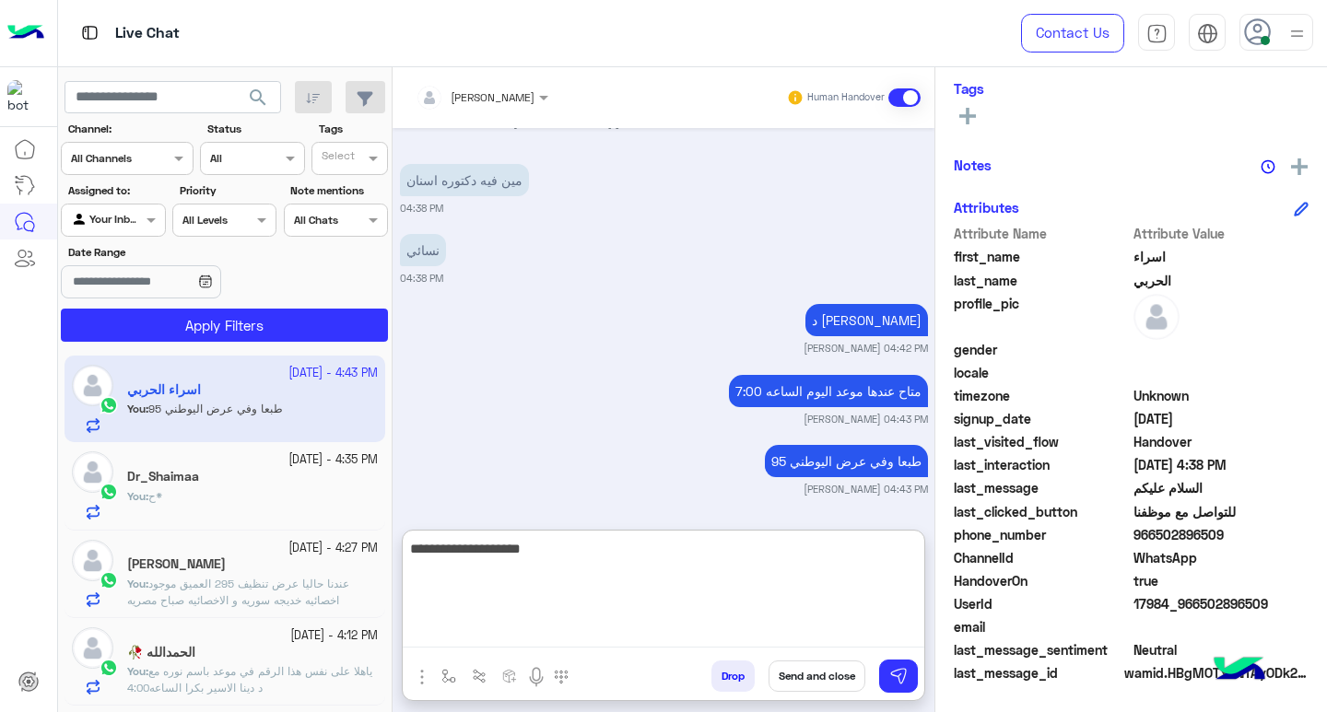
type textarea "**********"
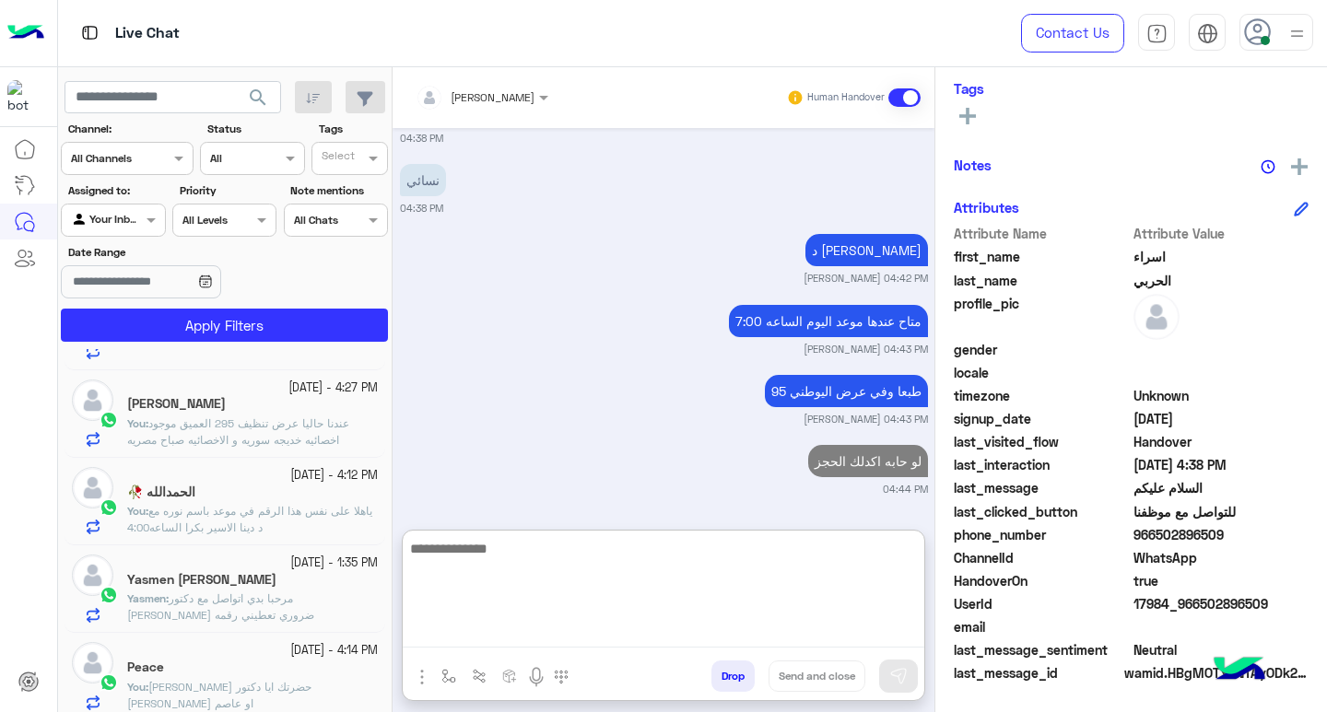
scroll to position [0, 0]
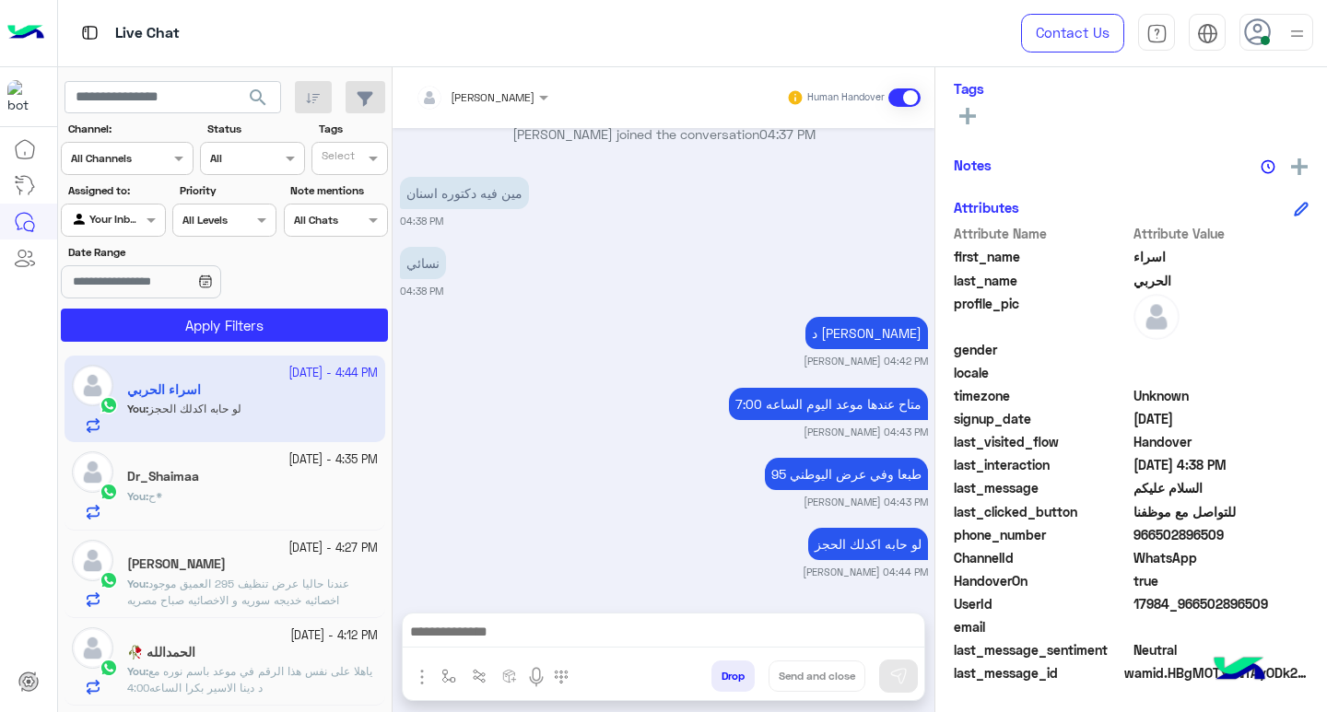
click at [216, 471] on div "Dr_Shaimaa" at bounding box center [252, 478] width 251 height 19
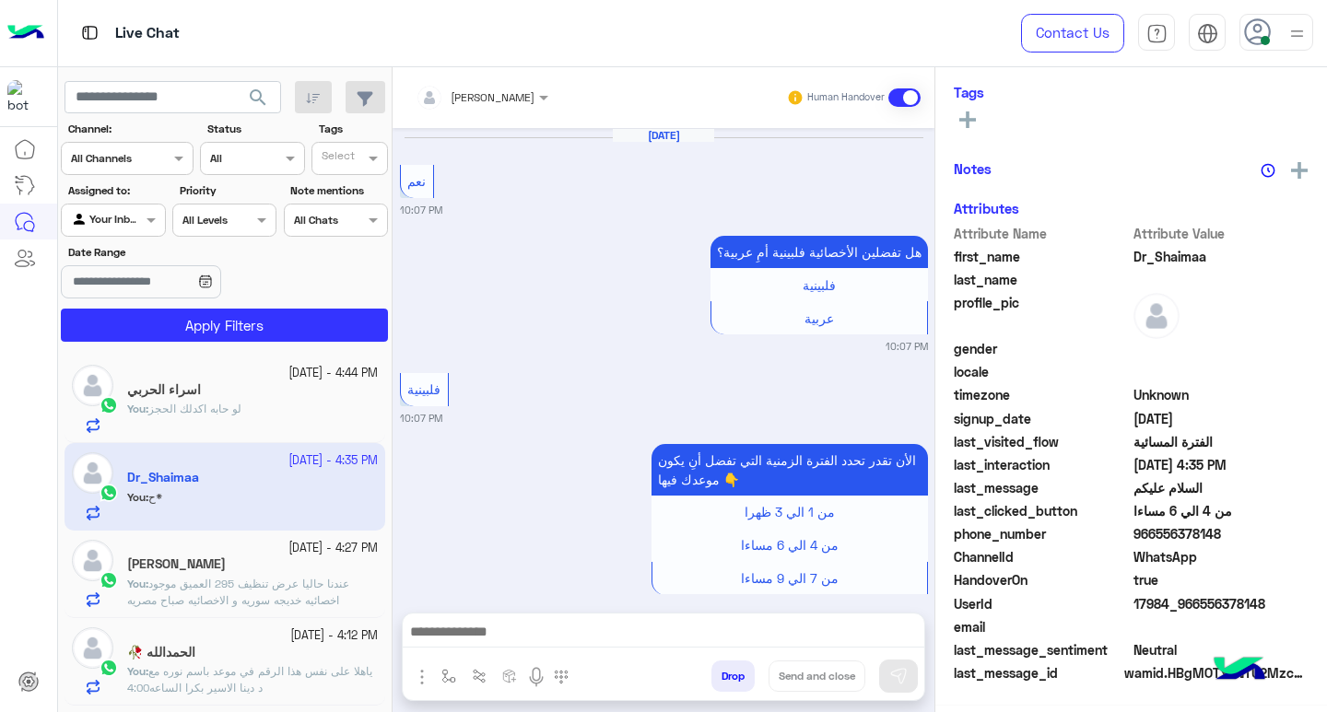
scroll to position [1309, 0]
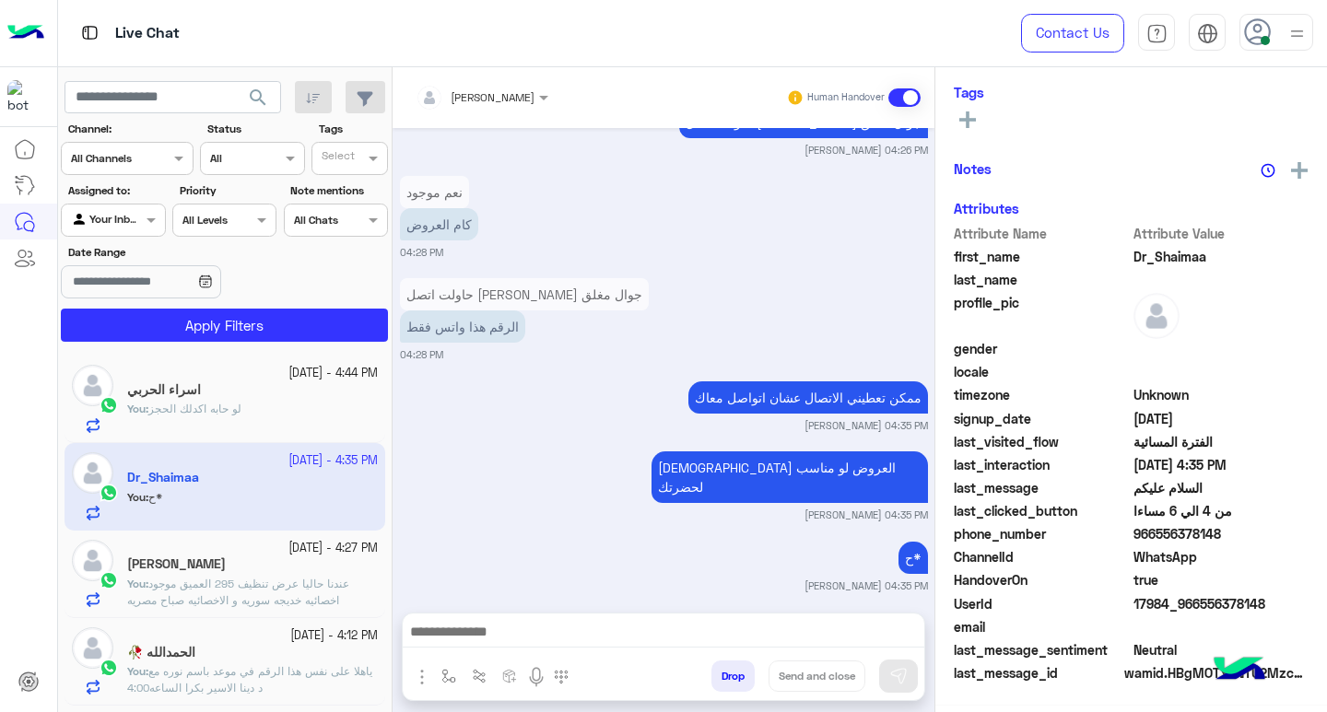
click at [215, 417] on p "You : لو [PERSON_NAME] الحجز" at bounding box center [184, 409] width 114 height 17
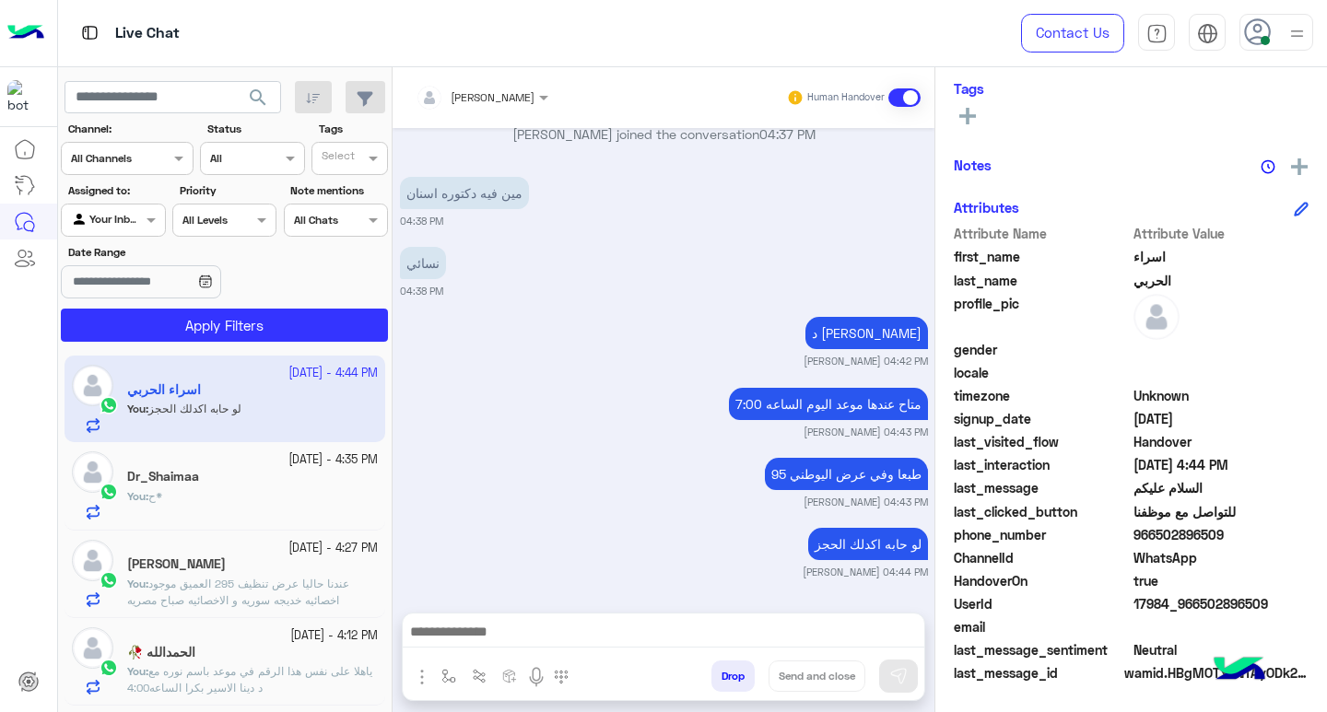
scroll to position [303, 0]
